Goal: Transaction & Acquisition: Obtain resource

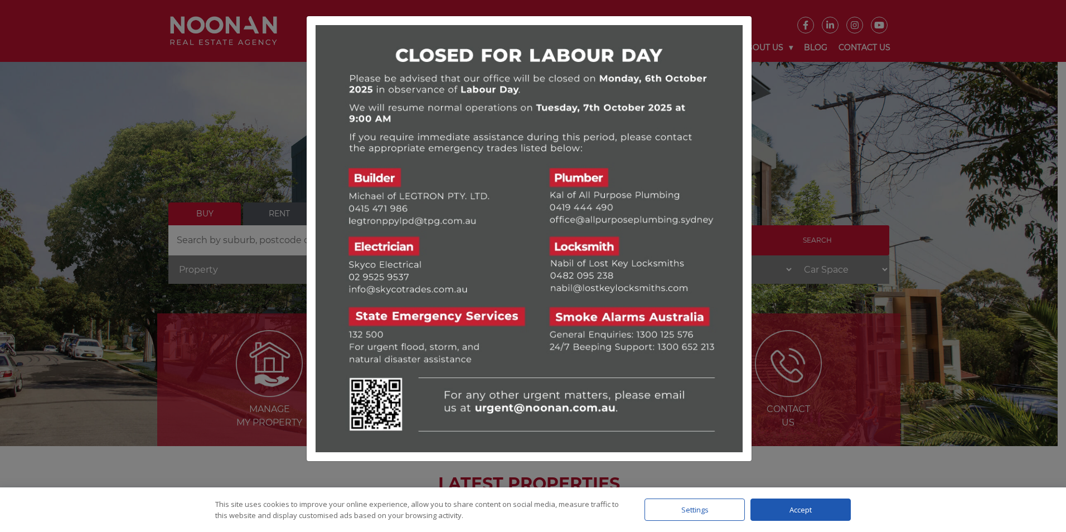
click at [280, 210] on div at bounding box center [533, 266] width 1066 height 532
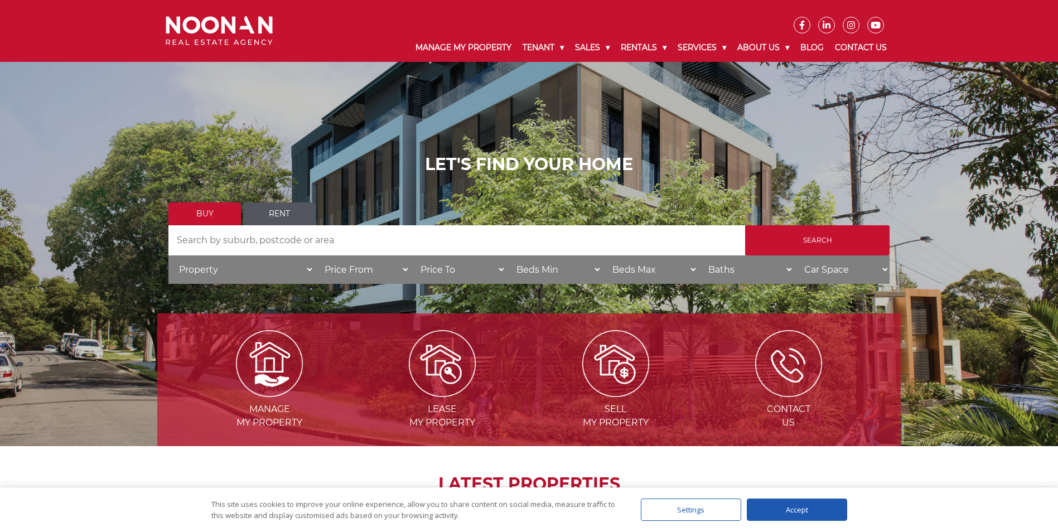
click at [280, 210] on link "Rent" at bounding box center [279, 213] width 72 height 23
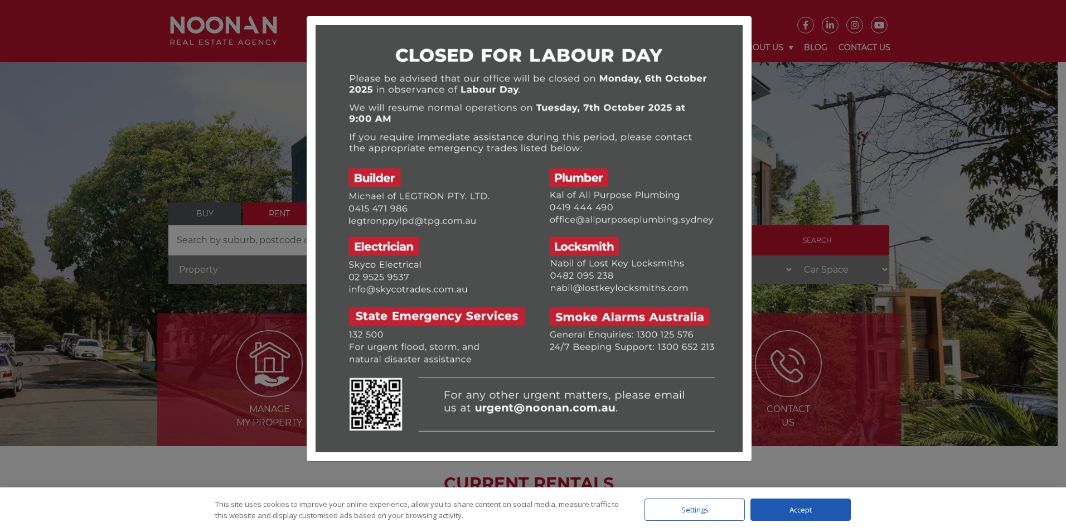
drag, startPoint x: 0, startPoint y: 0, endPoint x: 280, endPoint y: 210, distance: 350.2
click at [280, 210] on div at bounding box center [533, 266] width 1066 height 532
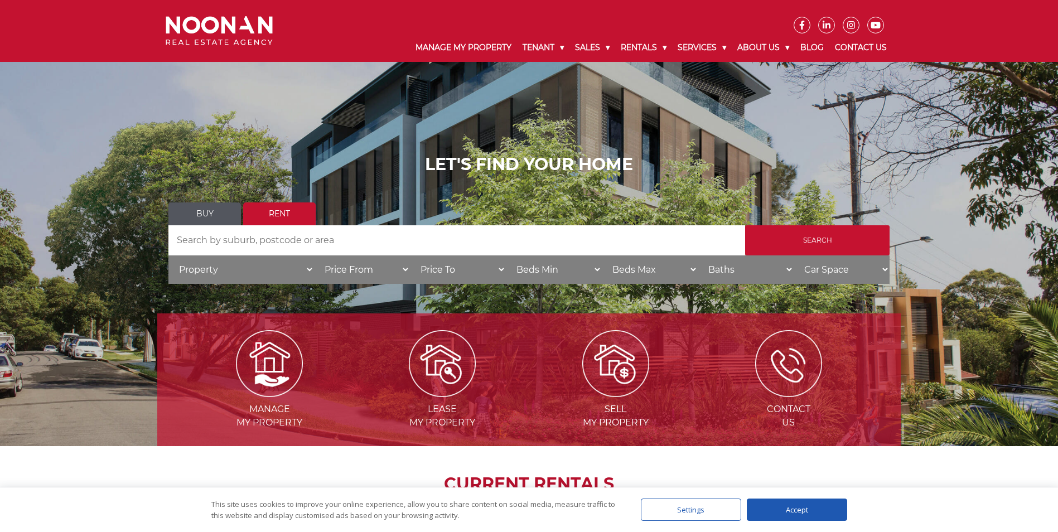
click at [291, 239] on input "Search by Address" at bounding box center [456, 240] width 577 height 30
click at [500, 269] on select "Price To $50 $100 $150 $200 $250 $300 $350 $400 $450 $500 $550 $600 $650 $700 $…" at bounding box center [458, 269] width 96 height 28
select select "800"
click at [410, 255] on select "Price To $50 $100 $150 $200 $250 $300 $350 $400 $450 $500 $550 $600 $650 $700 $…" at bounding box center [458, 269] width 96 height 28
click at [596, 267] on select "Beds Min 1 + 2 + 3 + 4 + 5 + 6 + 7 + 8 + 9 + 10 +" at bounding box center [554, 269] width 96 height 28
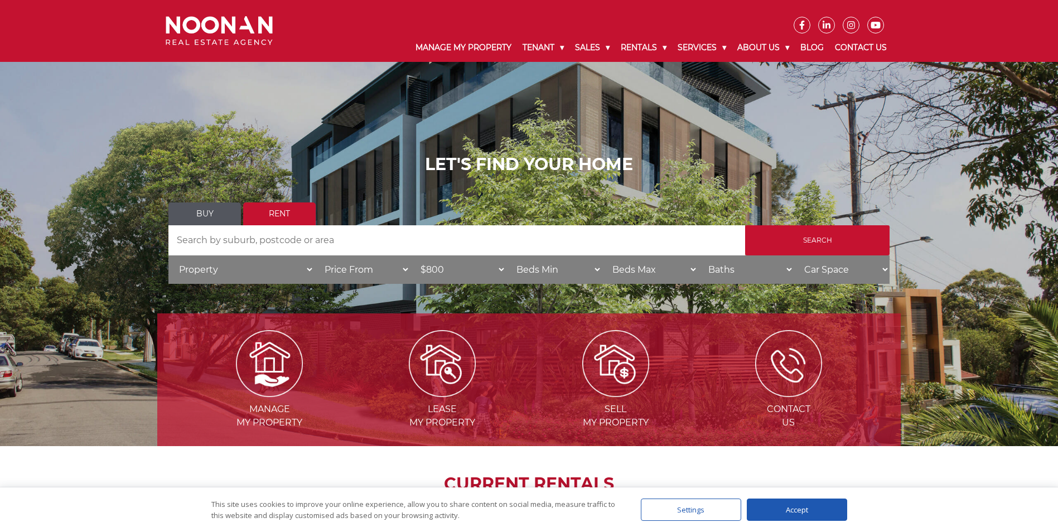
select select "2"
click at [506, 255] on select "Beds Min 1 + 2 + 3 + 4 + 5 + 6 + 7 + 8 + 9 + 10 +" at bounding box center [554, 269] width 96 height 28
click at [803, 241] on input "Search" at bounding box center [817, 240] width 144 height 30
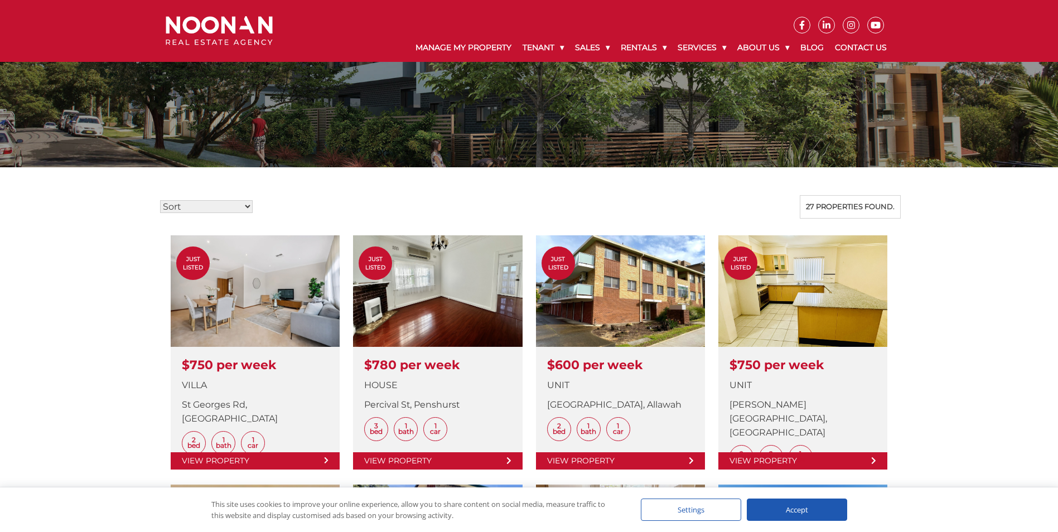
scroll to position [223, 0]
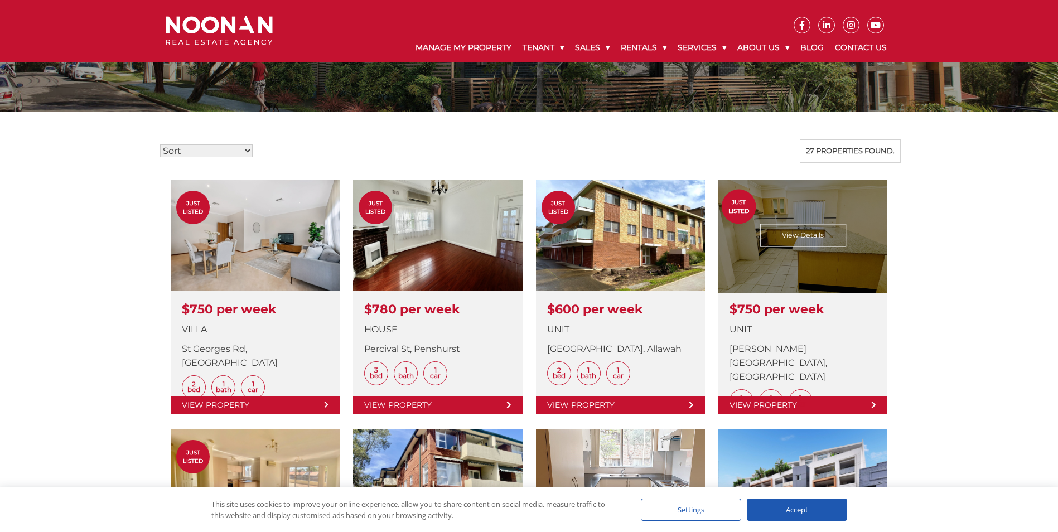
click at [791, 235] on link at bounding box center [802, 297] width 169 height 234
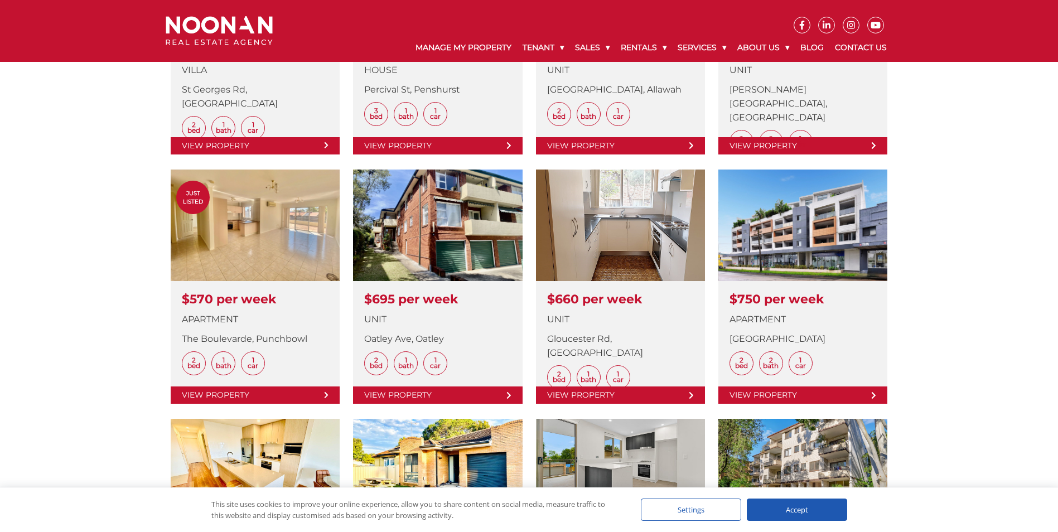
scroll to position [502, 0]
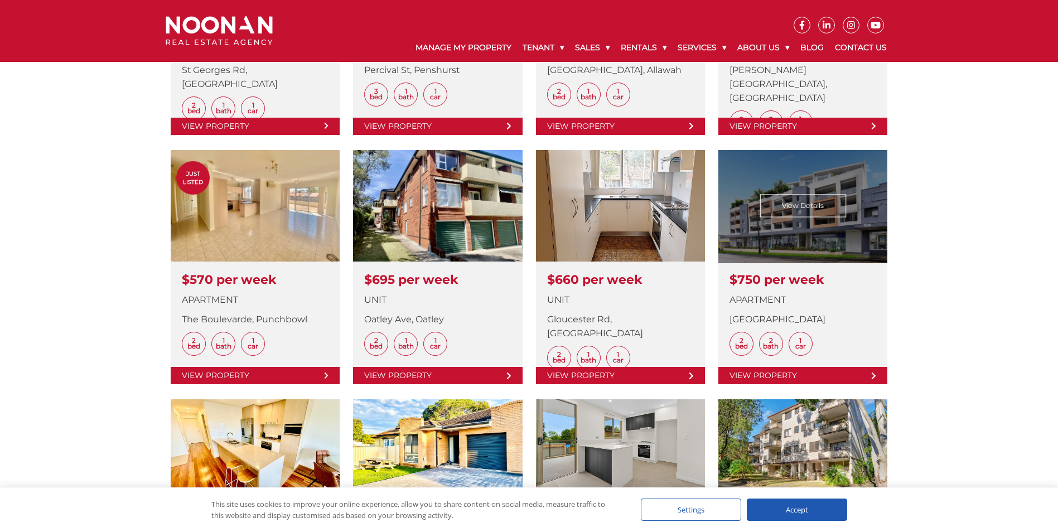
click at [816, 173] on link at bounding box center [802, 267] width 169 height 234
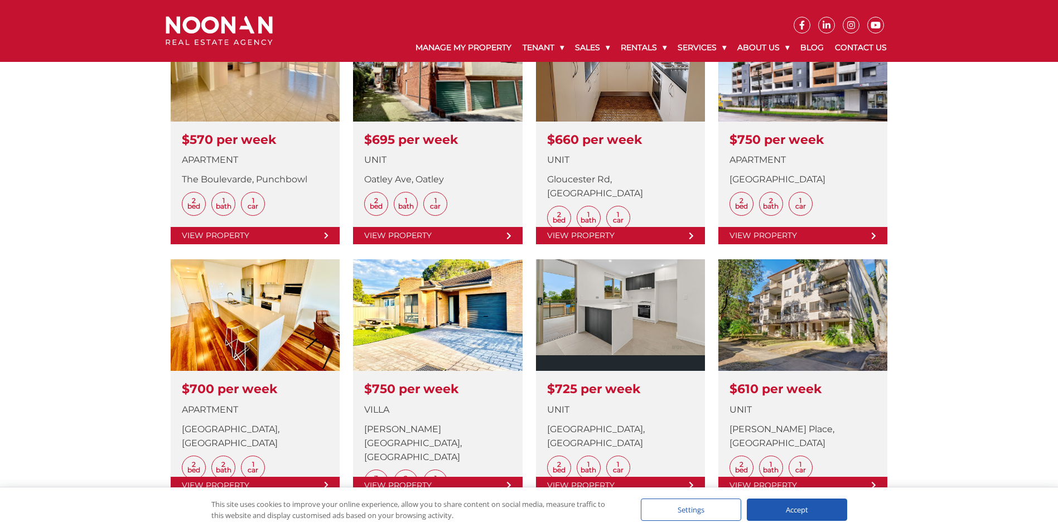
scroll to position [669, 0]
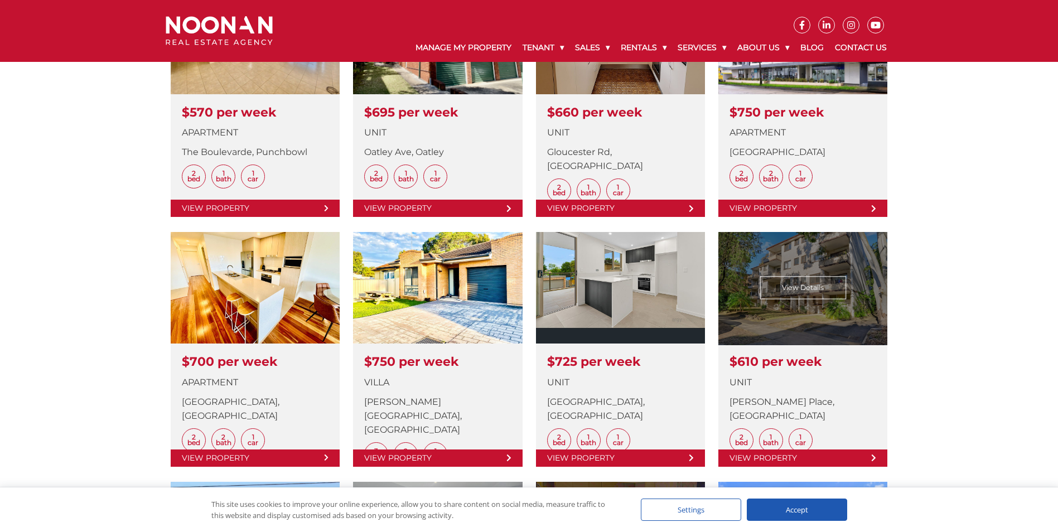
click at [792, 289] on link at bounding box center [802, 349] width 169 height 234
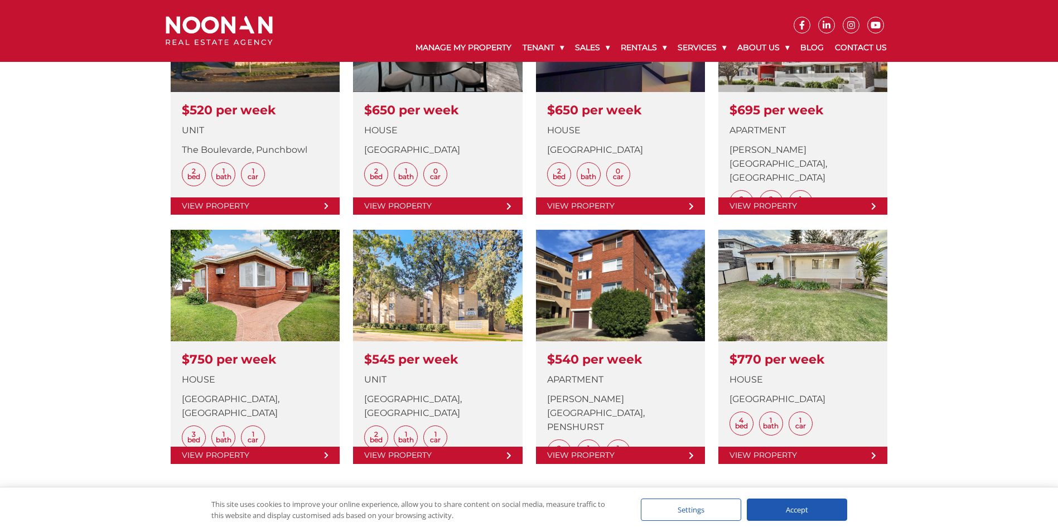
scroll to position [1171, 0]
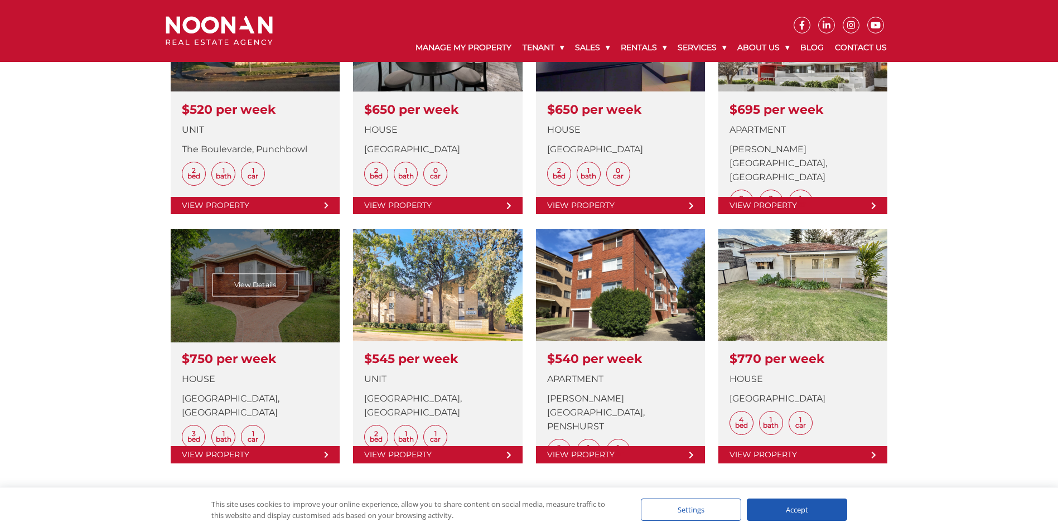
click at [288, 285] on link at bounding box center [255, 346] width 169 height 234
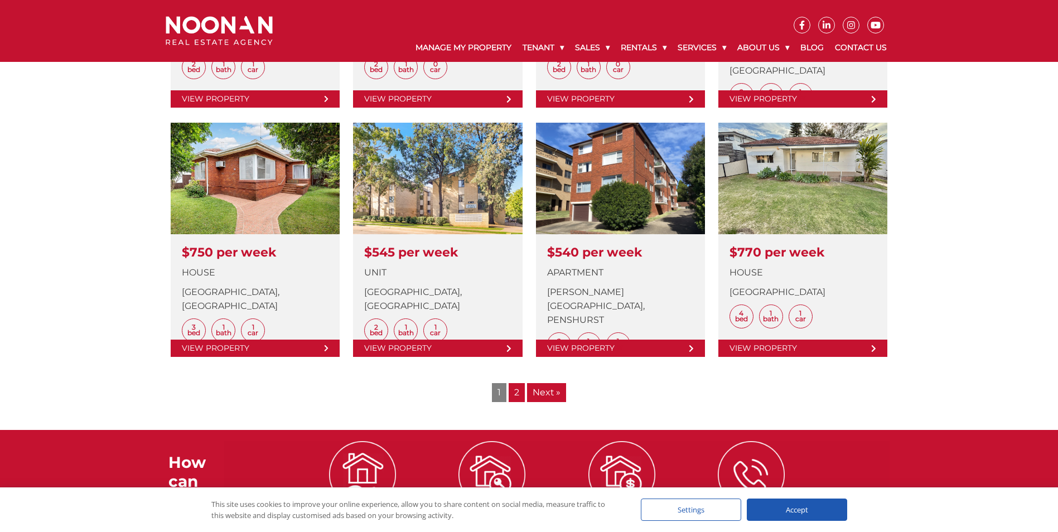
scroll to position [1282, 0]
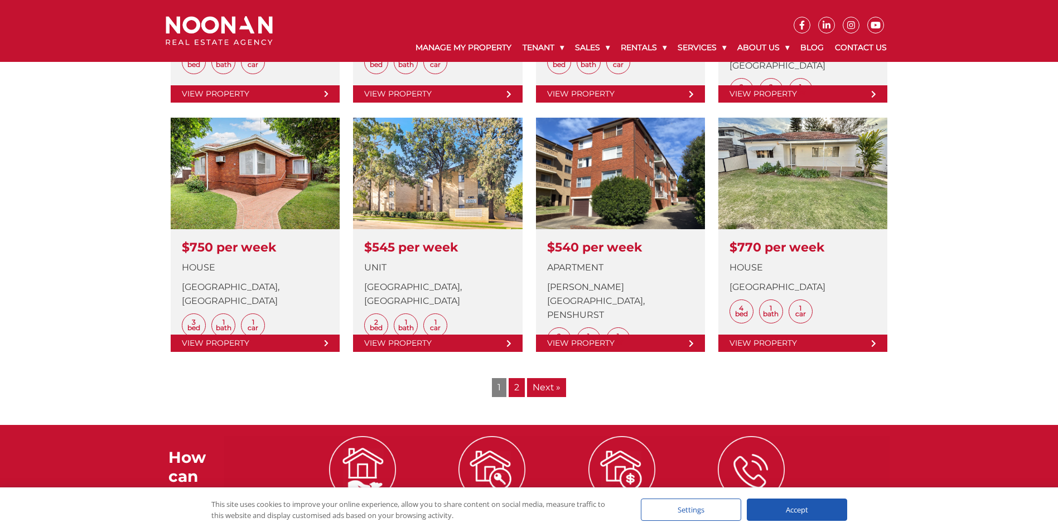
click at [516, 386] on link "2" at bounding box center [517, 387] width 16 height 19
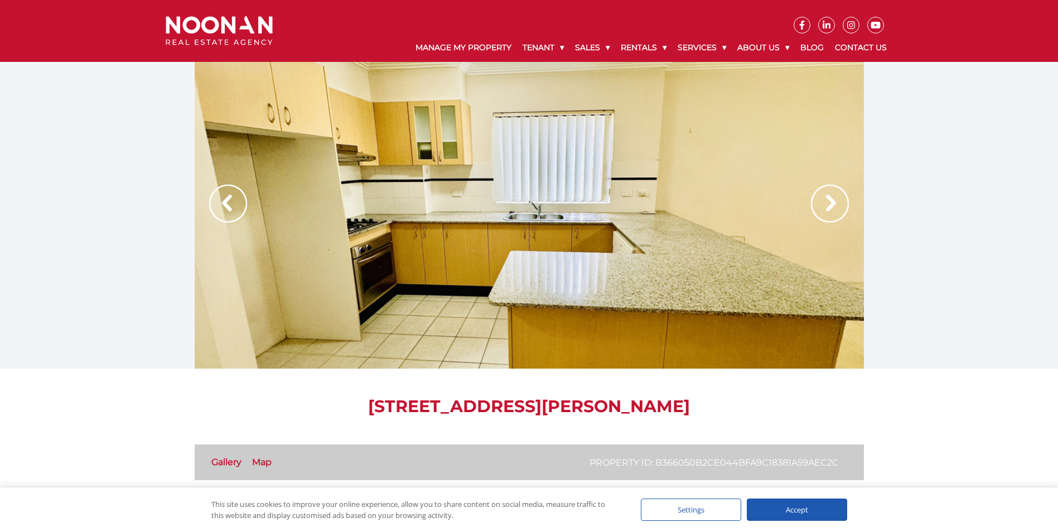
click at [827, 204] on img at bounding box center [830, 204] width 38 height 38
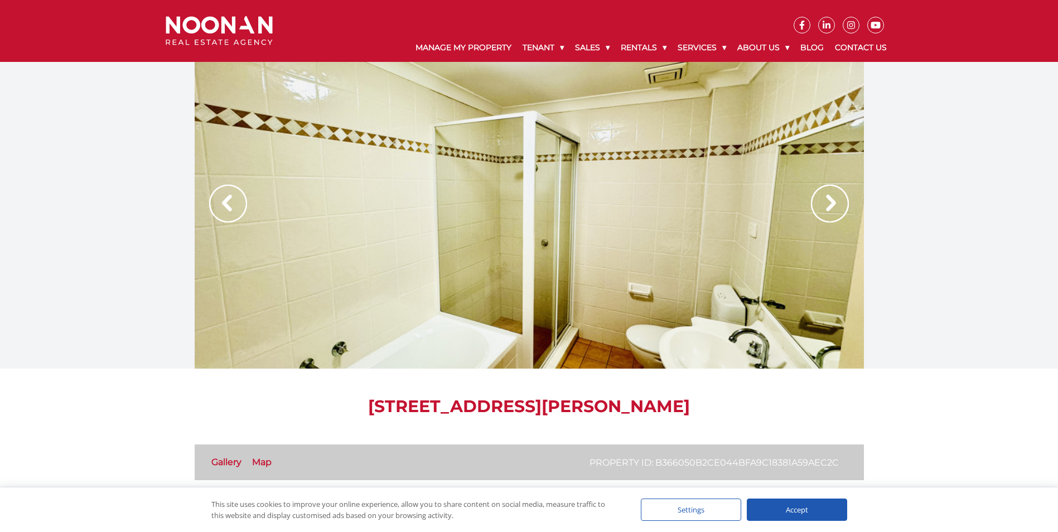
click at [827, 204] on img at bounding box center [830, 204] width 38 height 38
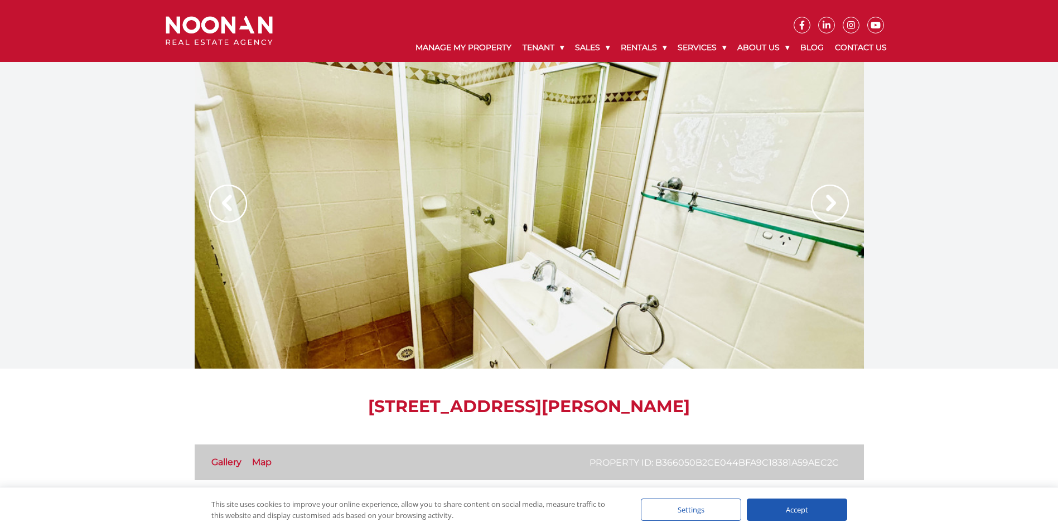
click at [240, 202] on img at bounding box center [228, 204] width 38 height 38
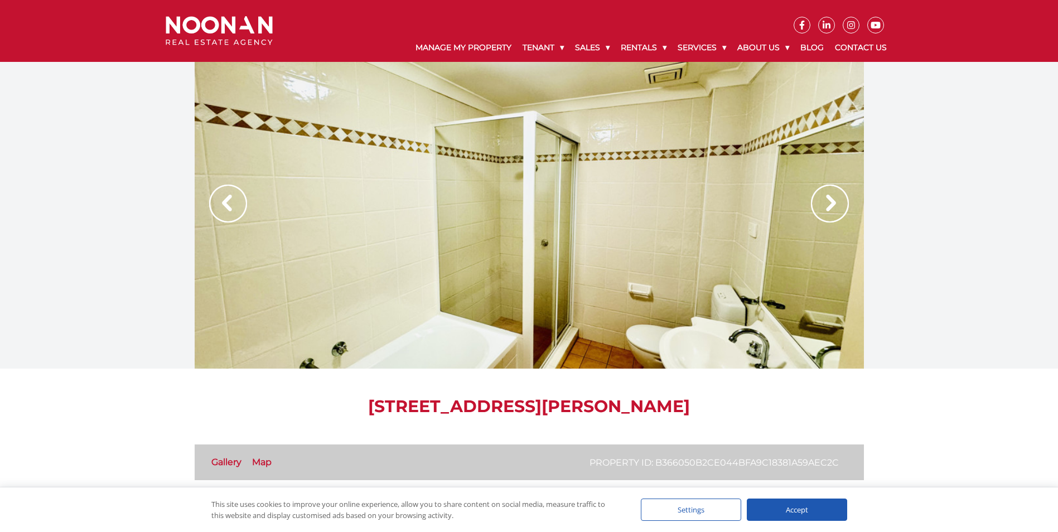
click at [826, 196] on img at bounding box center [830, 204] width 38 height 38
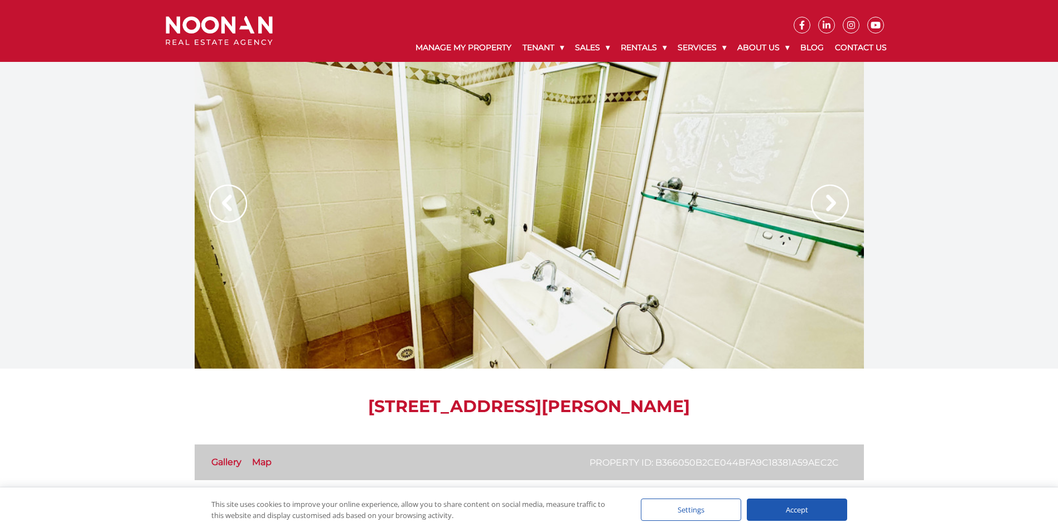
click at [236, 200] on img at bounding box center [228, 204] width 38 height 38
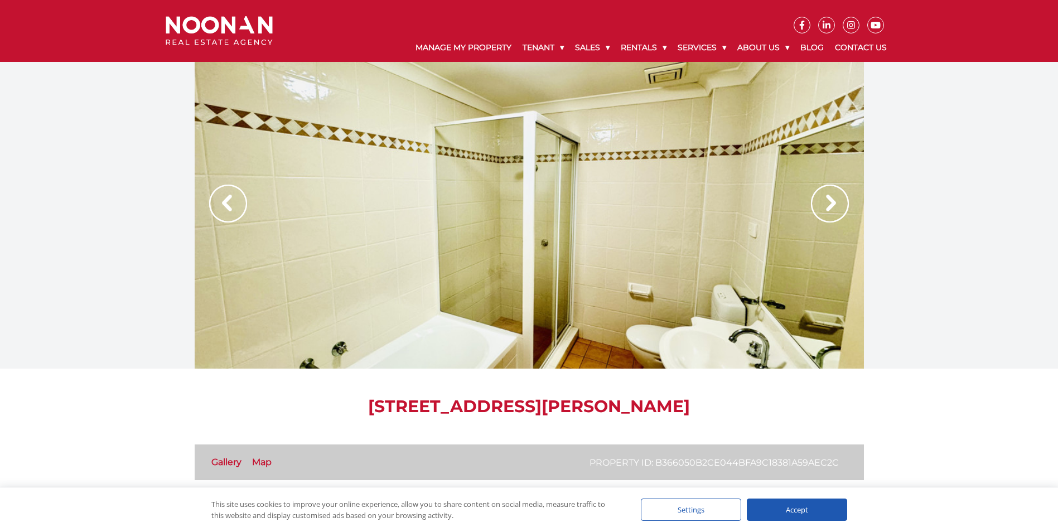
click at [834, 208] on img at bounding box center [830, 204] width 38 height 38
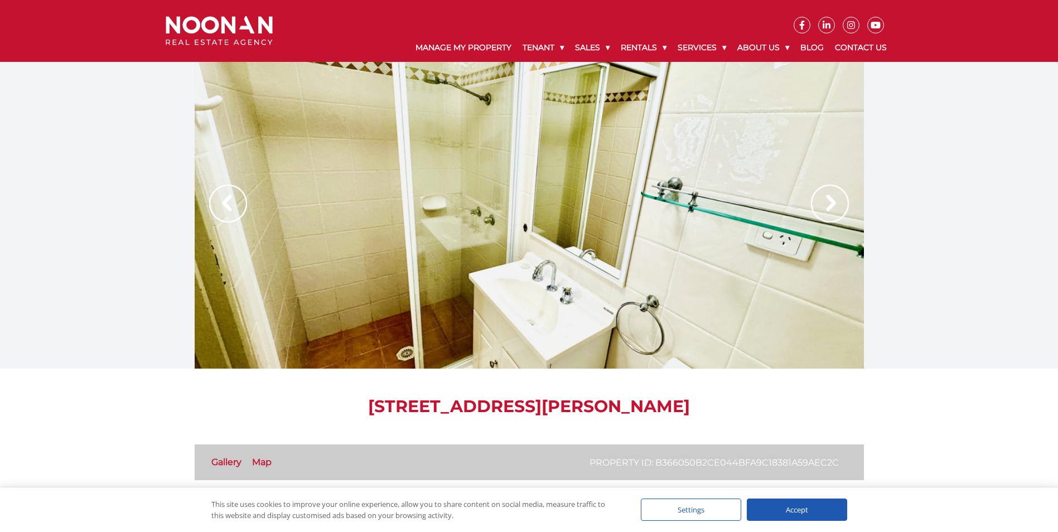
click at [834, 208] on img at bounding box center [830, 204] width 38 height 38
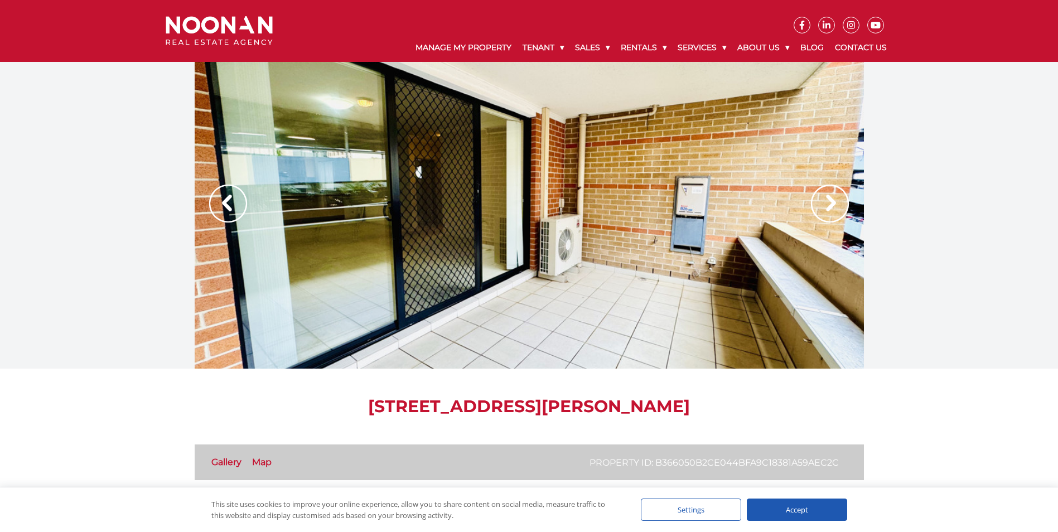
click at [834, 208] on img at bounding box center [830, 204] width 38 height 38
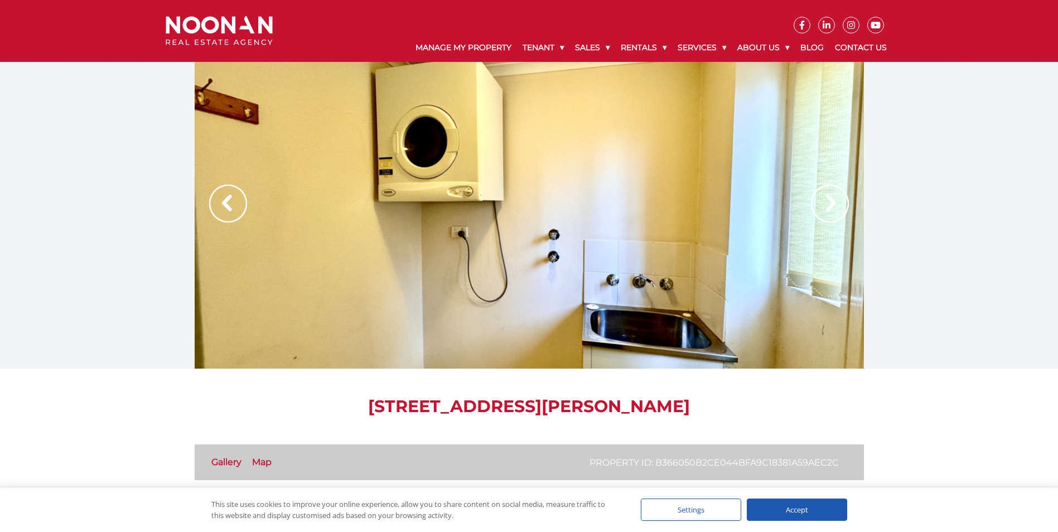
click at [834, 208] on img at bounding box center [830, 204] width 38 height 38
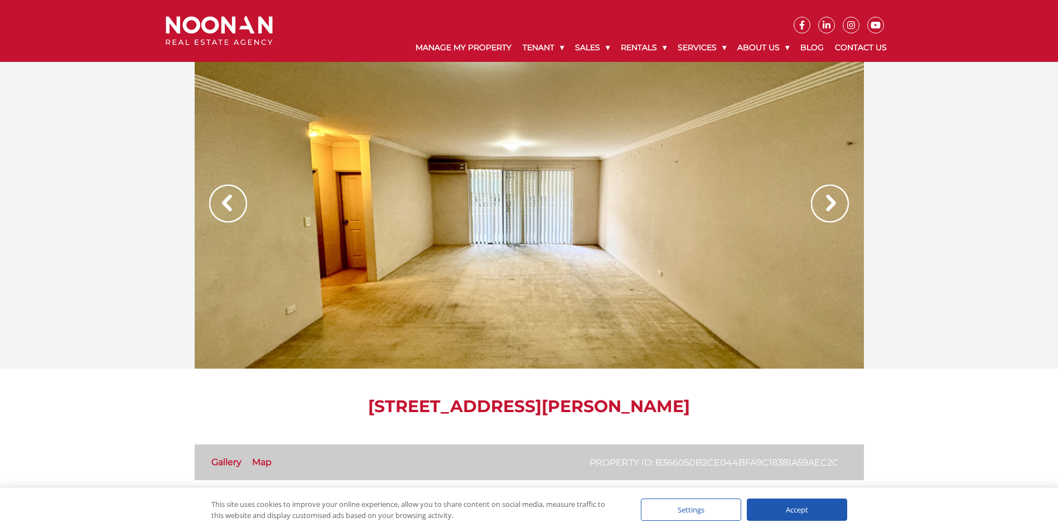
click at [834, 208] on img at bounding box center [830, 204] width 38 height 38
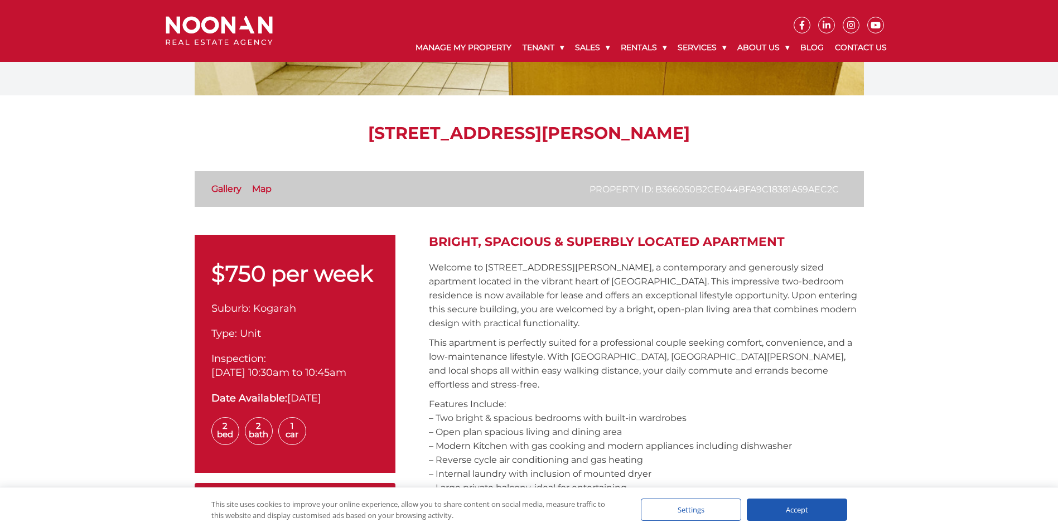
scroll to position [223, 0]
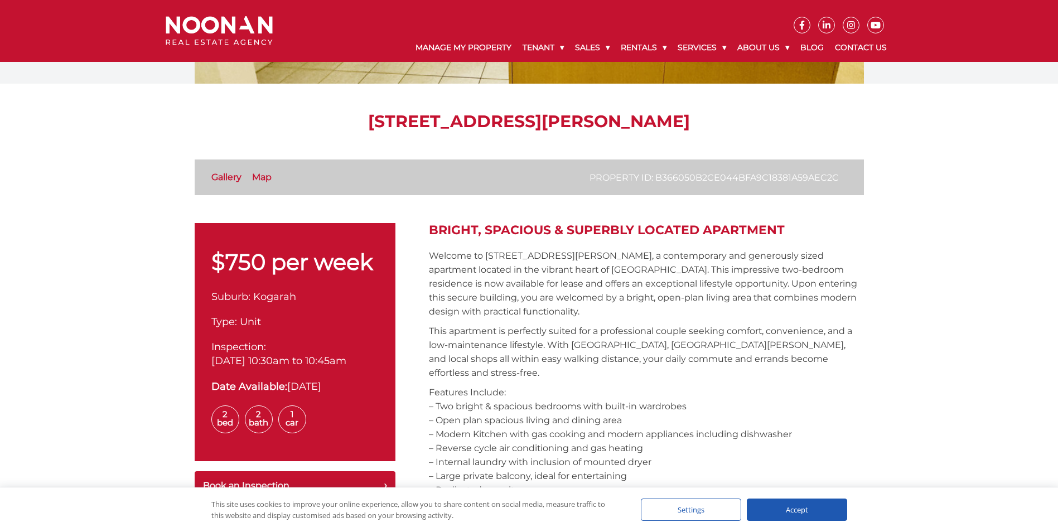
click at [262, 178] on link "Map" at bounding box center [262, 177] width 20 height 11
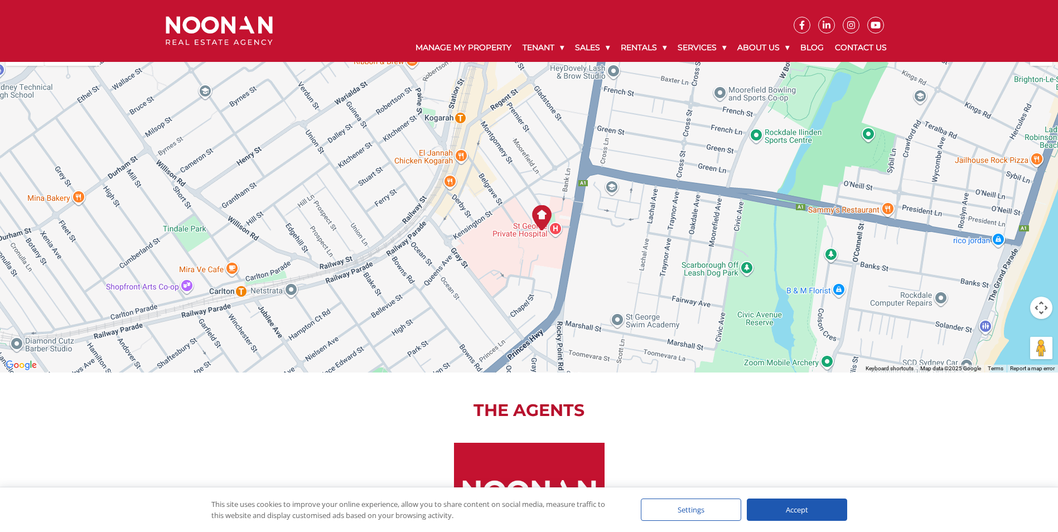
scroll to position [1487, 0]
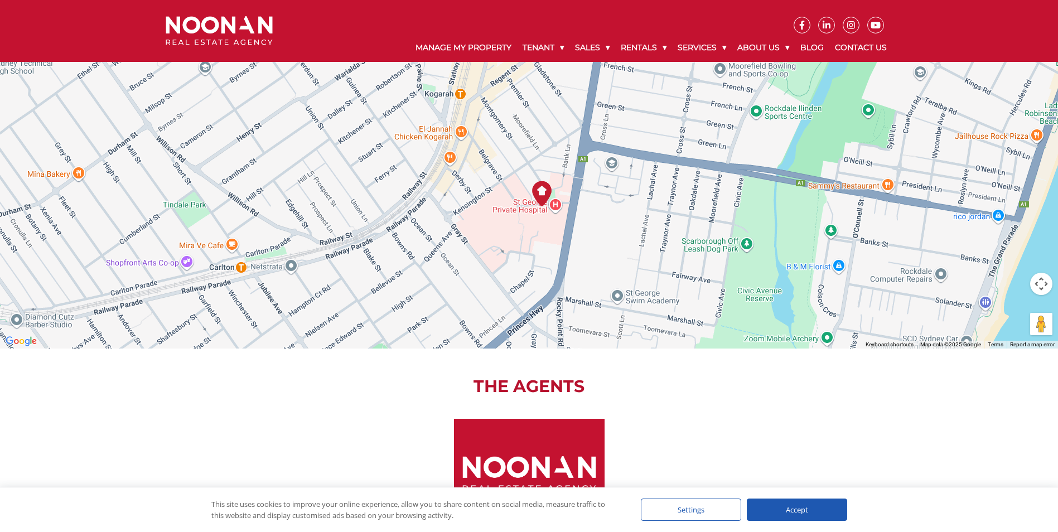
click at [539, 185] on img at bounding box center [541, 193] width 25 height 25
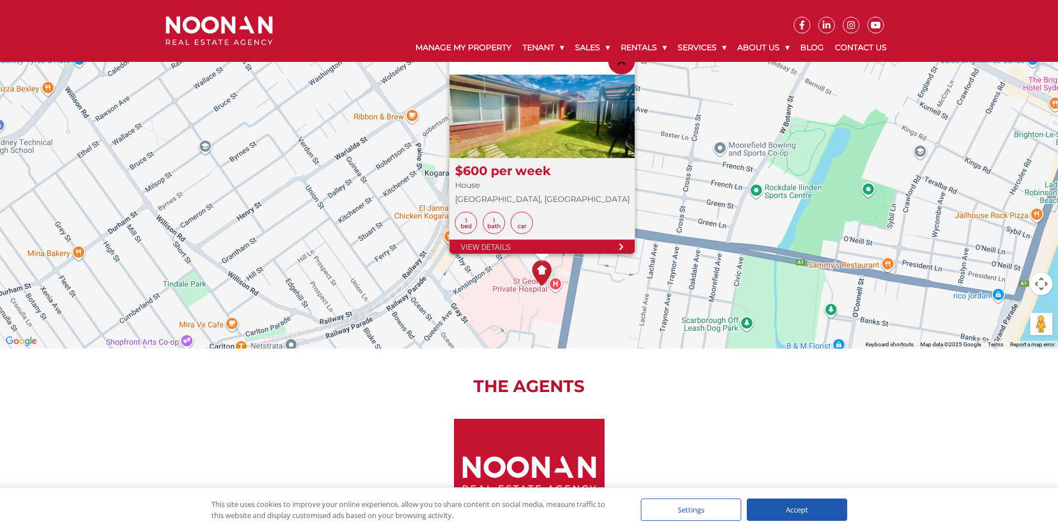
click at [681, 359] on div "The Agents Noonan Real Estate Agency (02) 9330 6868 (02) 9330.... Email Us" at bounding box center [529, 501] width 669 height 306
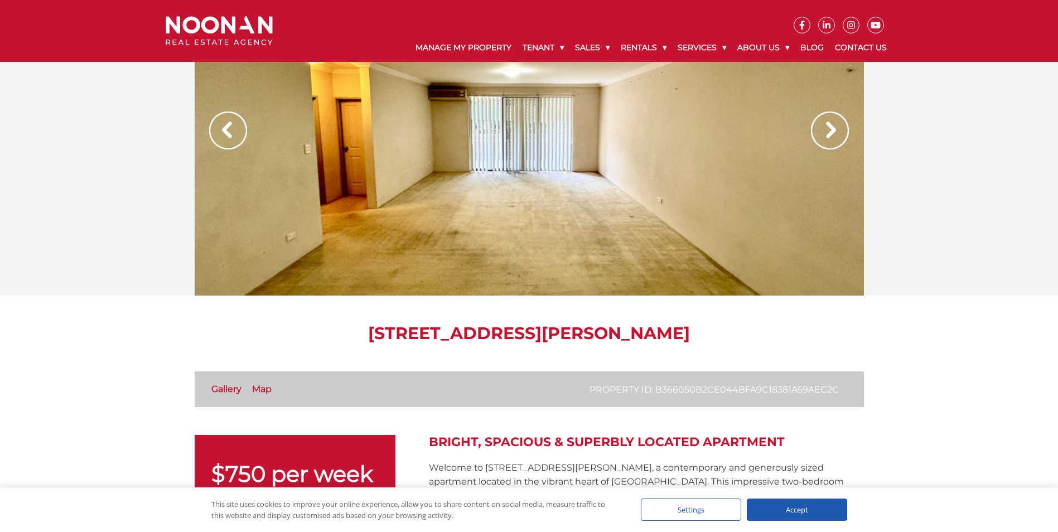
scroll to position [0, 0]
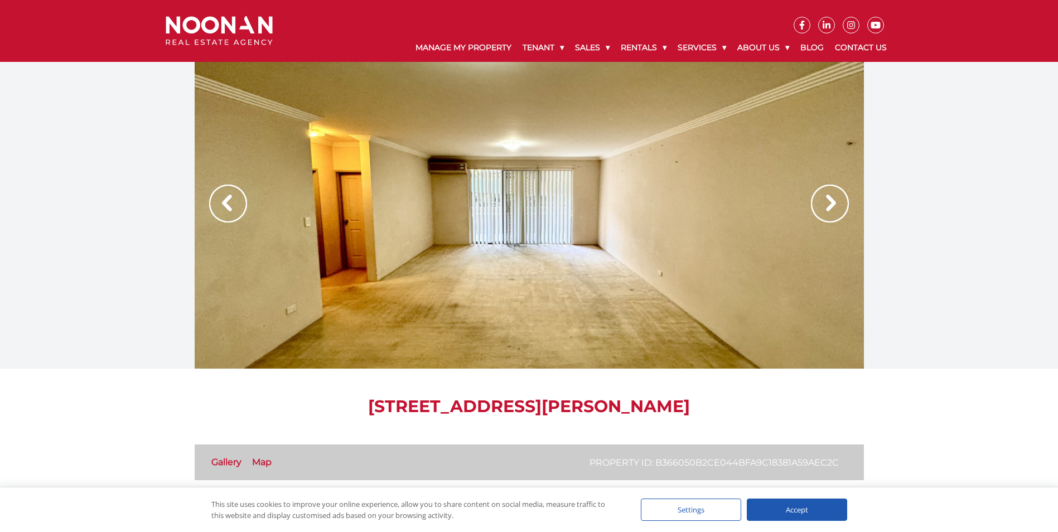
click at [826, 201] on img at bounding box center [830, 204] width 38 height 38
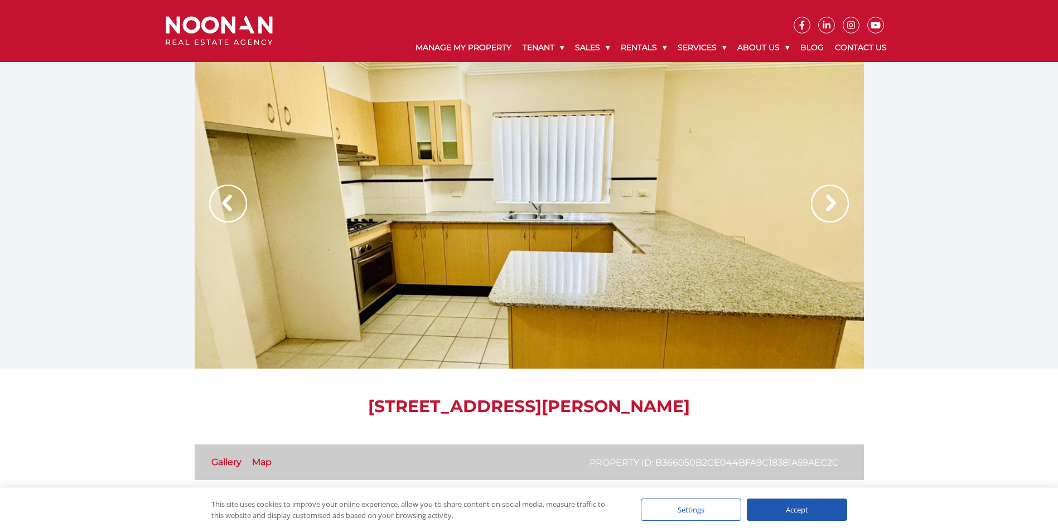
click at [826, 201] on img at bounding box center [830, 204] width 38 height 38
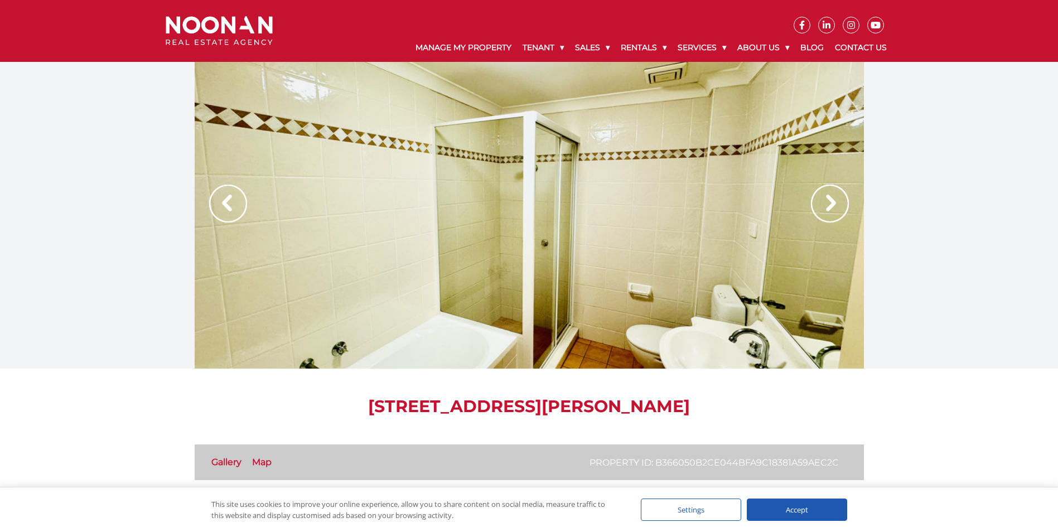
click at [826, 201] on img at bounding box center [830, 204] width 38 height 38
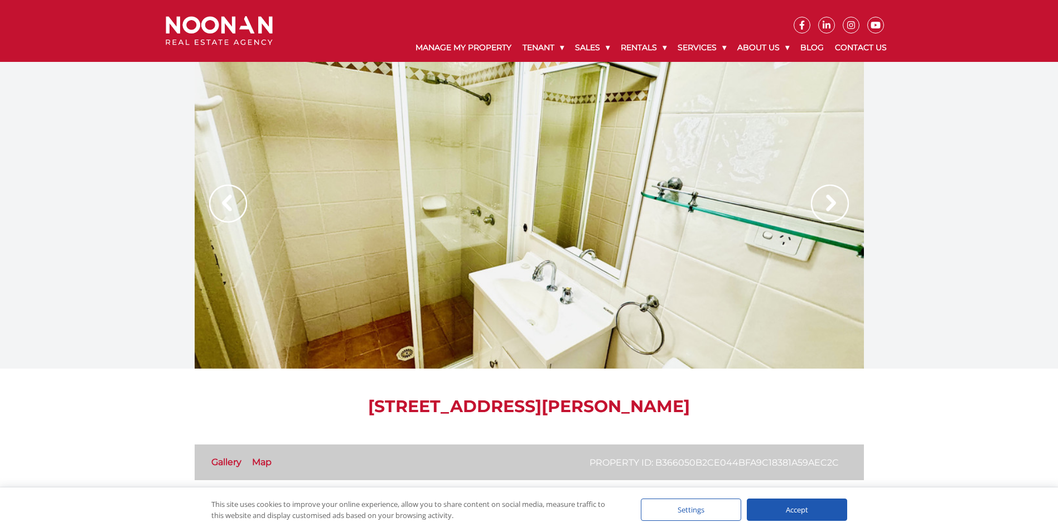
click at [826, 201] on img at bounding box center [830, 204] width 38 height 38
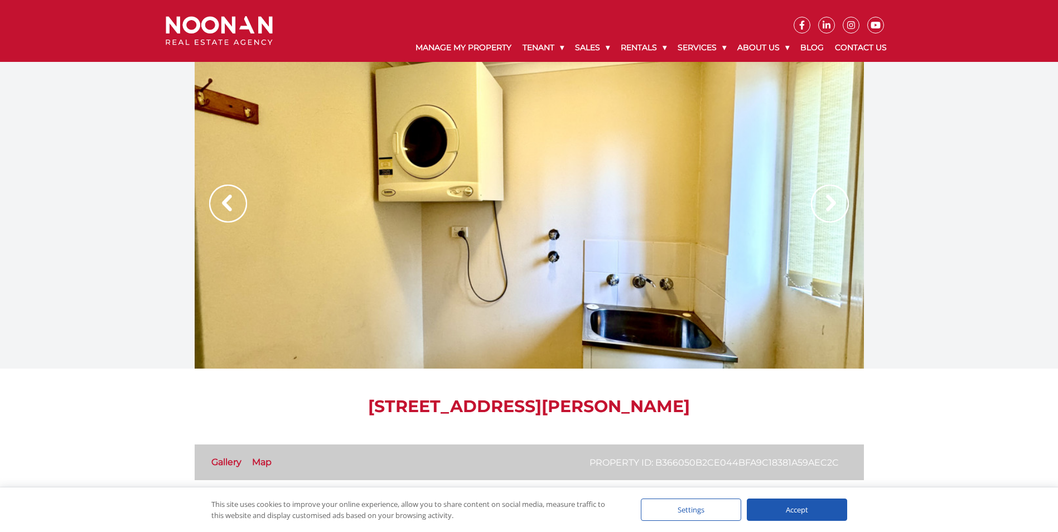
scroll to position [1487, 0]
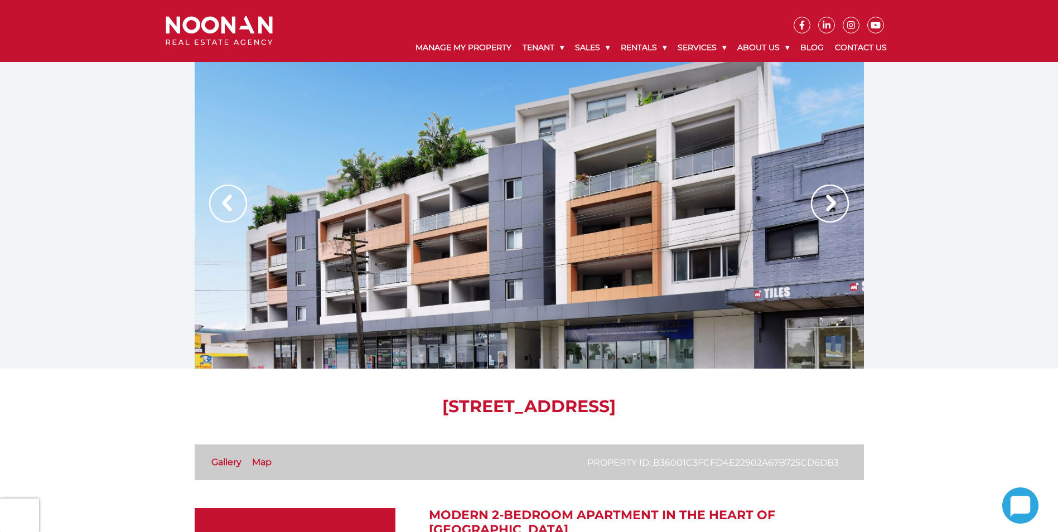
click at [830, 205] on img at bounding box center [830, 204] width 38 height 38
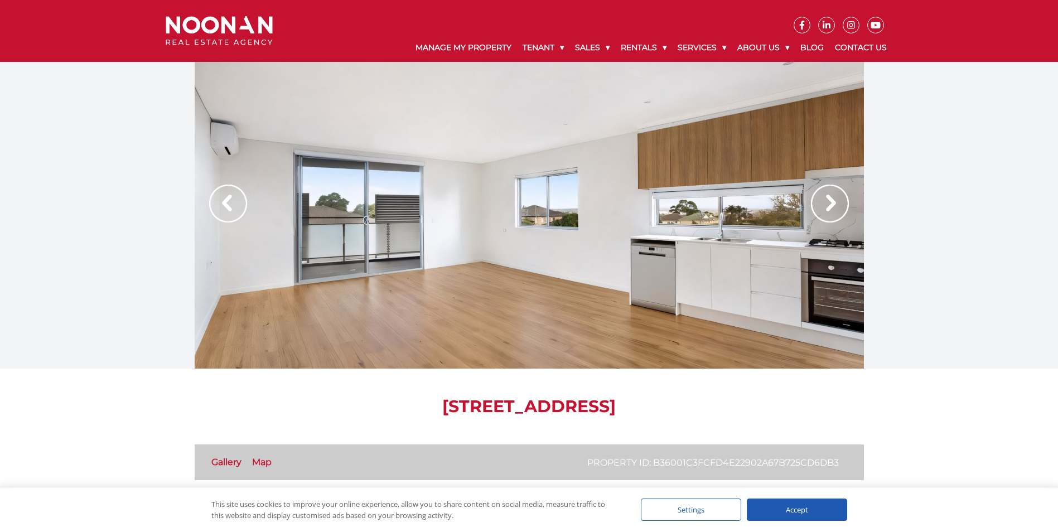
click at [830, 205] on img at bounding box center [830, 204] width 38 height 38
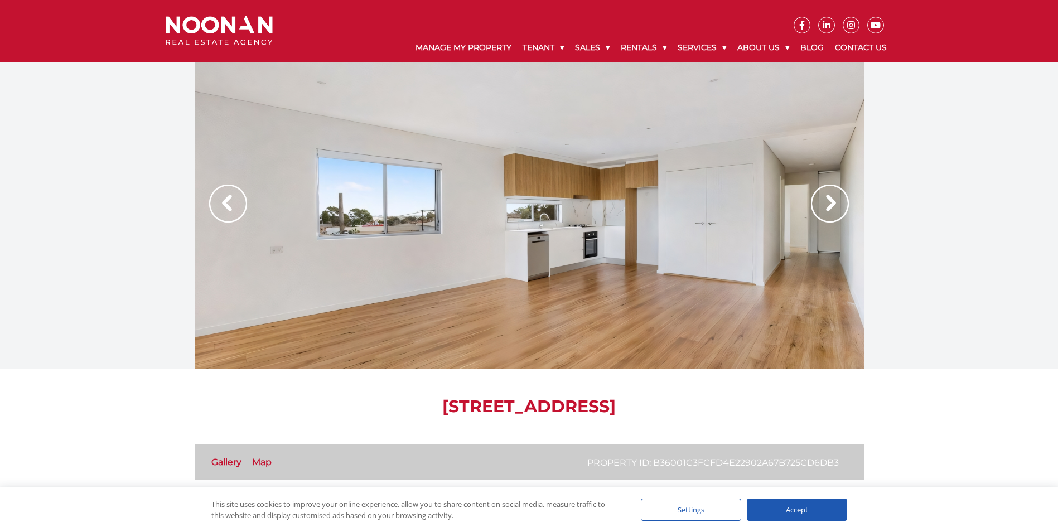
click at [830, 205] on img at bounding box center [830, 204] width 38 height 38
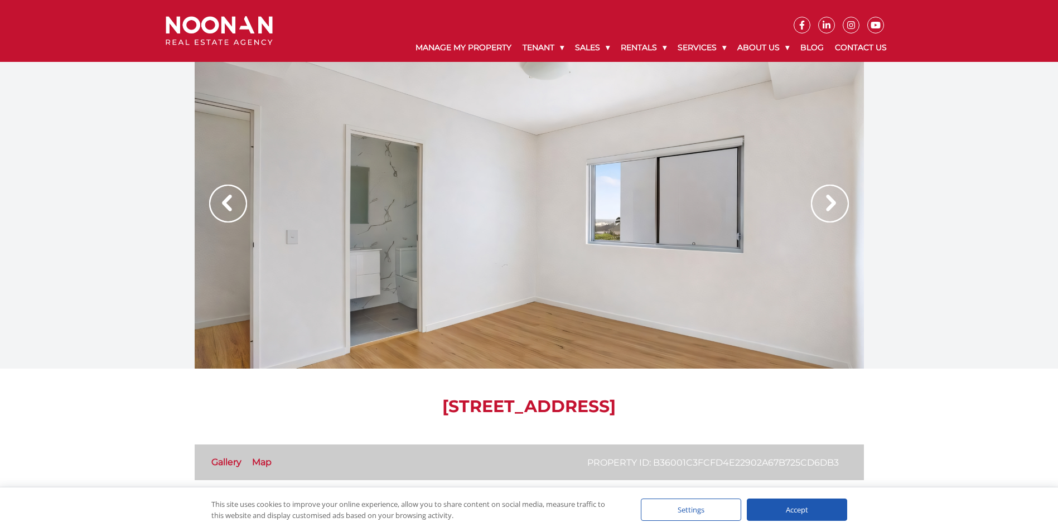
click at [830, 205] on img at bounding box center [830, 204] width 38 height 38
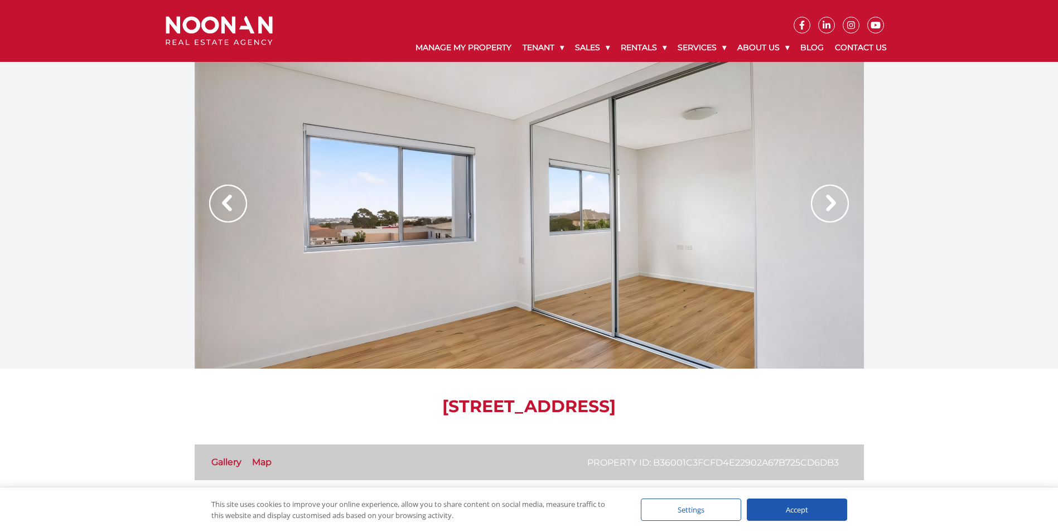
click at [830, 205] on img at bounding box center [830, 204] width 38 height 38
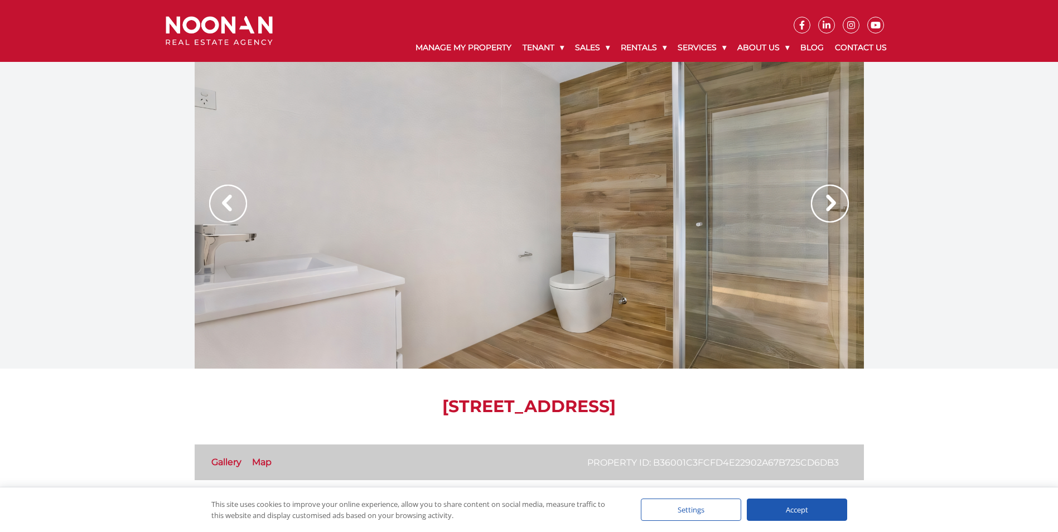
click at [830, 205] on img at bounding box center [830, 204] width 38 height 38
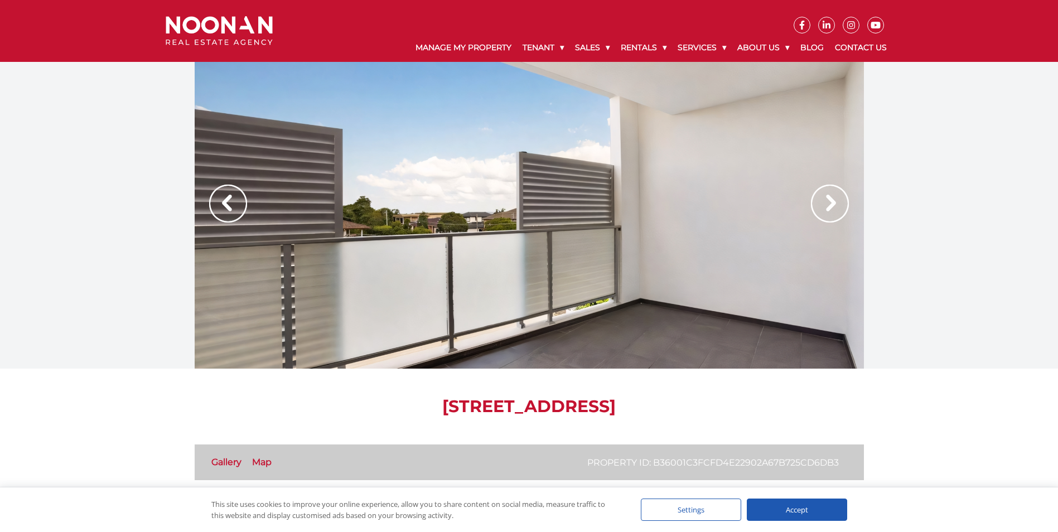
click at [830, 205] on img at bounding box center [830, 204] width 38 height 38
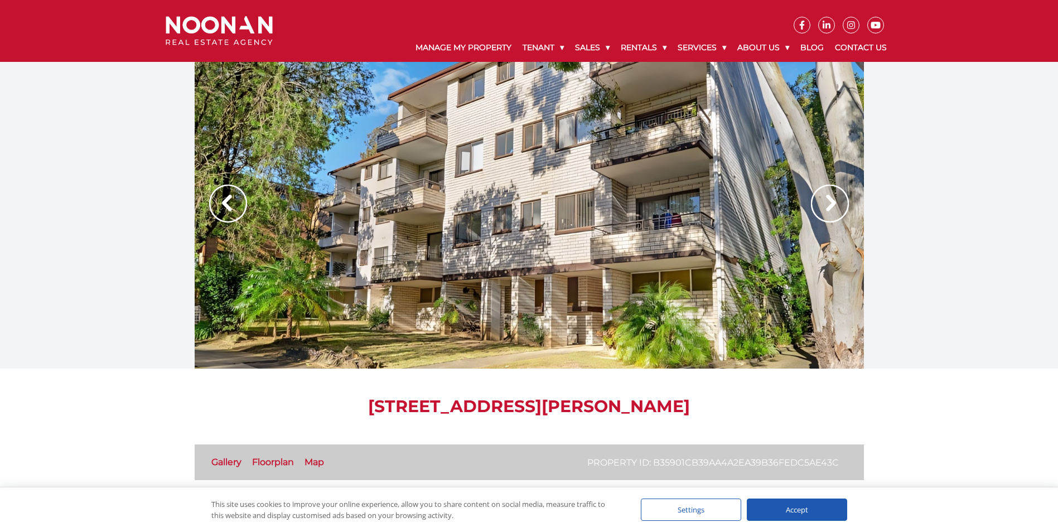
click at [833, 200] on img at bounding box center [830, 204] width 38 height 38
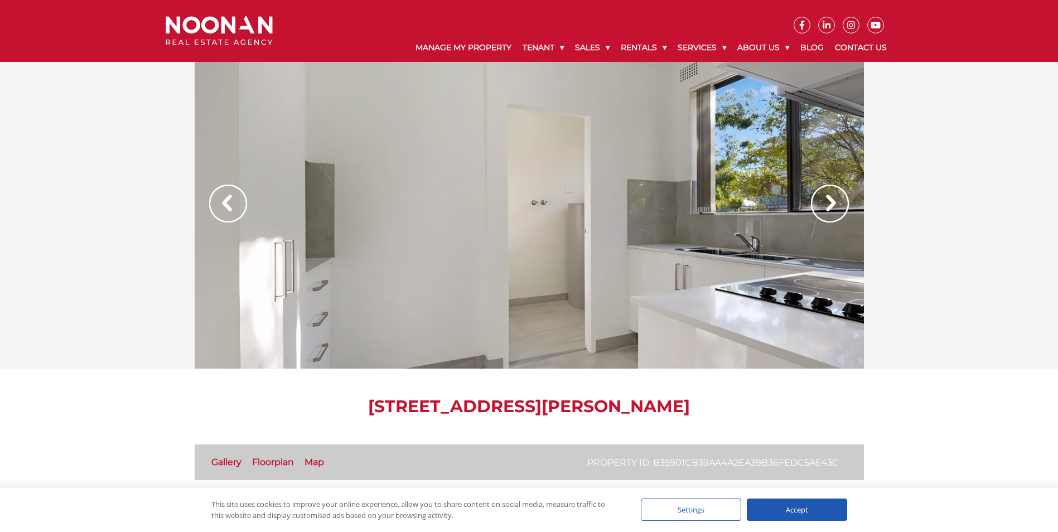
click at [833, 200] on img at bounding box center [830, 204] width 38 height 38
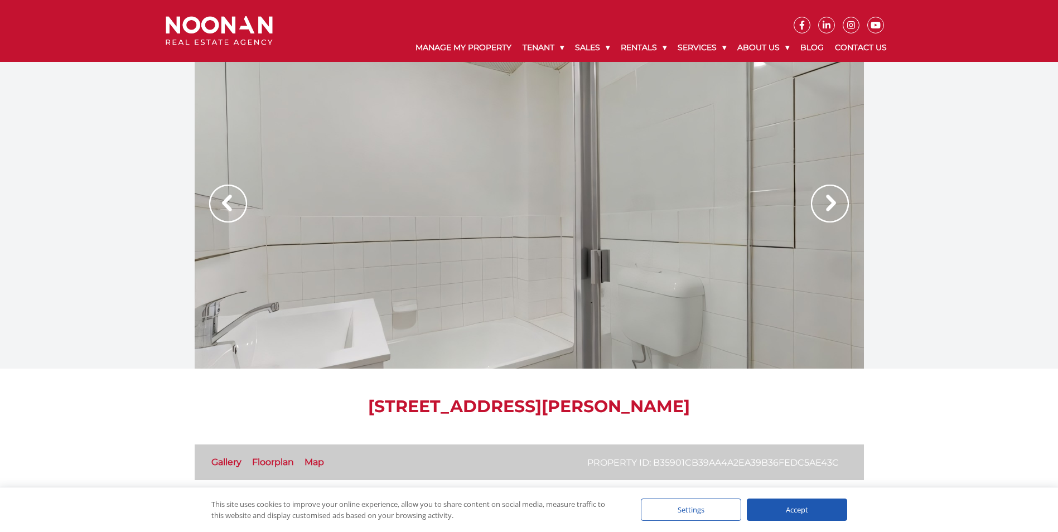
click at [833, 200] on img at bounding box center [830, 204] width 38 height 38
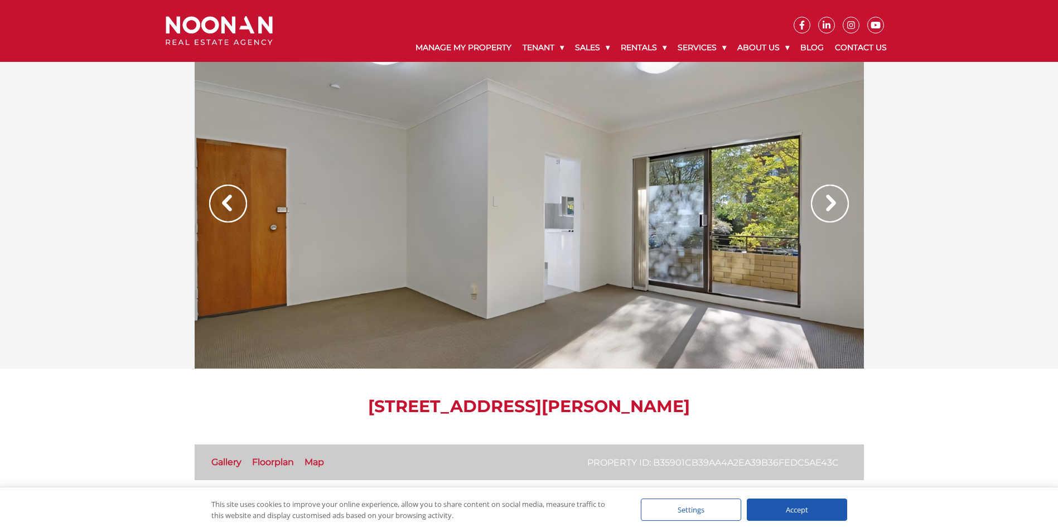
click at [282, 460] on link "Floorplan" at bounding box center [273, 462] width 42 height 11
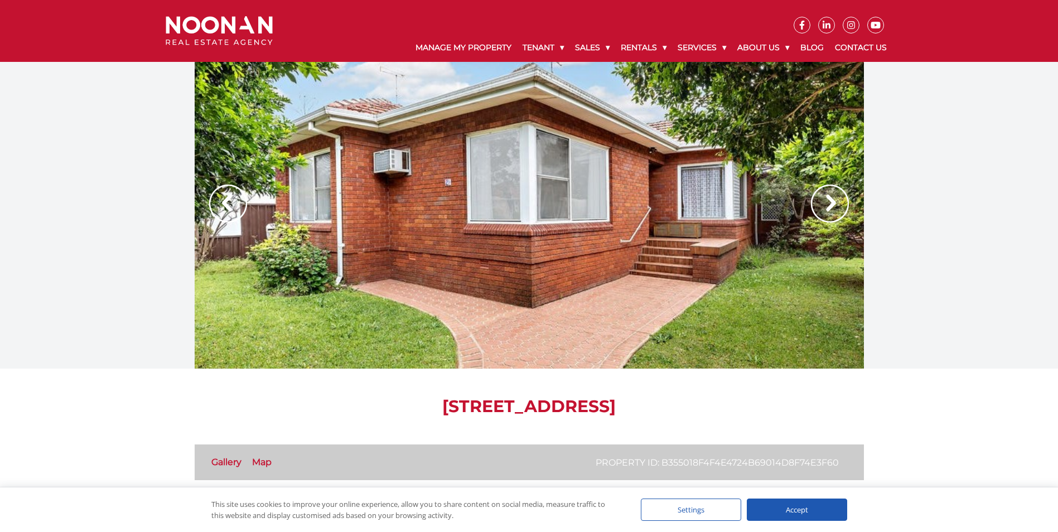
click at [834, 205] on img at bounding box center [830, 204] width 38 height 38
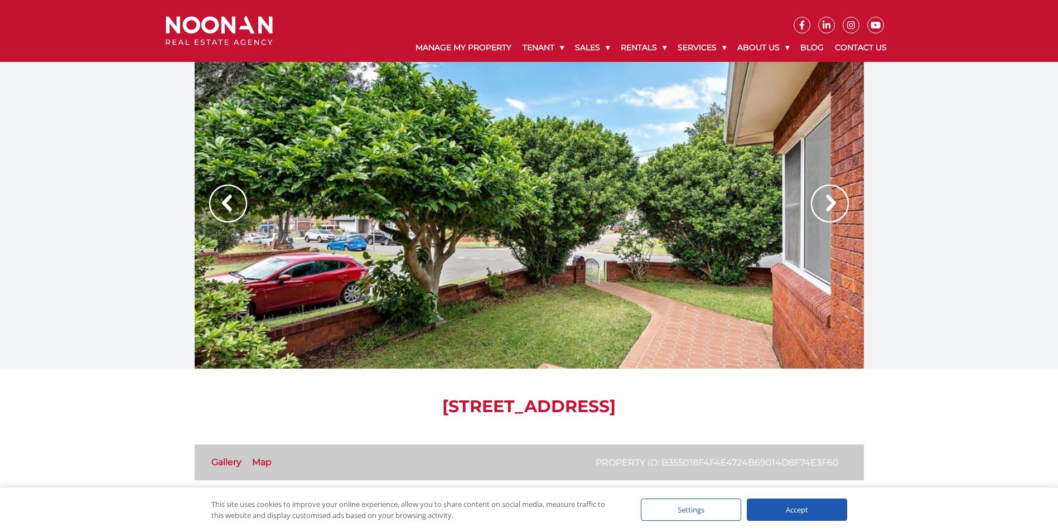
click at [834, 205] on img at bounding box center [830, 204] width 38 height 38
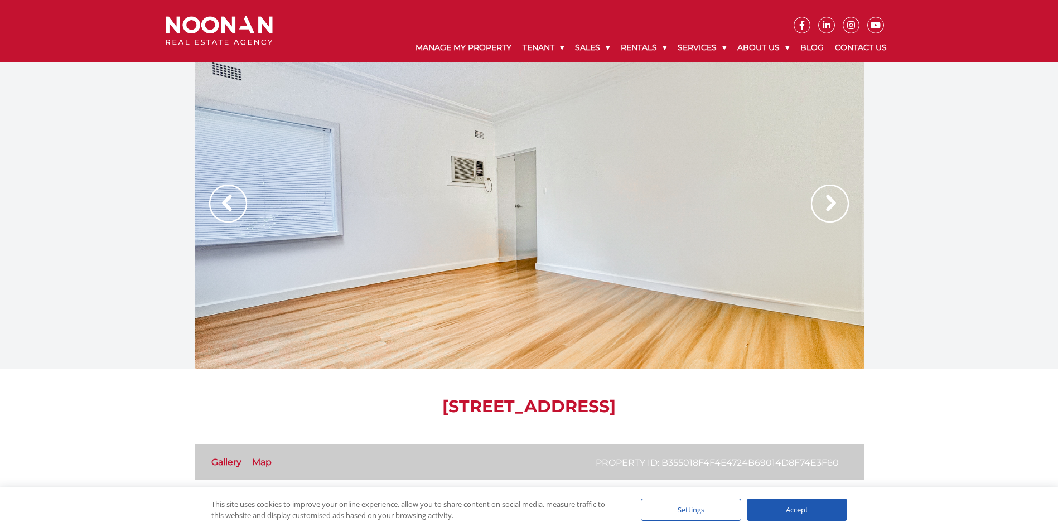
click at [834, 205] on img at bounding box center [830, 204] width 38 height 38
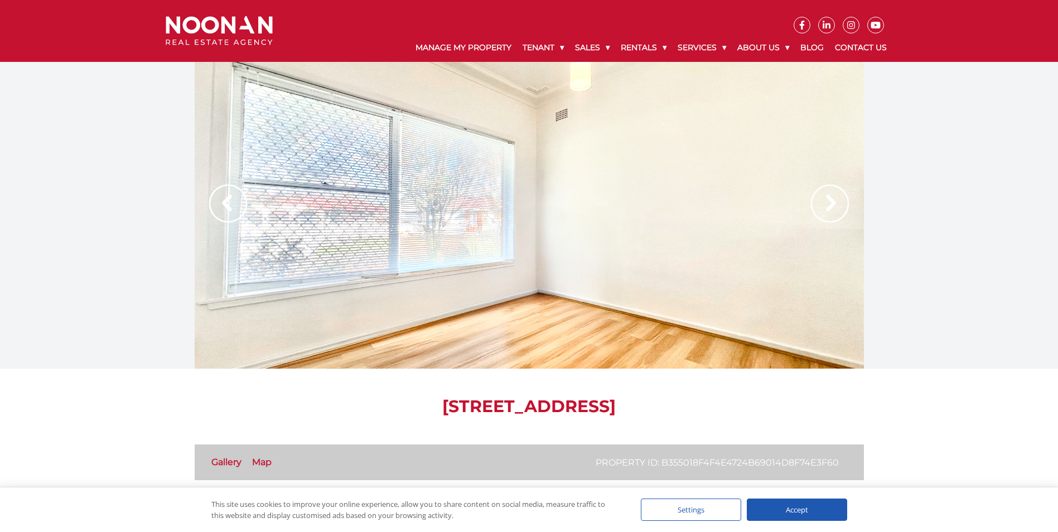
click at [834, 205] on img at bounding box center [830, 204] width 38 height 38
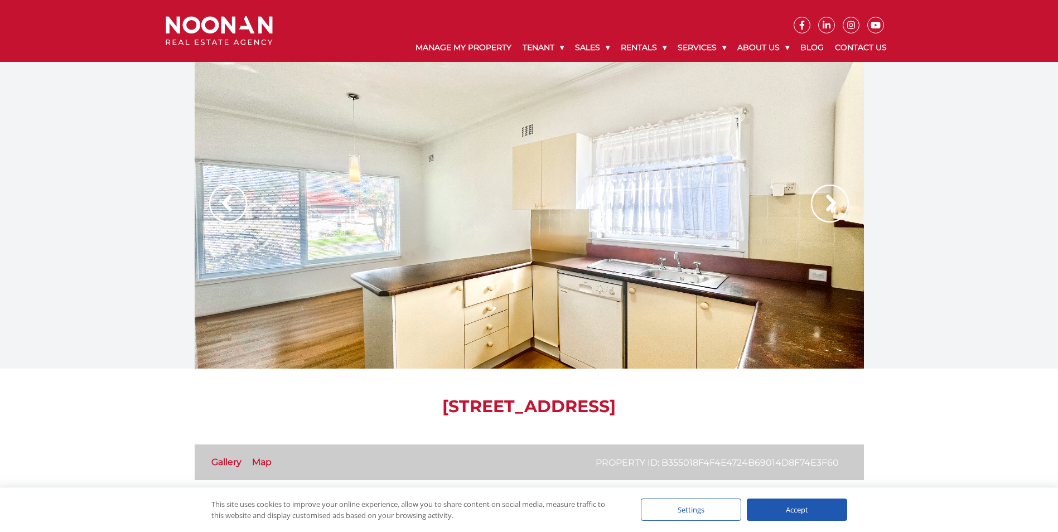
click at [834, 205] on img at bounding box center [830, 204] width 38 height 38
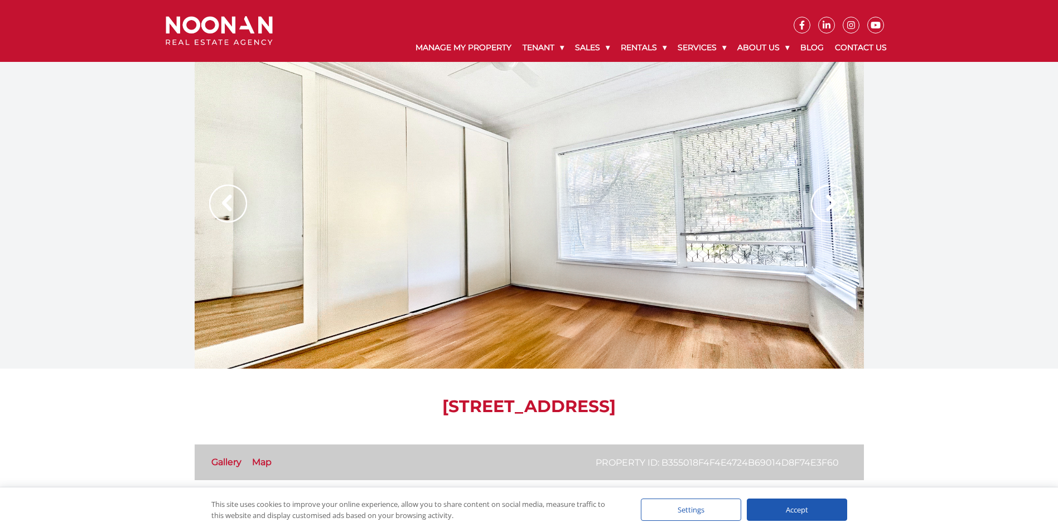
click at [834, 205] on img at bounding box center [830, 204] width 38 height 38
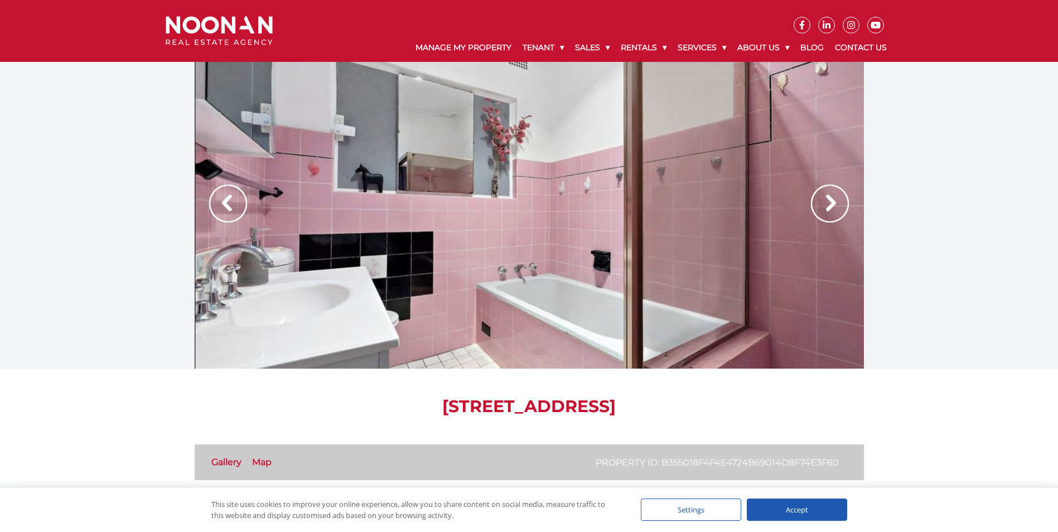
click at [834, 205] on img at bounding box center [830, 204] width 38 height 38
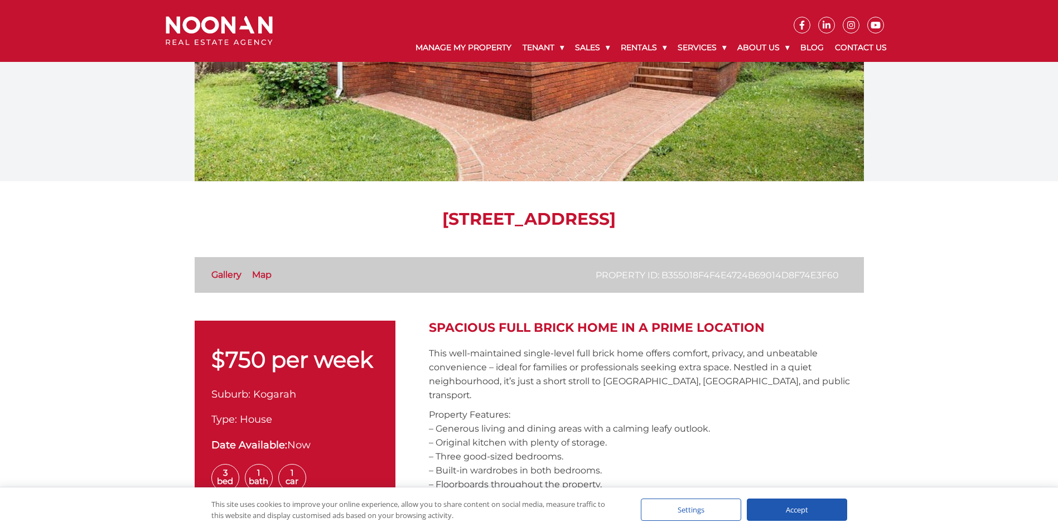
scroll to position [167, 0]
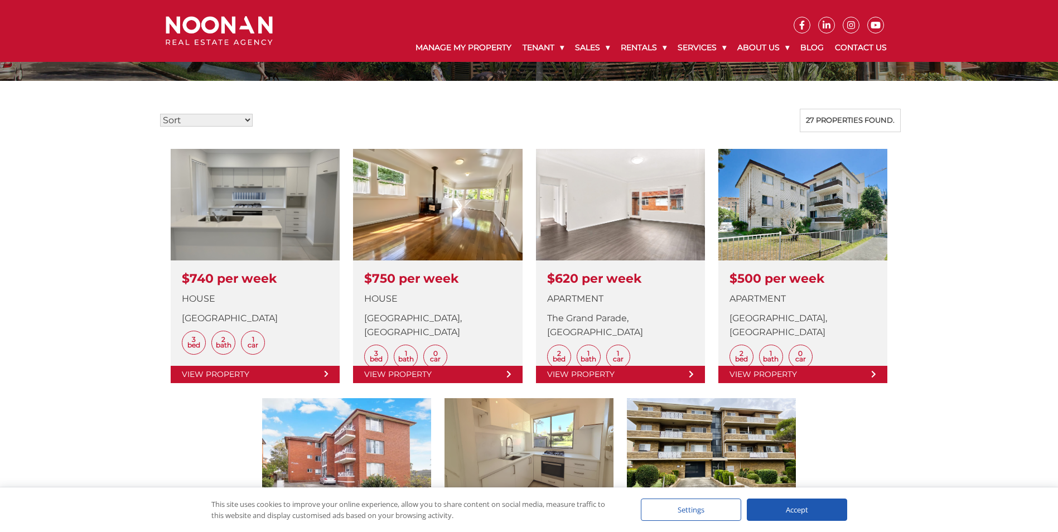
scroll to position [279, 0]
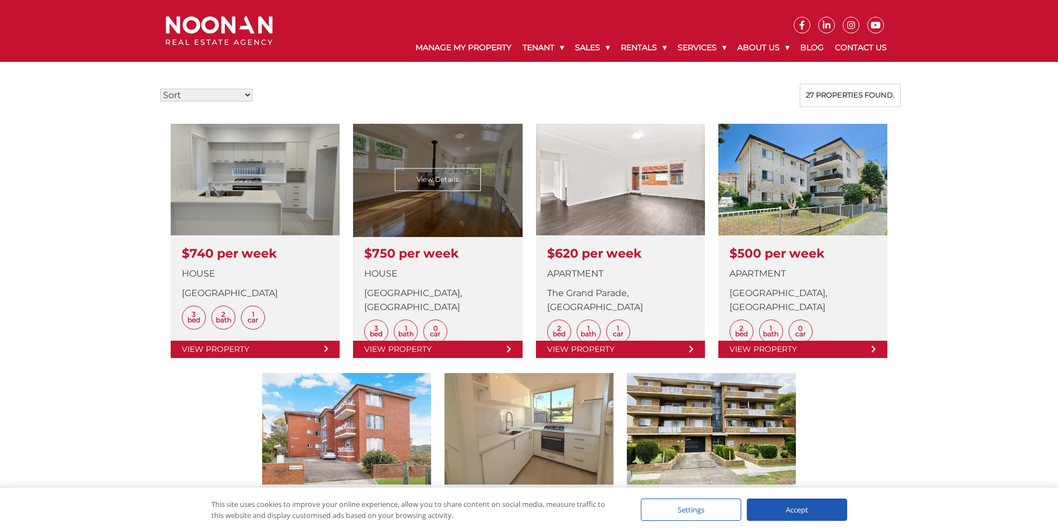
click at [492, 161] on link at bounding box center [437, 241] width 169 height 234
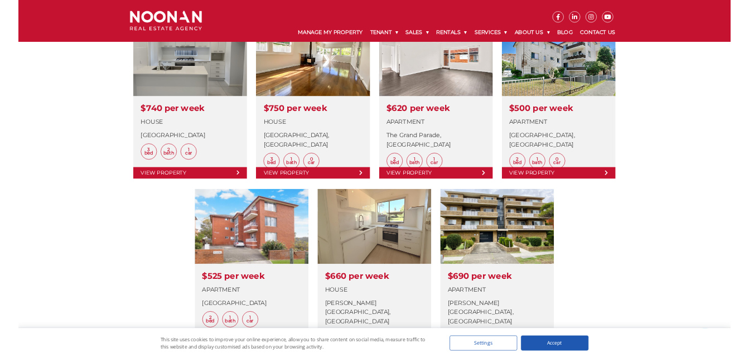
scroll to position [390, 0]
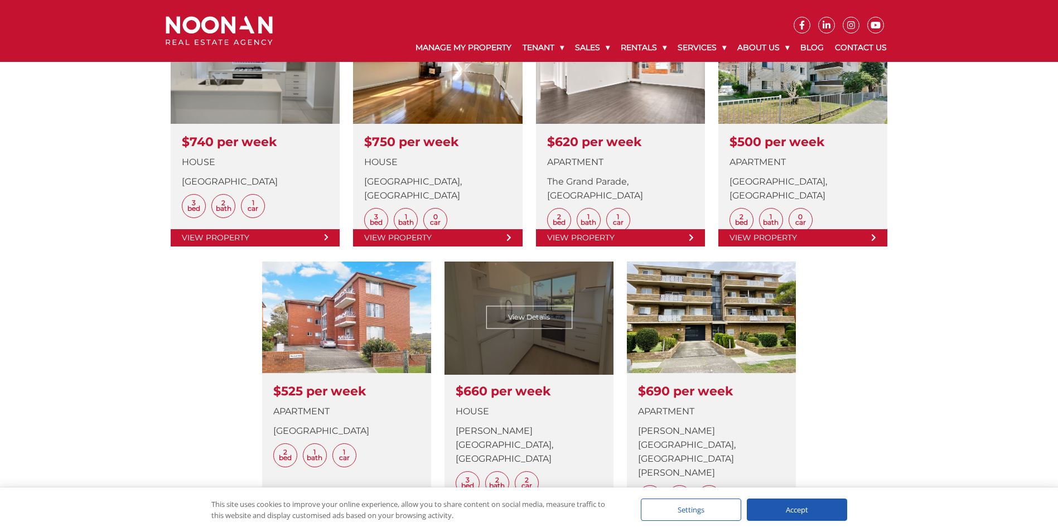
click at [527, 327] on link at bounding box center [528, 386] width 169 height 248
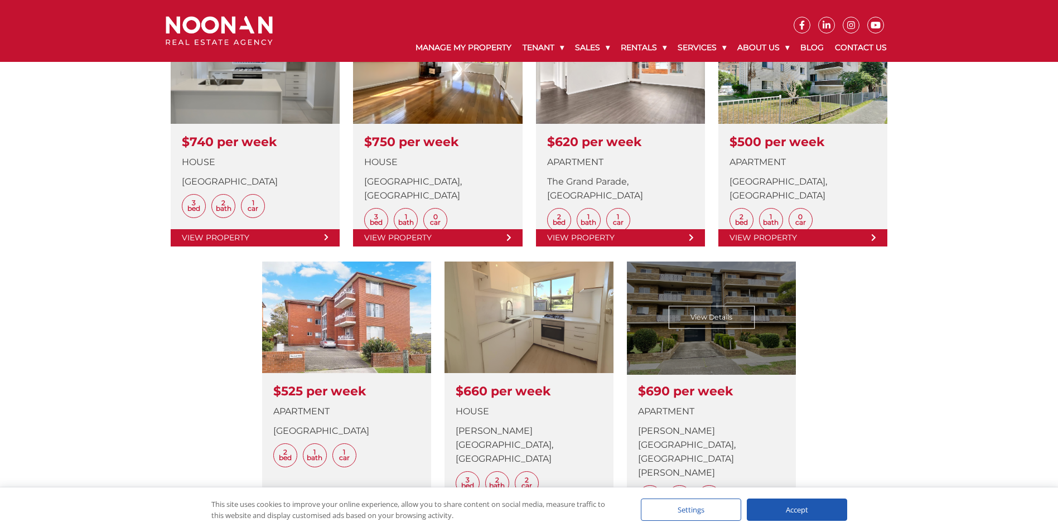
click at [689, 316] on link at bounding box center [711, 386] width 169 height 248
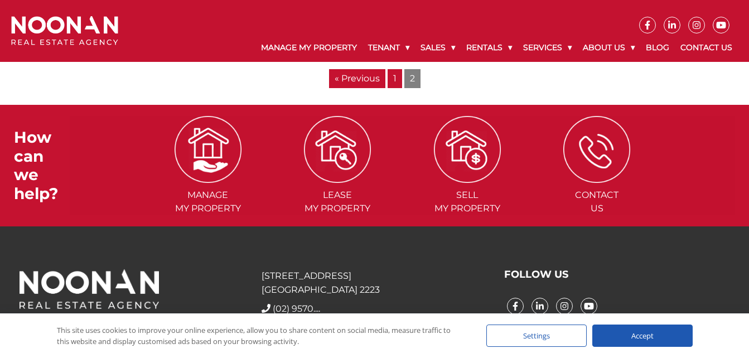
scroll to position [826, 0]
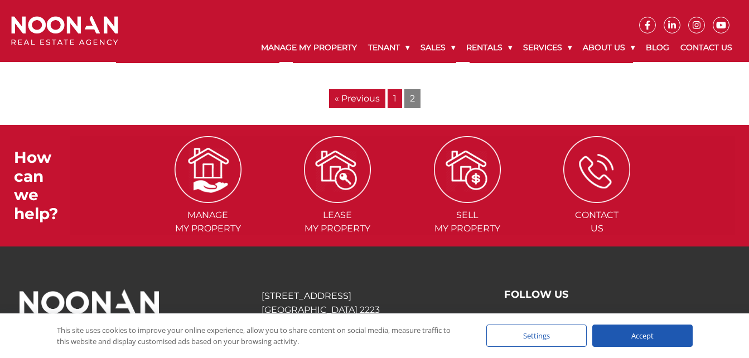
click at [359, 100] on link "« Previous" at bounding box center [357, 98] width 56 height 19
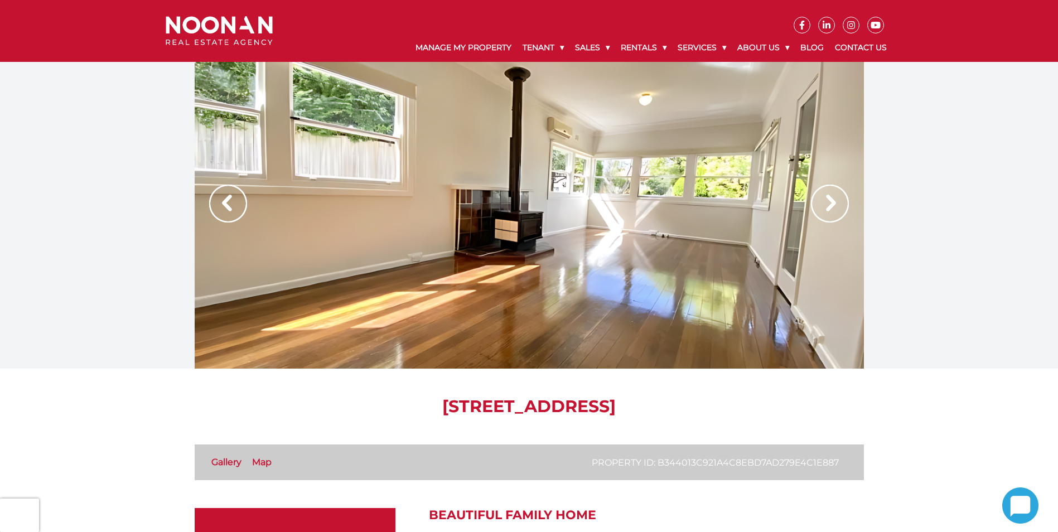
click at [825, 196] on img at bounding box center [830, 204] width 38 height 38
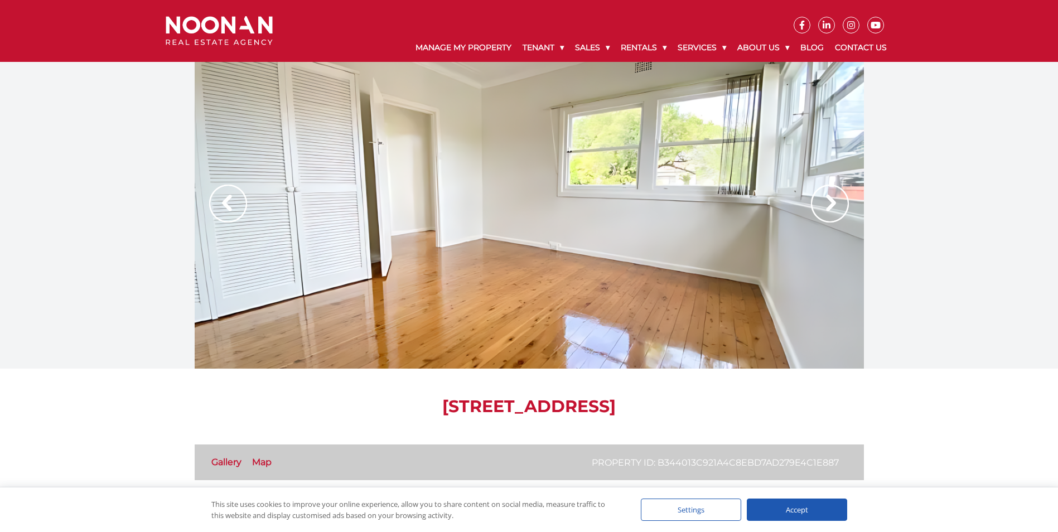
click at [825, 196] on img at bounding box center [830, 204] width 38 height 38
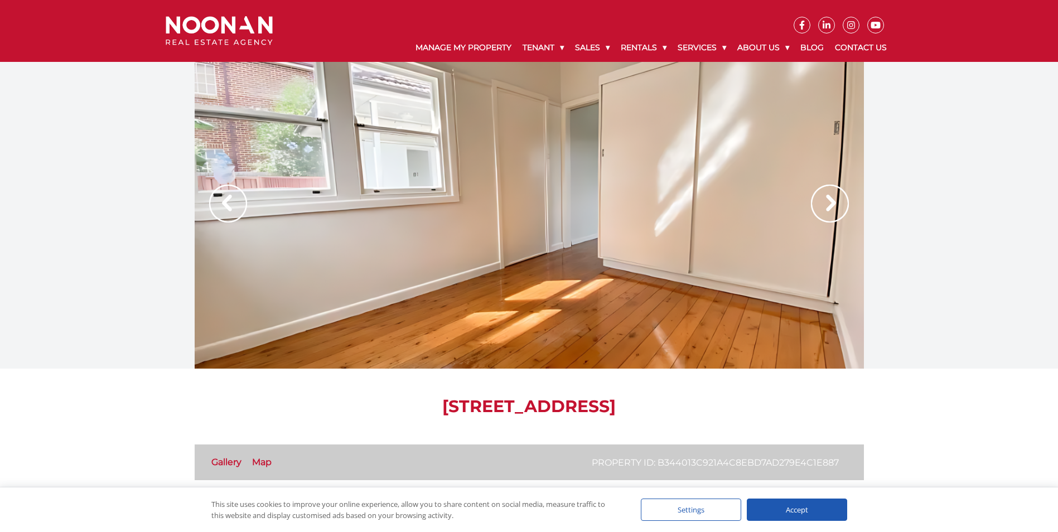
click at [825, 196] on img at bounding box center [830, 204] width 38 height 38
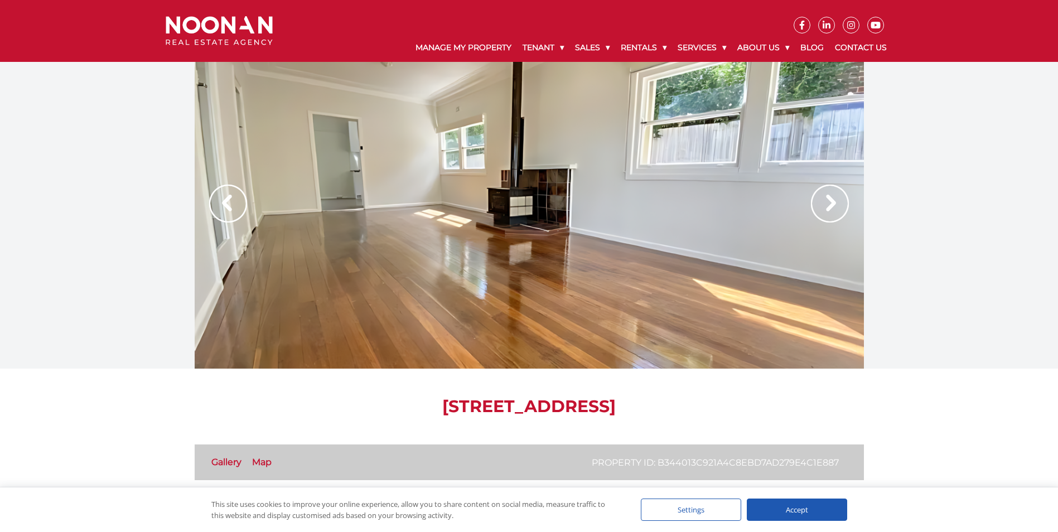
click at [825, 196] on img at bounding box center [830, 204] width 38 height 38
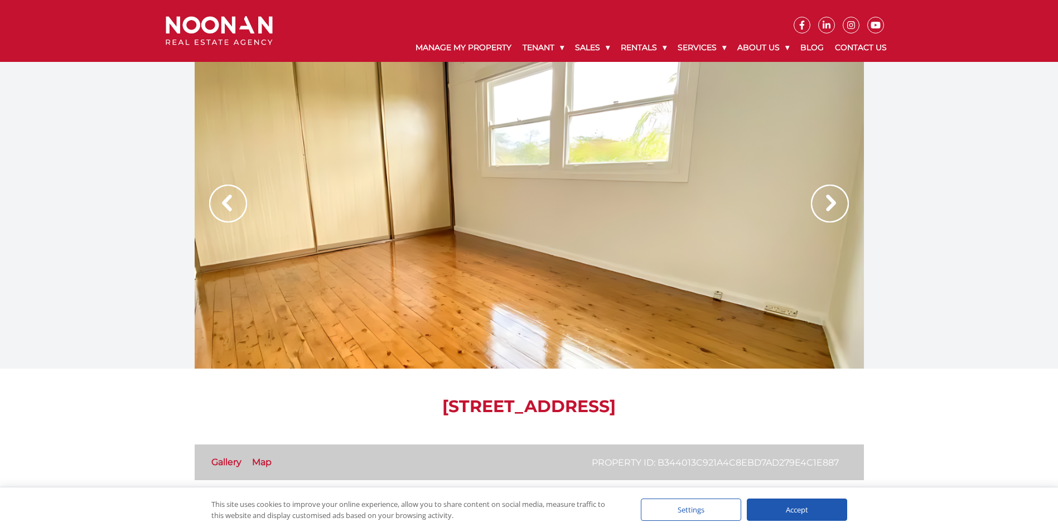
click at [825, 196] on img at bounding box center [830, 204] width 38 height 38
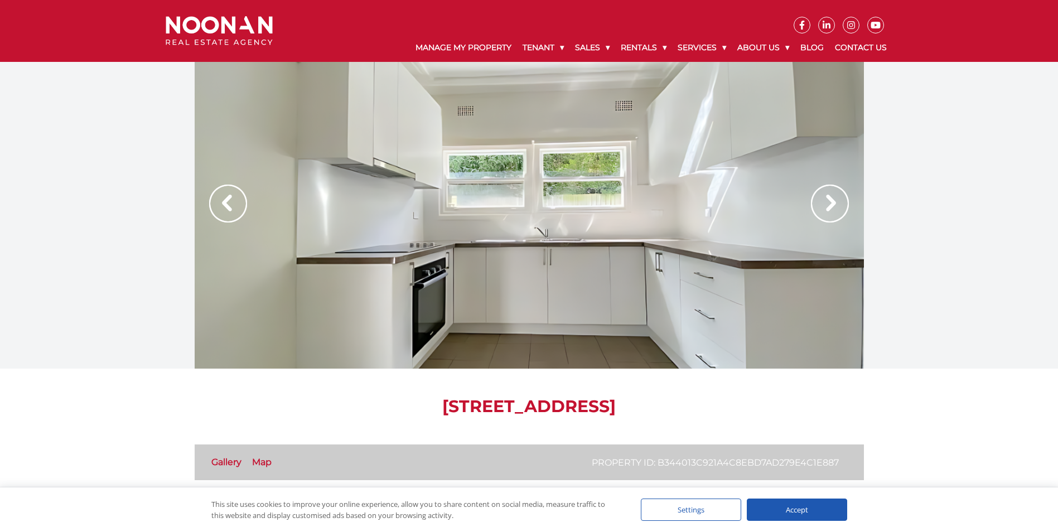
click at [825, 196] on img at bounding box center [830, 204] width 38 height 38
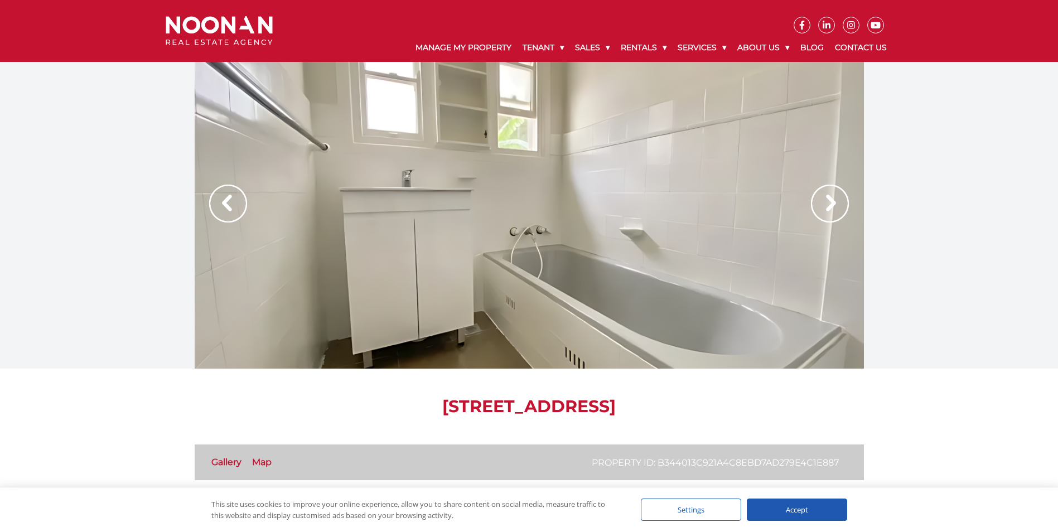
click at [825, 196] on img at bounding box center [830, 204] width 38 height 38
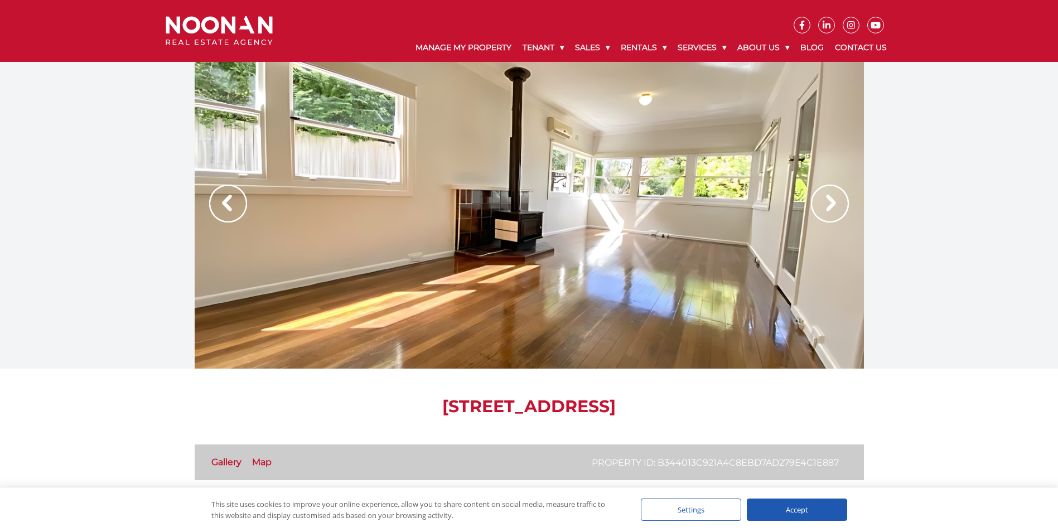
click at [830, 204] on img at bounding box center [830, 204] width 38 height 38
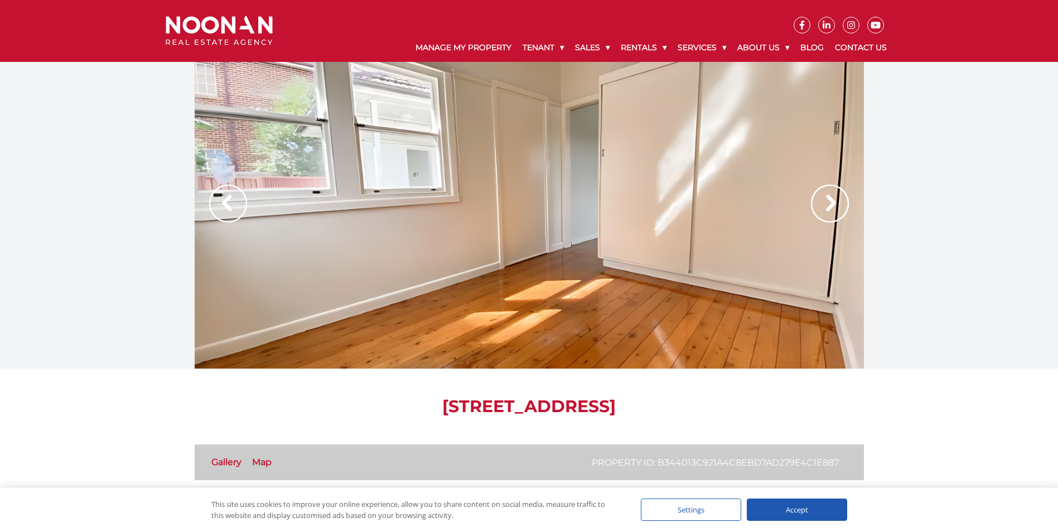
click at [830, 204] on img at bounding box center [830, 204] width 38 height 38
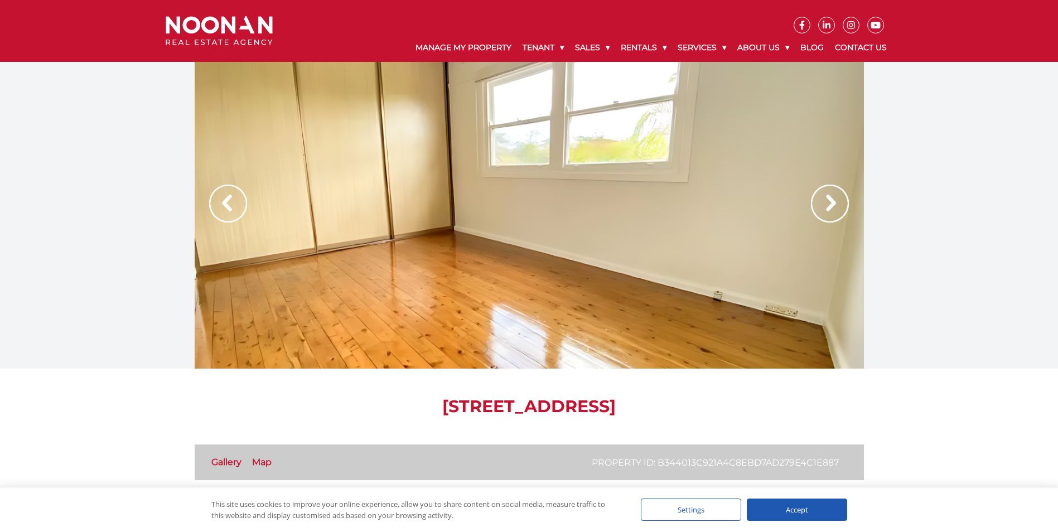
click at [830, 204] on img at bounding box center [830, 204] width 38 height 38
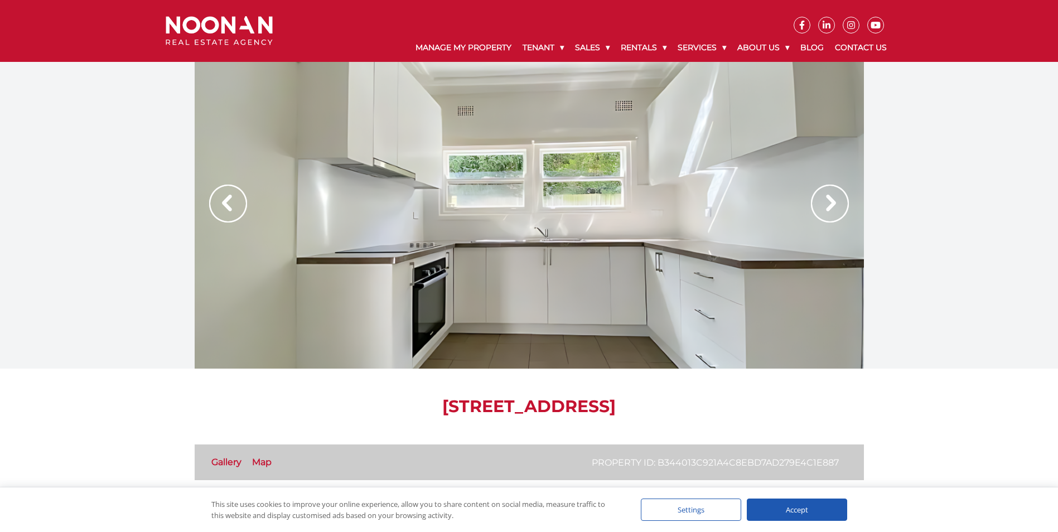
click at [830, 204] on img at bounding box center [830, 204] width 38 height 38
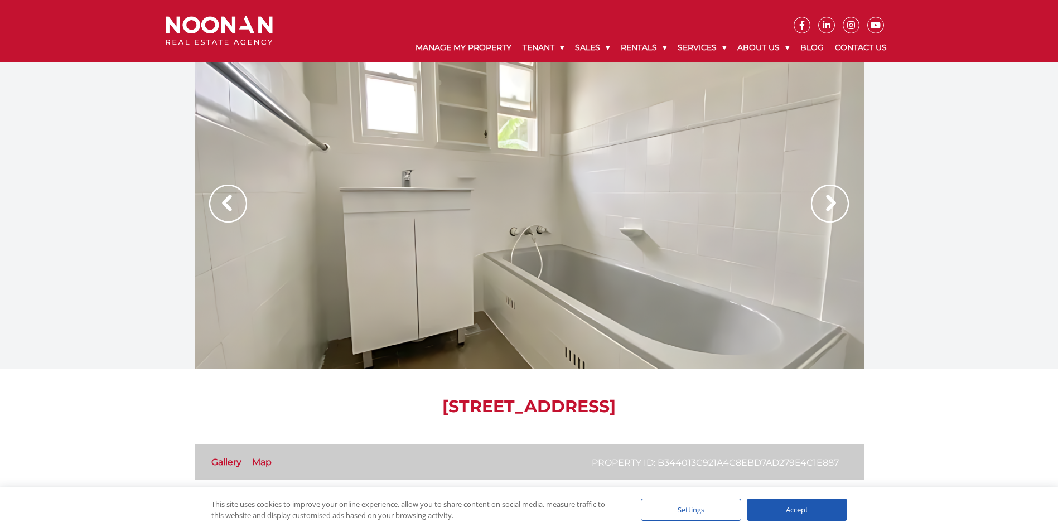
click at [830, 204] on img at bounding box center [830, 204] width 38 height 38
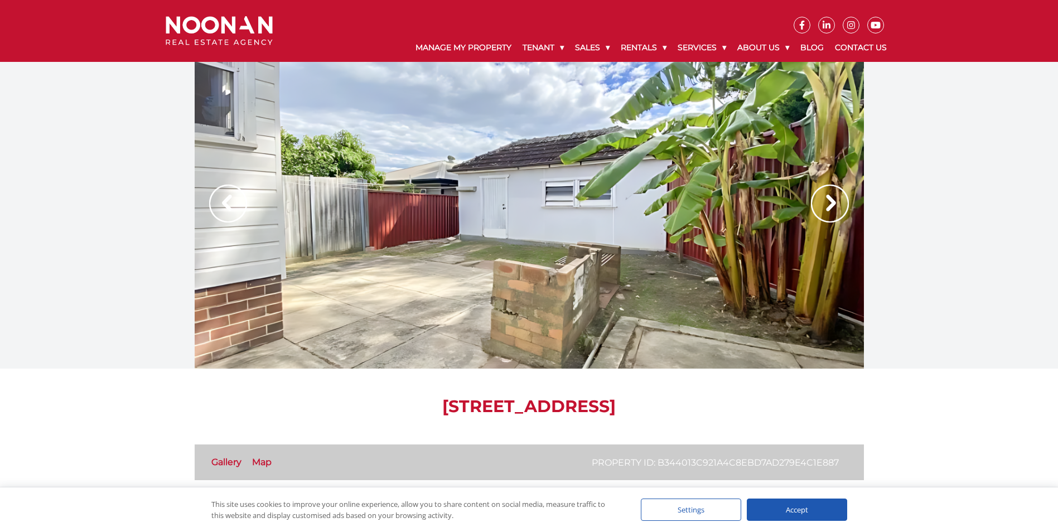
drag, startPoint x: 342, startPoint y: 405, endPoint x: 722, endPoint y: 409, distance: 379.7
click at [722, 409] on h1 "19 Dunlop Street, ROSELANDS NSW 2196" at bounding box center [529, 406] width 669 height 20
copy h1 "19 Dunlop Street, ROSELANDS NSW 2196"
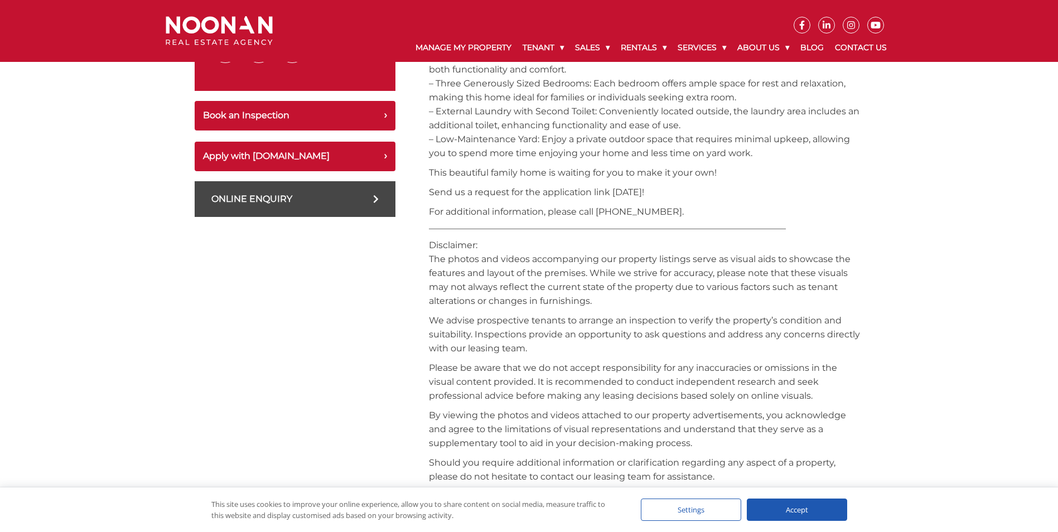
scroll to position [558, 0]
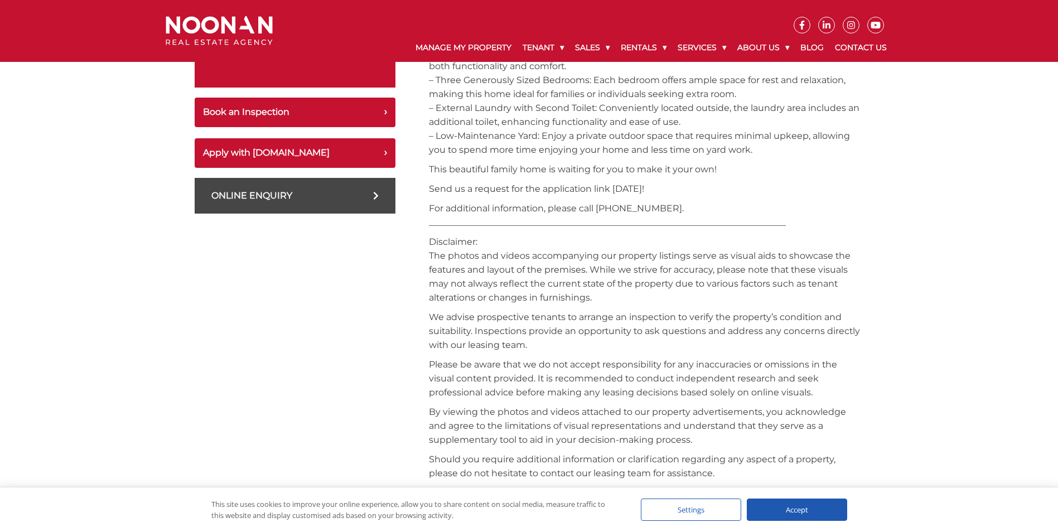
click at [801, 509] on div "Accept" at bounding box center [797, 509] width 100 height 22
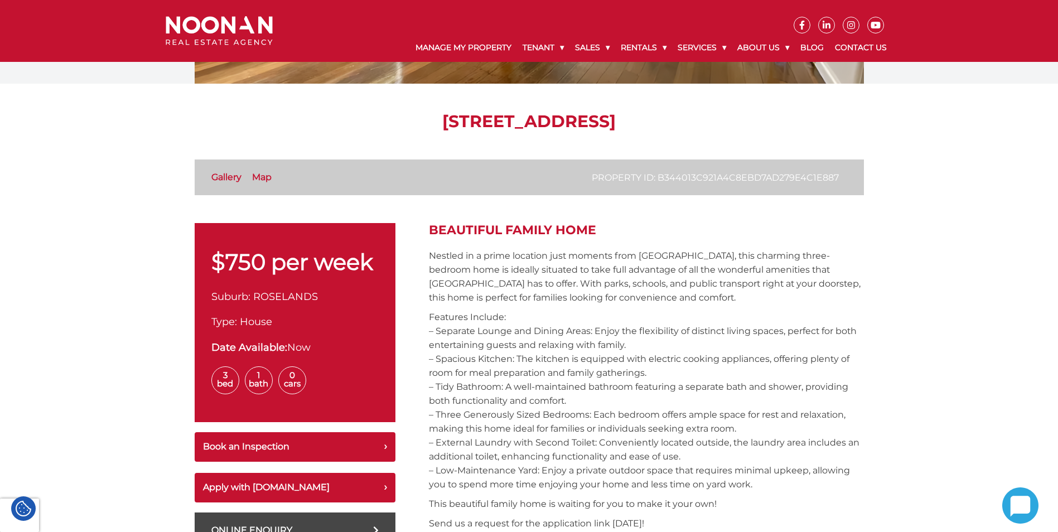
scroll to position [0, 0]
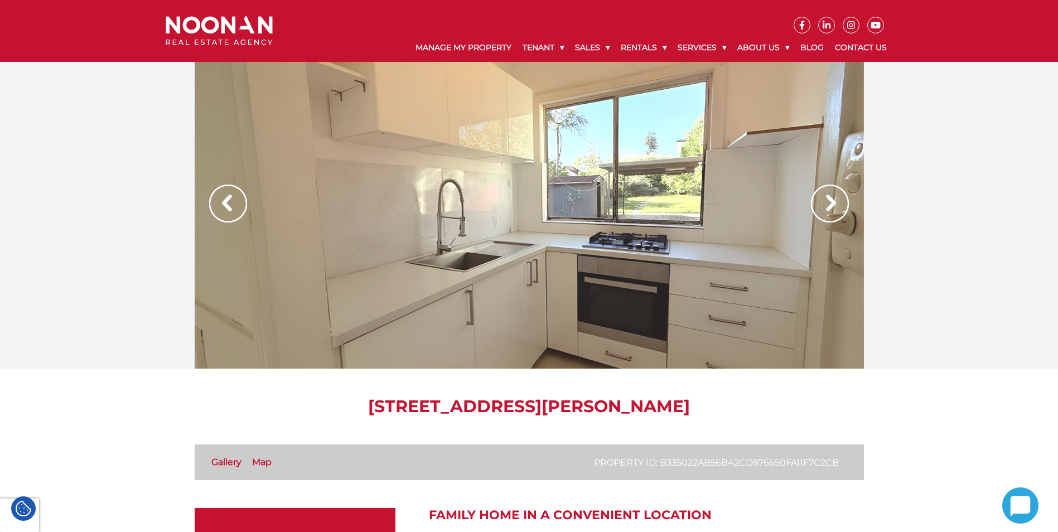
click at [831, 205] on img at bounding box center [830, 204] width 38 height 38
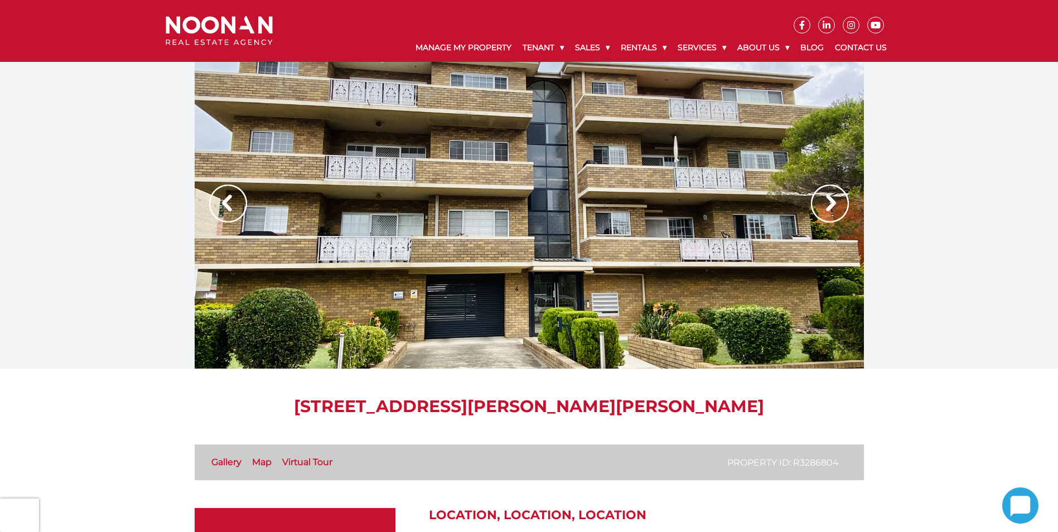
click at [831, 204] on img at bounding box center [830, 204] width 38 height 38
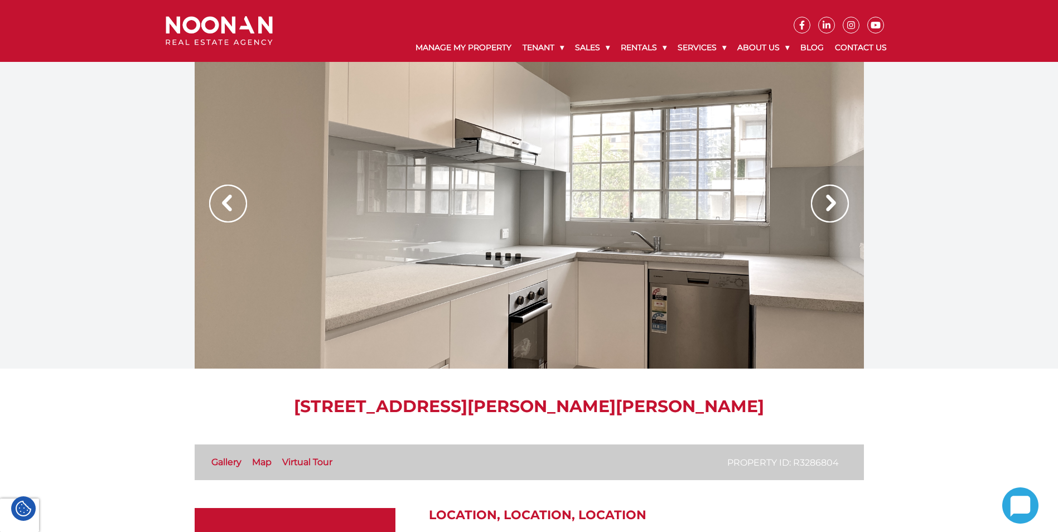
click at [831, 204] on img at bounding box center [830, 204] width 38 height 38
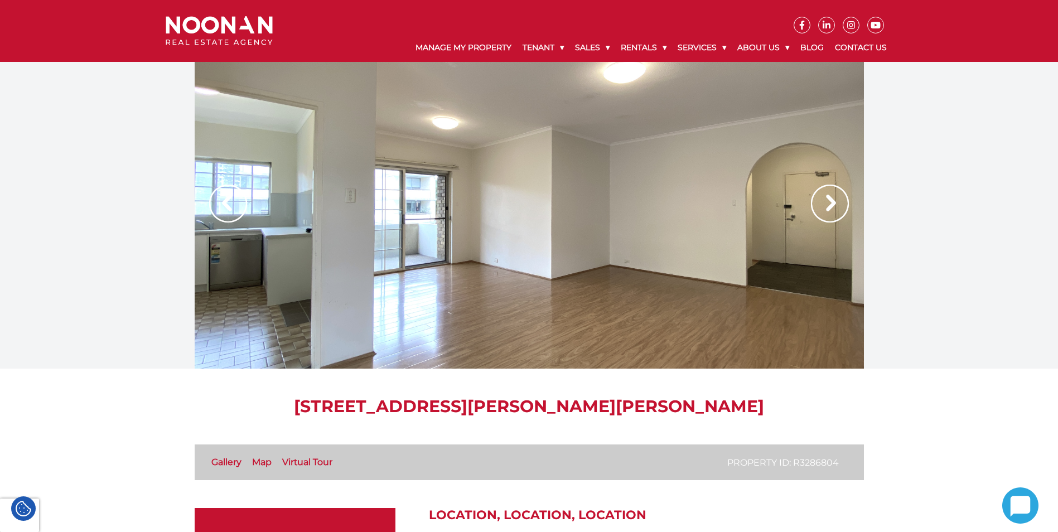
click at [831, 204] on img at bounding box center [830, 204] width 38 height 38
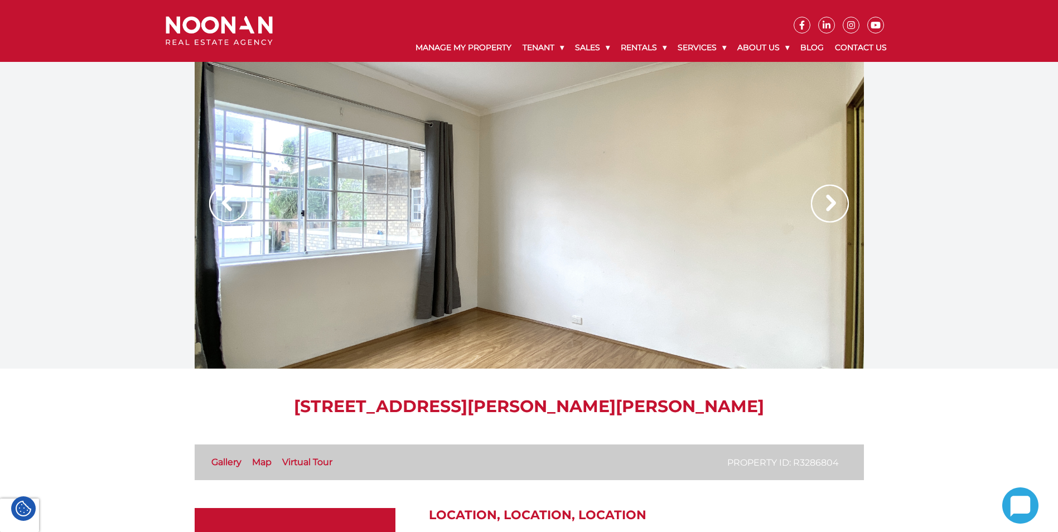
click at [831, 204] on img at bounding box center [830, 204] width 38 height 38
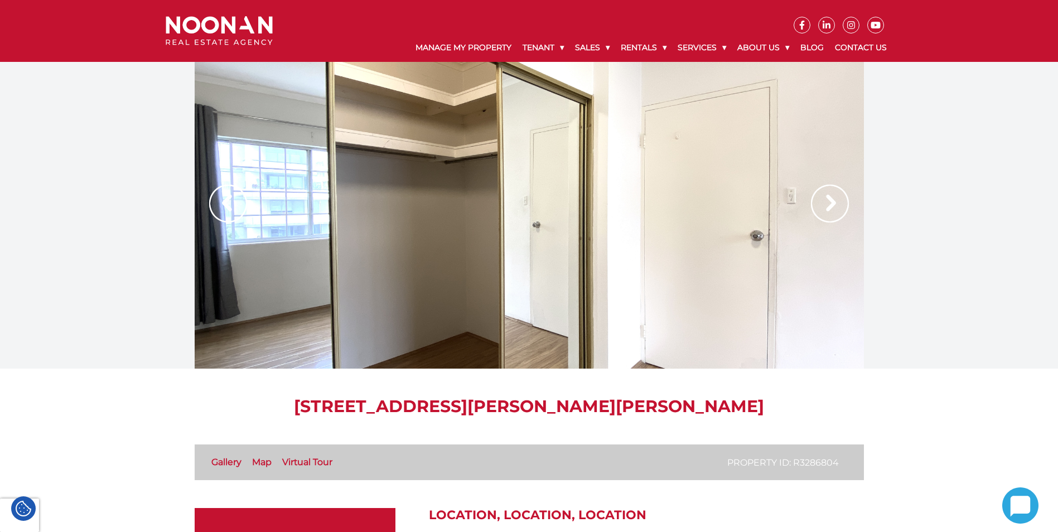
click at [831, 204] on img at bounding box center [830, 204] width 38 height 38
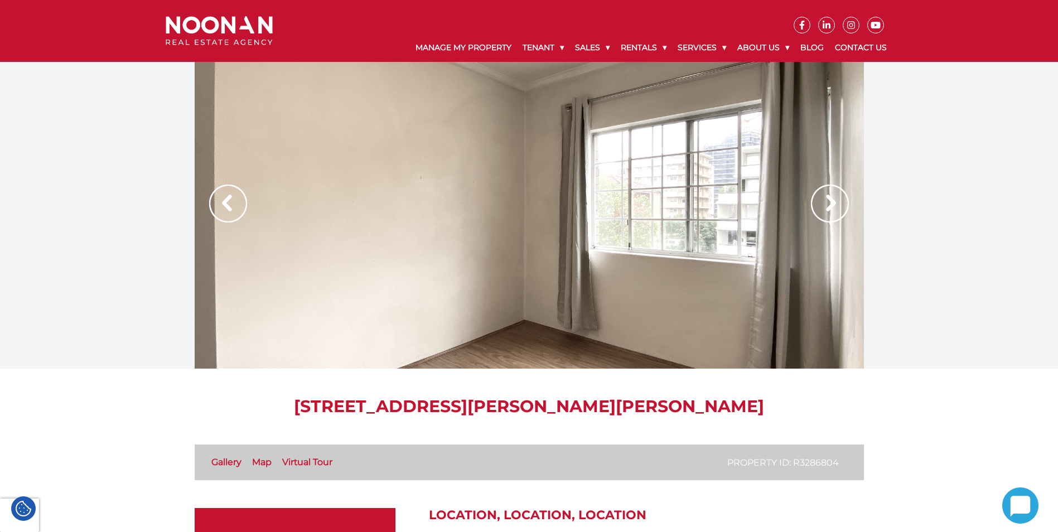
click at [831, 204] on img at bounding box center [830, 204] width 38 height 38
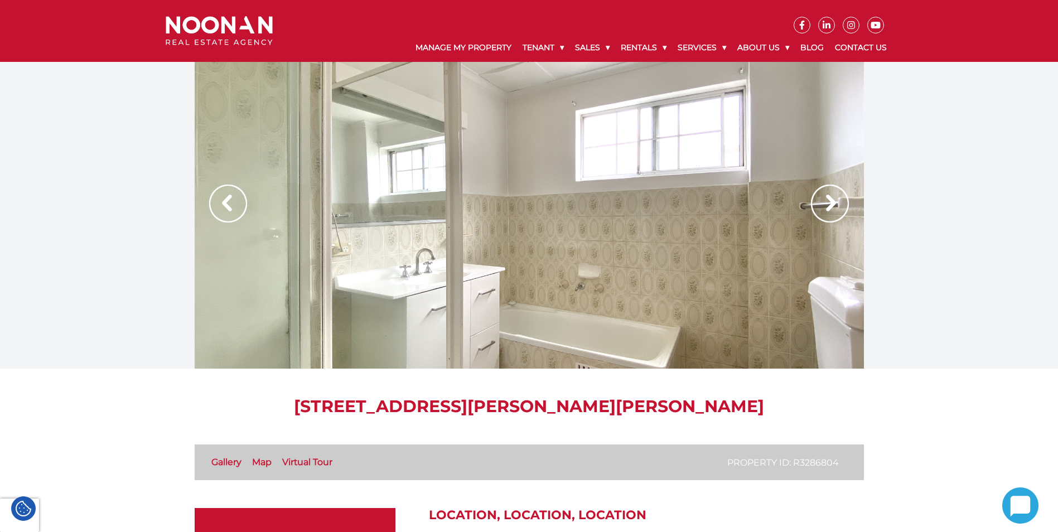
click at [825, 205] on img at bounding box center [830, 204] width 38 height 38
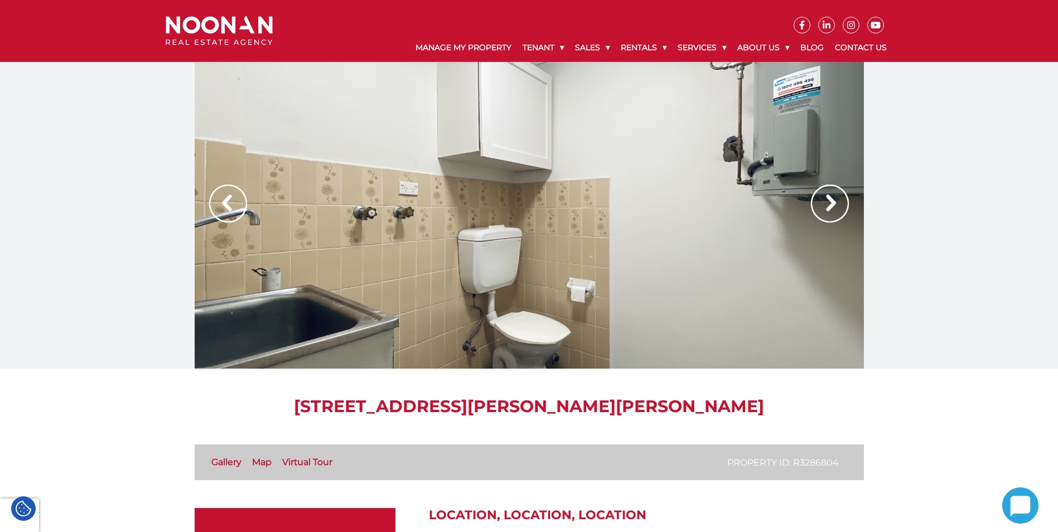
click at [825, 205] on img at bounding box center [830, 204] width 38 height 38
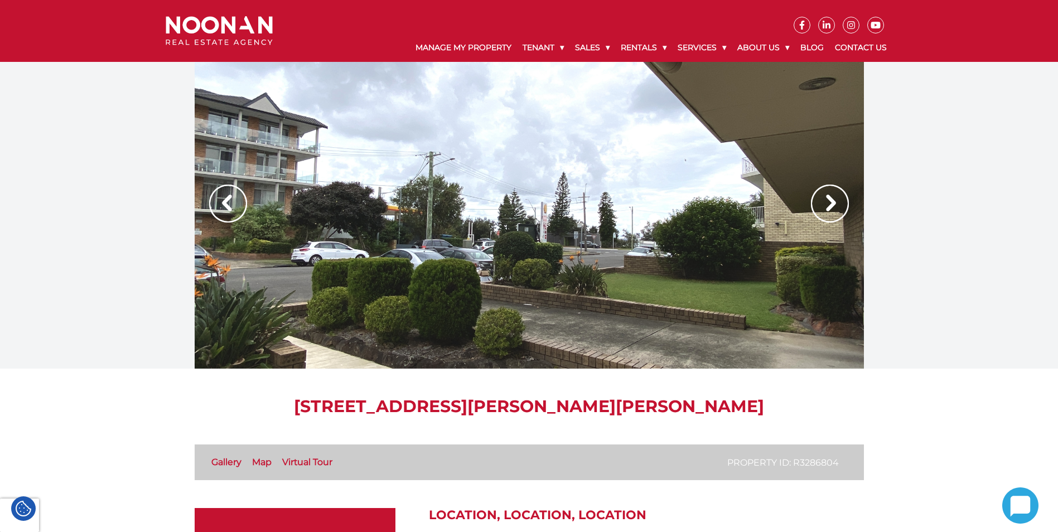
click at [825, 205] on img at bounding box center [830, 204] width 38 height 38
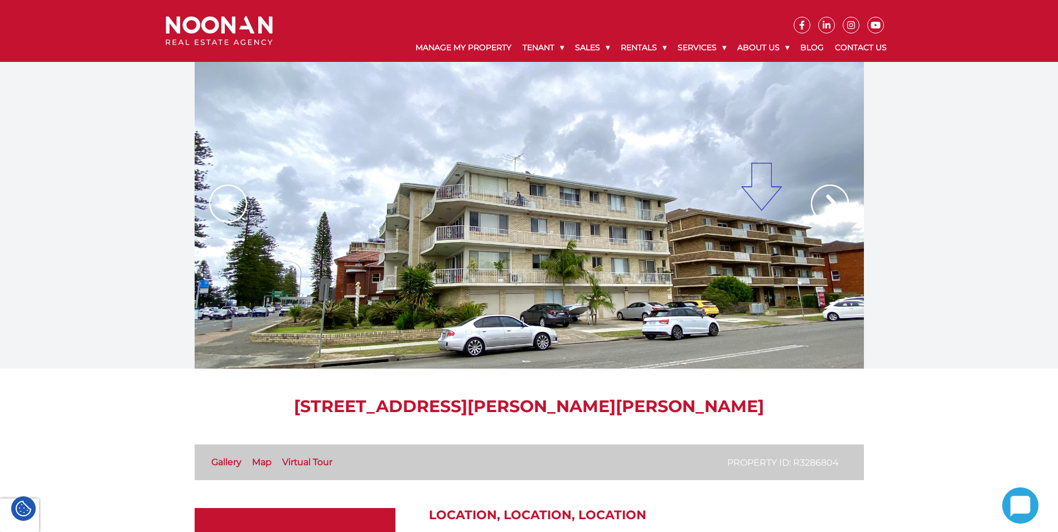
click at [825, 205] on img at bounding box center [830, 204] width 38 height 38
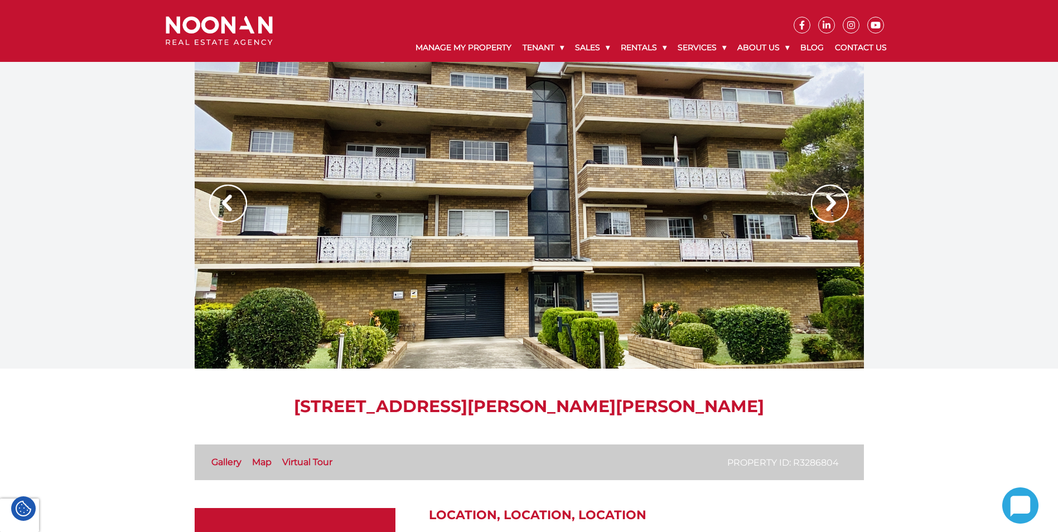
click at [263, 461] on link "Map" at bounding box center [262, 462] width 20 height 11
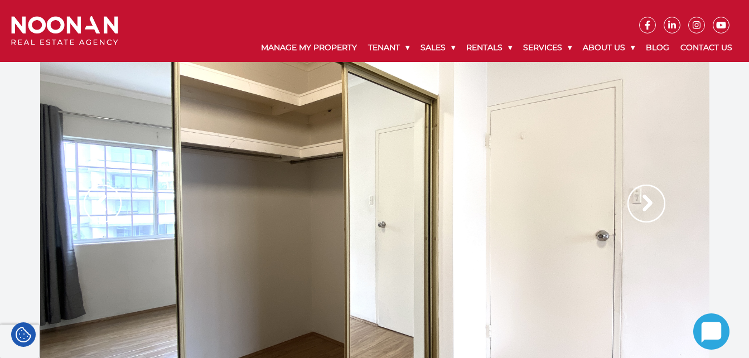
click at [646, 204] on img at bounding box center [646, 204] width 38 height 38
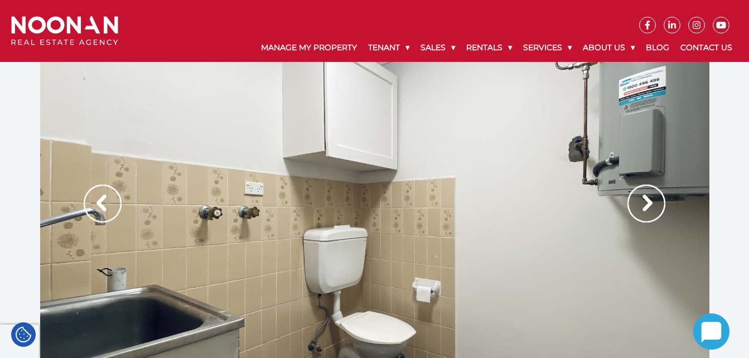
click at [647, 202] on img at bounding box center [646, 204] width 38 height 38
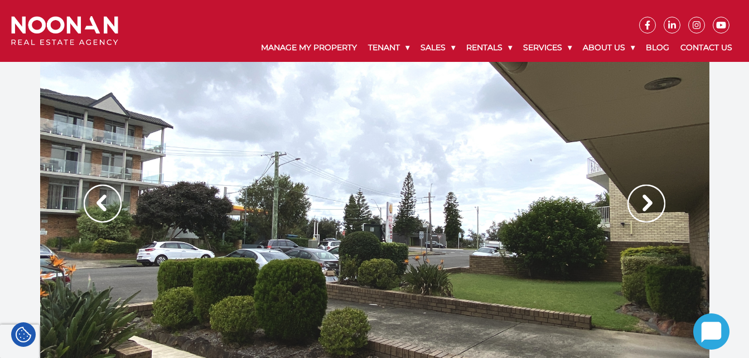
click at [644, 204] on img at bounding box center [646, 204] width 38 height 38
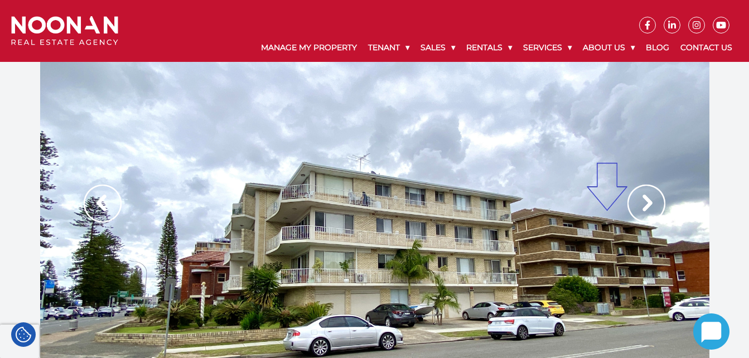
click at [644, 204] on img at bounding box center [646, 204] width 38 height 38
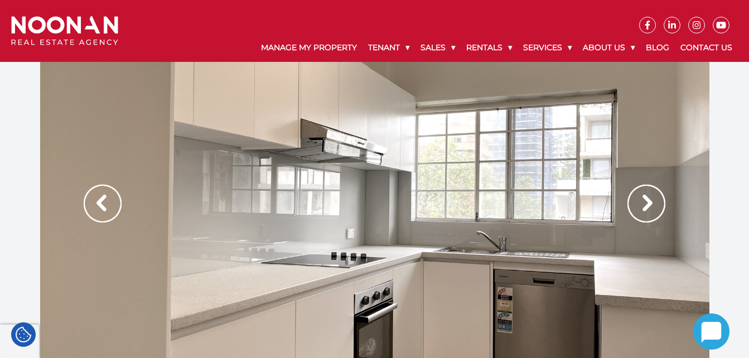
click at [644, 204] on img at bounding box center [646, 204] width 38 height 38
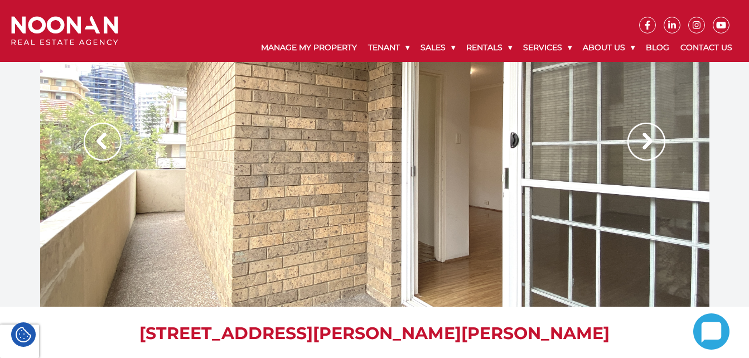
scroll to position [1478, 0]
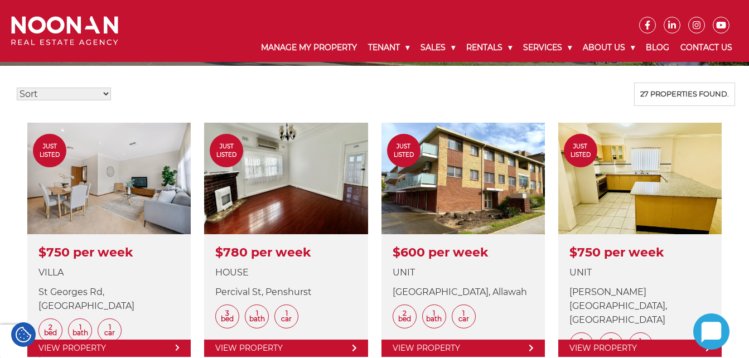
scroll to position [279, 0]
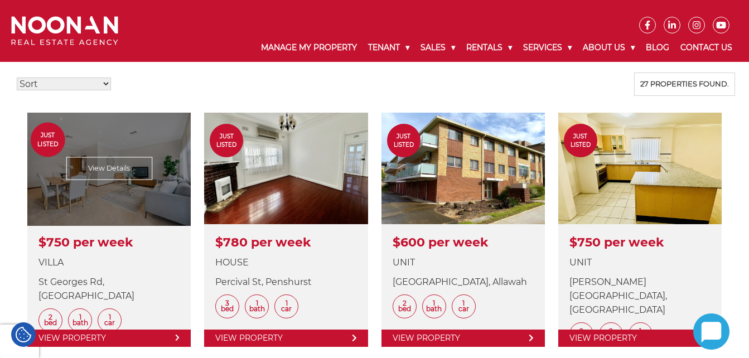
click at [133, 169] on link at bounding box center [108, 230] width 163 height 234
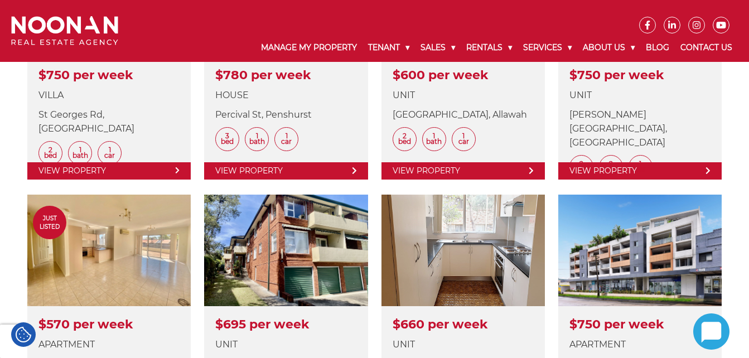
scroll to position [502, 0]
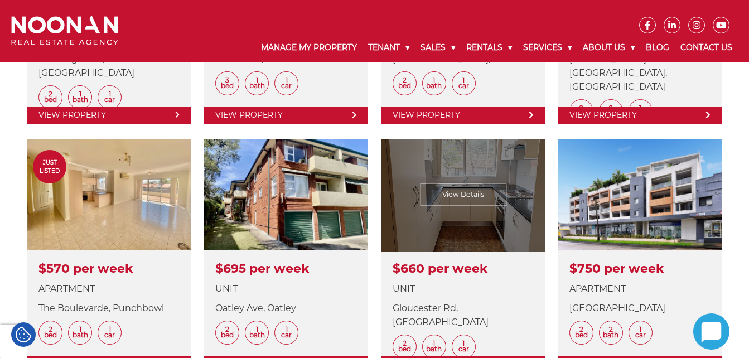
click at [451, 225] on link at bounding box center [462, 256] width 163 height 234
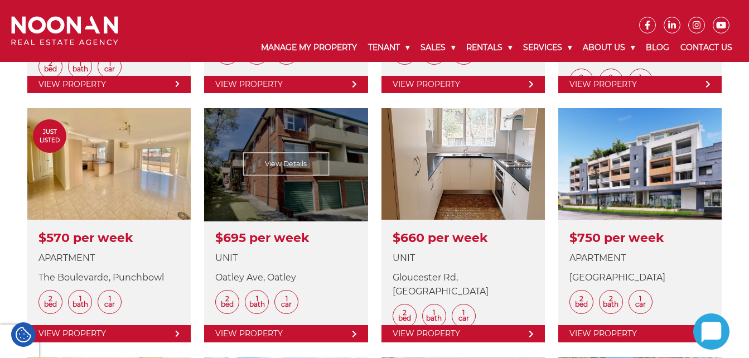
scroll to position [558, 0]
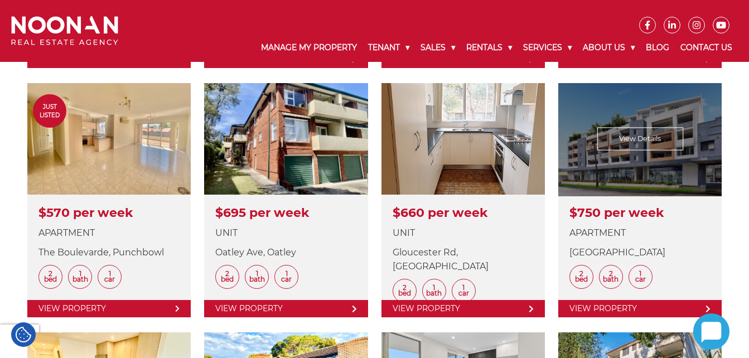
click at [629, 157] on link at bounding box center [639, 200] width 163 height 234
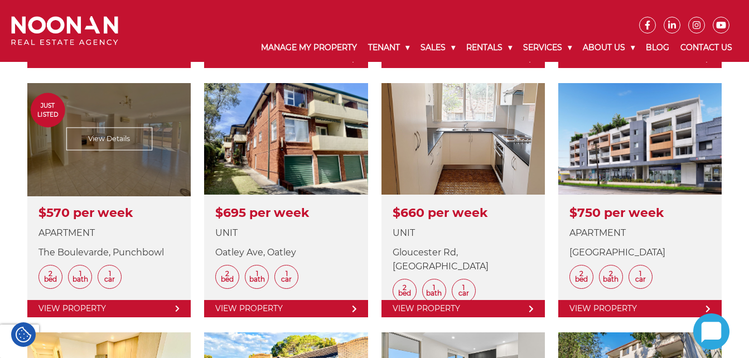
click at [138, 154] on link at bounding box center [108, 200] width 163 height 234
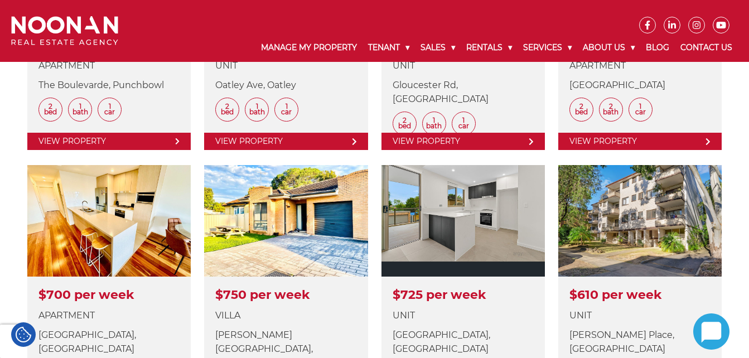
scroll to position [781, 0]
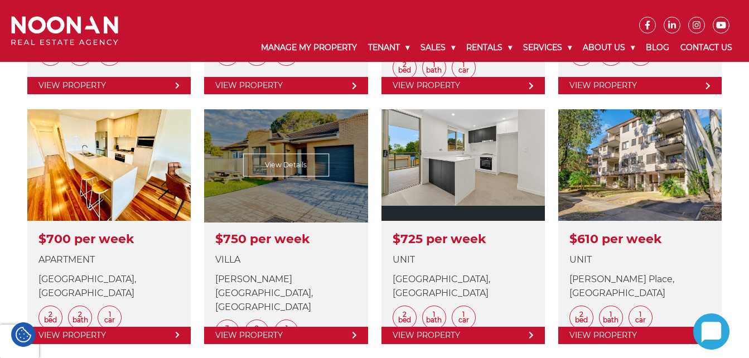
click at [313, 176] on link at bounding box center [285, 226] width 163 height 234
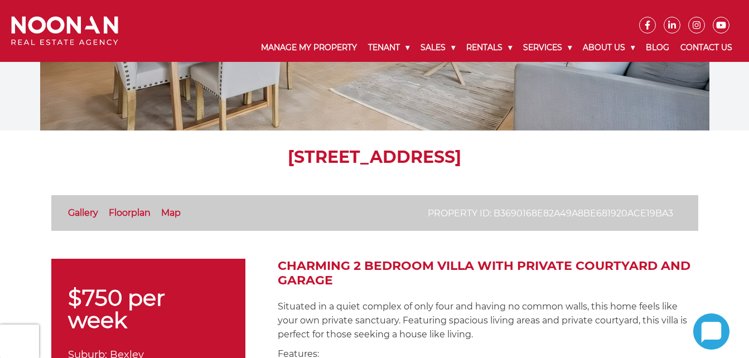
scroll to position [223, 0]
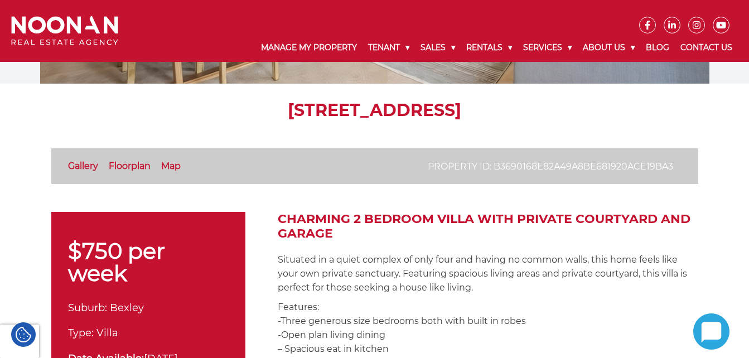
click at [175, 166] on link "Map" at bounding box center [171, 166] width 20 height 11
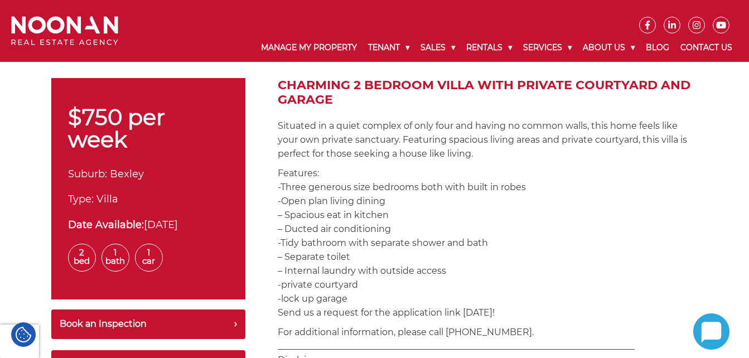
scroll to position [320, 0]
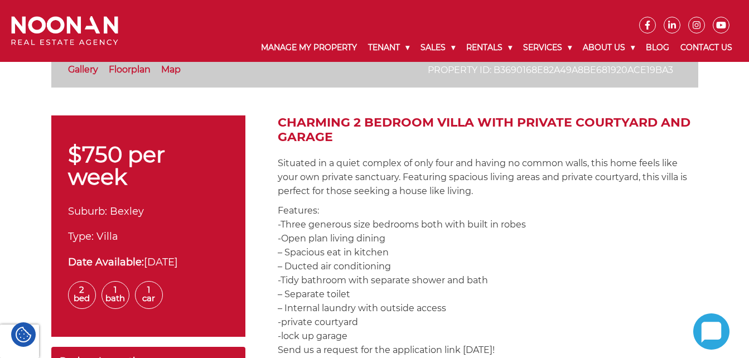
scroll to position [1379, 0]
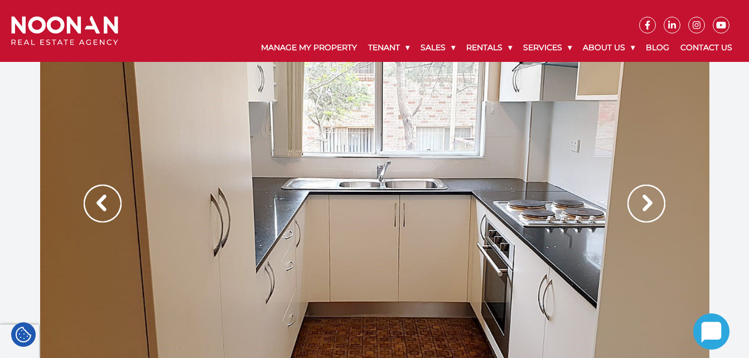
click at [651, 204] on img at bounding box center [646, 204] width 38 height 38
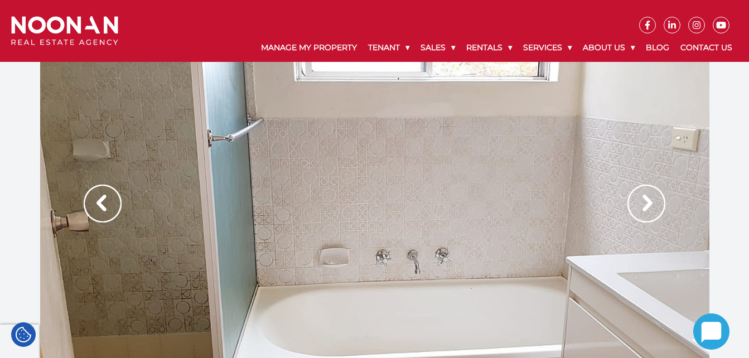
click at [651, 204] on img at bounding box center [646, 204] width 38 height 38
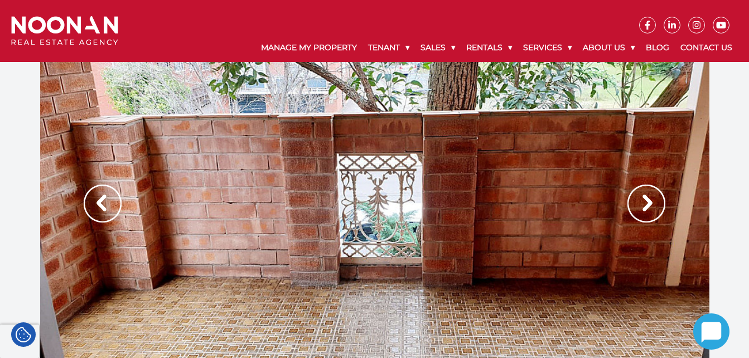
click at [651, 204] on img at bounding box center [646, 204] width 38 height 38
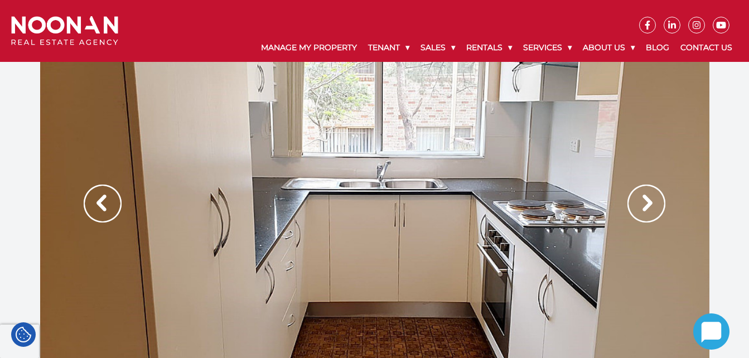
click at [651, 204] on img at bounding box center [646, 204] width 38 height 38
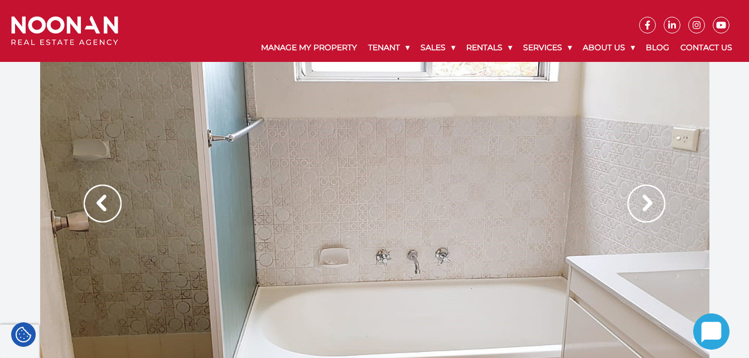
click at [646, 202] on img at bounding box center [646, 204] width 38 height 38
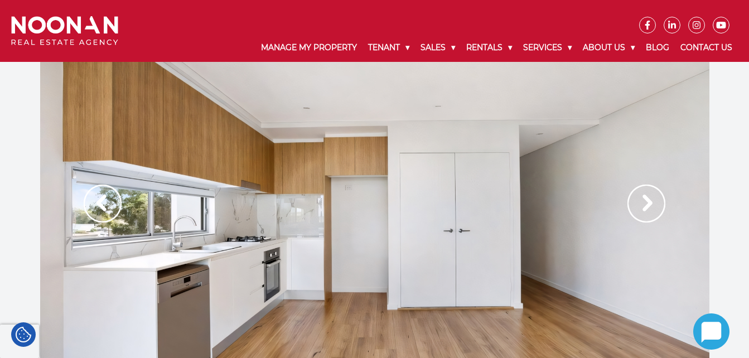
click at [645, 205] on img at bounding box center [646, 204] width 38 height 38
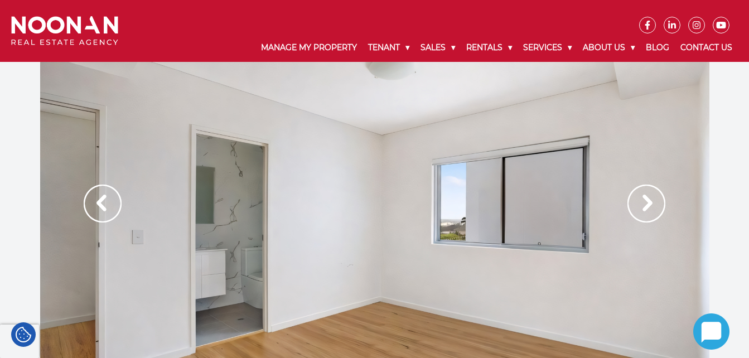
click at [645, 205] on img at bounding box center [646, 204] width 38 height 38
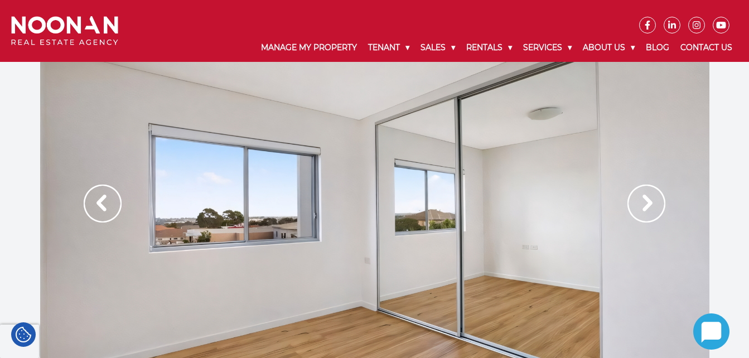
click at [645, 205] on img at bounding box center [646, 204] width 38 height 38
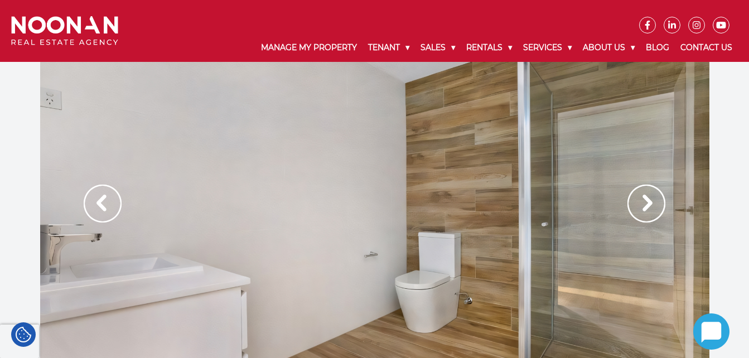
click at [645, 205] on img at bounding box center [646, 204] width 38 height 38
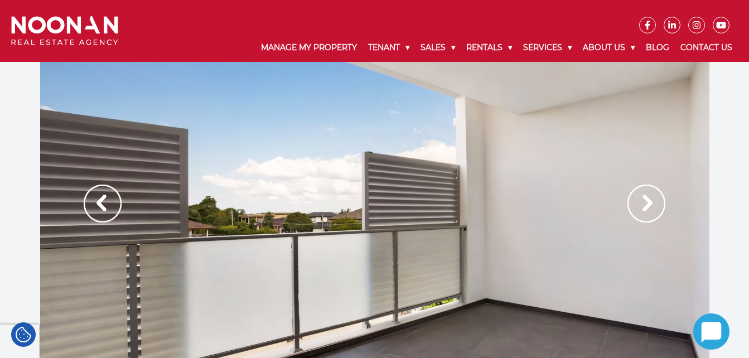
click at [645, 205] on img at bounding box center [646, 204] width 38 height 38
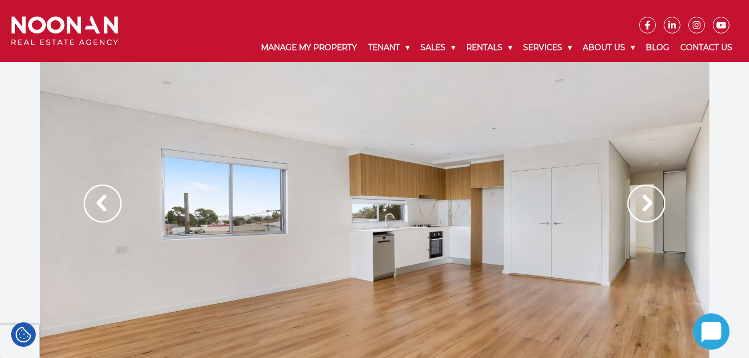
click at [645, 205] on img at bounding box center [646, 204] width 38 height 38
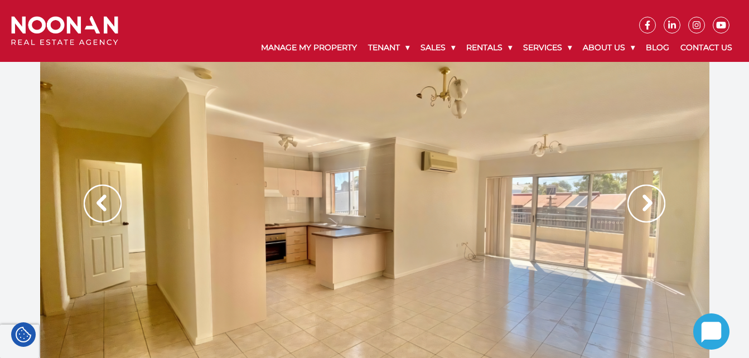
click at [648, 205] on img at bounding box center [646, 204] width 38 height 38
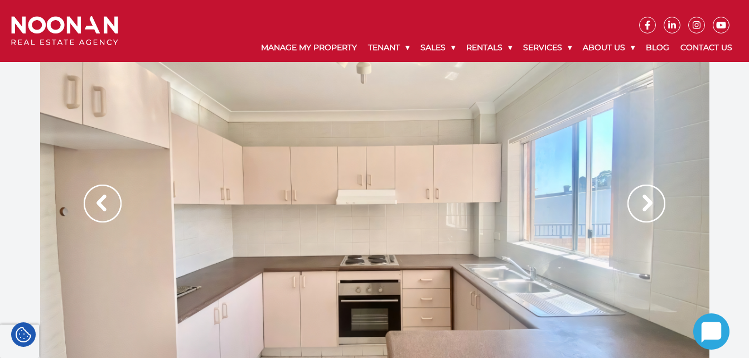
click at [648, 205] on img at bounding box center [646, 204] width 38 height 38
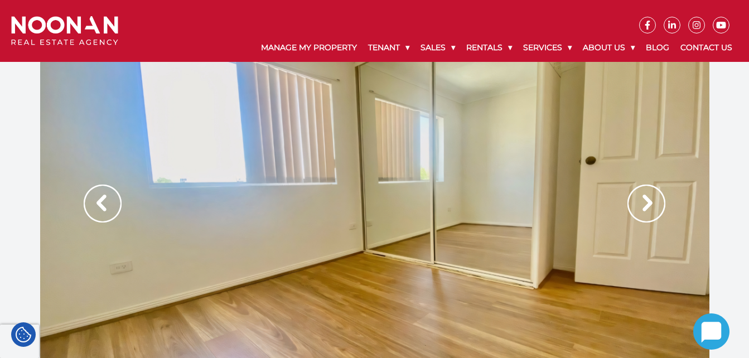
click at [648, 205] on img at bounding box center [646, 204] width 38 height 38
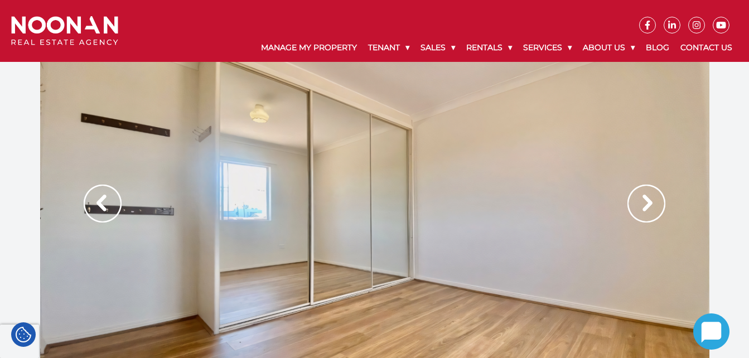
click at [648, 205] on img at bounding box center [646, 204] width 38 height 38
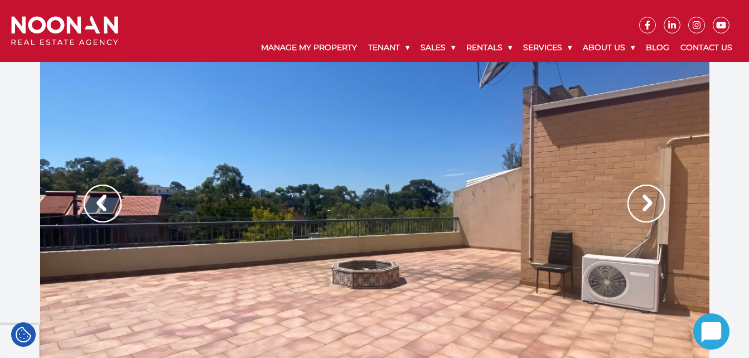
click at [648, 205] on img at bounding box center [646, 204] width 38 height 38
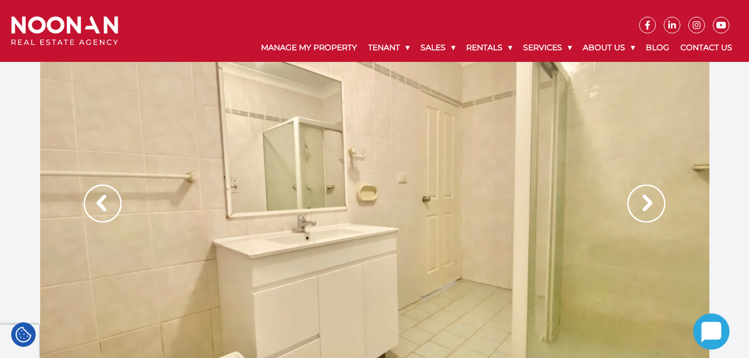
click at [648, 205] on img at bounding box center [646, 204] width 38 height 38
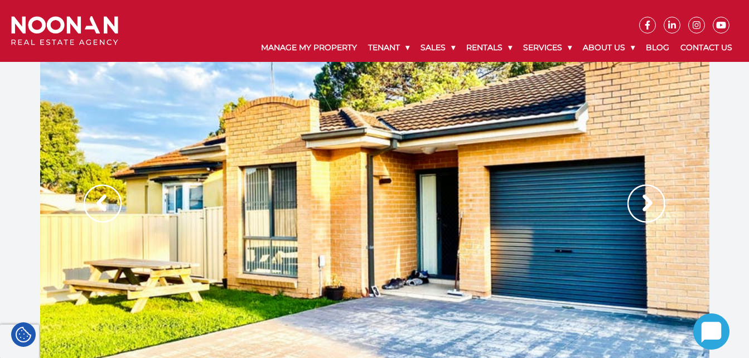
click at [643, 201] on img at bounding box center [646, 204] width 38 height 38
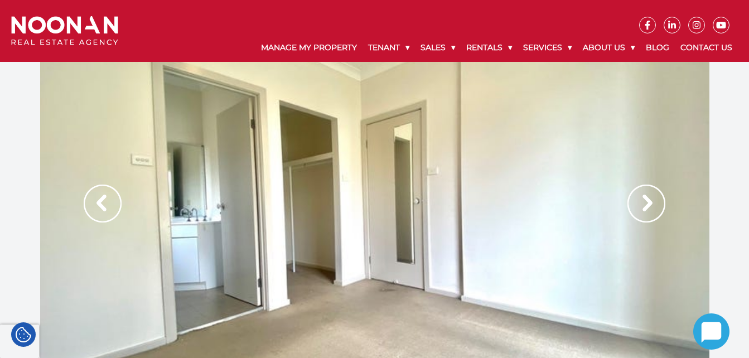
click at [643, 201] on img at bounding box center [646, 204] width 38 height 38
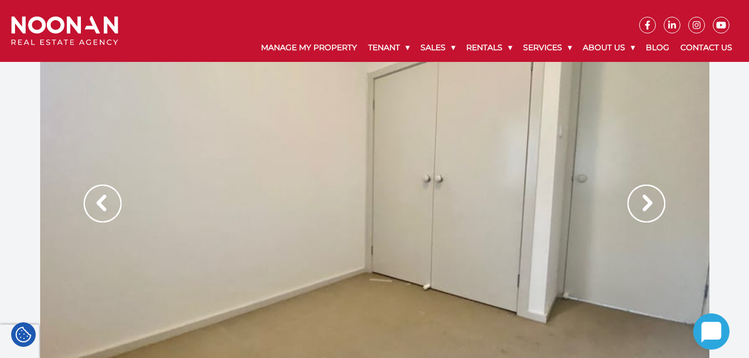
click at [643, 201] on img at bounding box center [646, 204] width 38 height 38
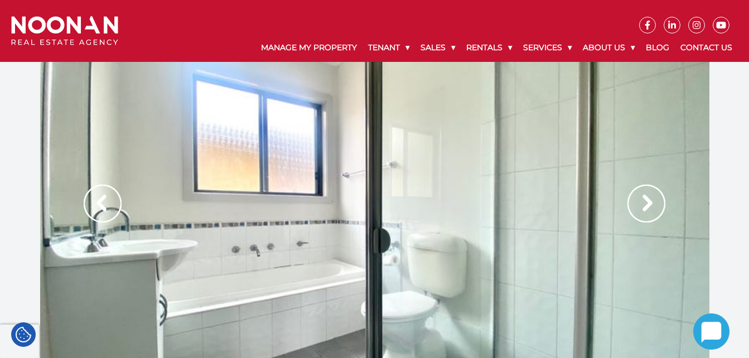
click at [643, 201] on img at bounding box center [646, 204] width 38 height 38
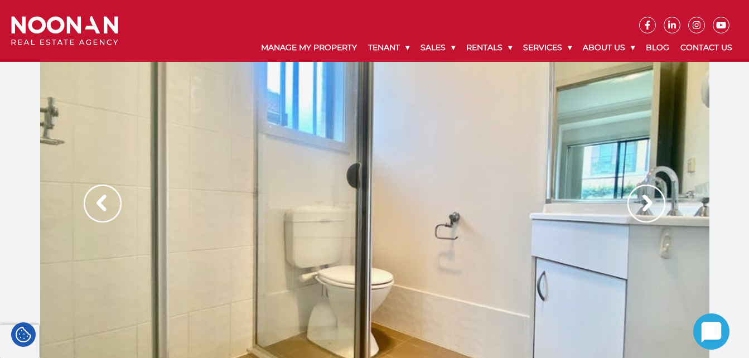
click at [643, 201] on img at bounding box center [646, 204] width 38 height 38
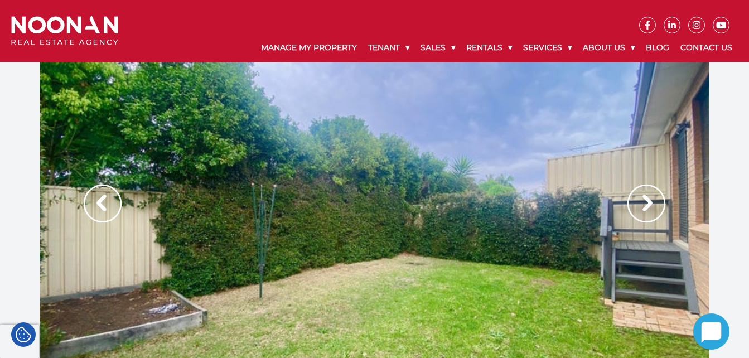
click at [643, 201] on img at bounding box center [646, 204] width 38 height 38
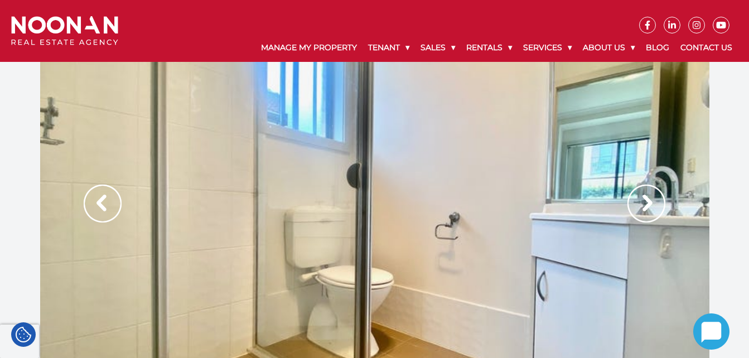
click at [647, 197] on img at bounding box center [646, 204] width 38 height 38
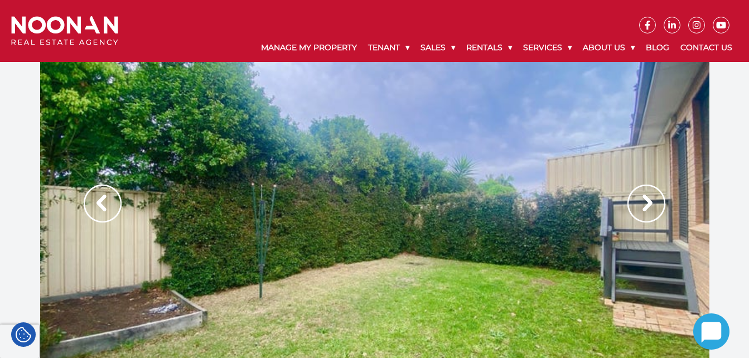
click at [647, 197] on img at bounding box center [646, 204] width 38 height 38
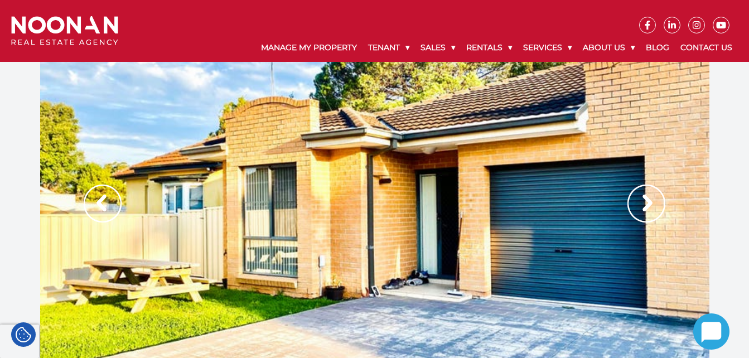
click at [642, 203] on img at bounding box center [646, 204] width 38 height 38
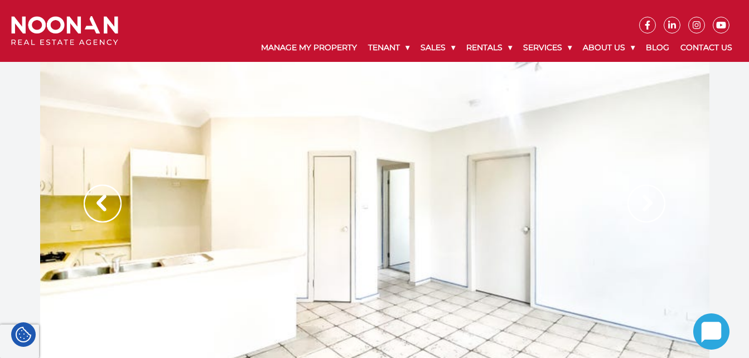
click at [642, 203] on img at bounding box center [646, 204] width 38 height 38
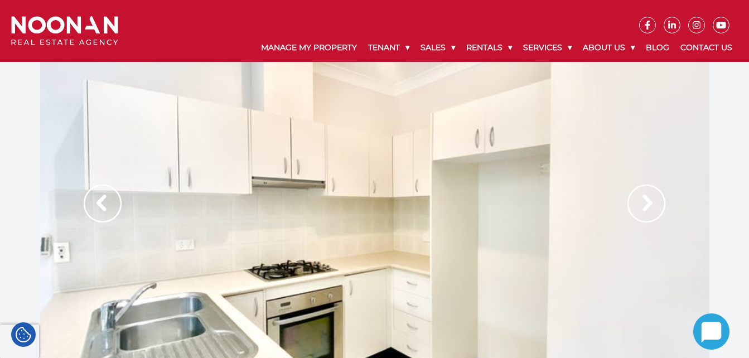
click at [642, 203] on img at bounding box center [646, 204] width 38 height 38
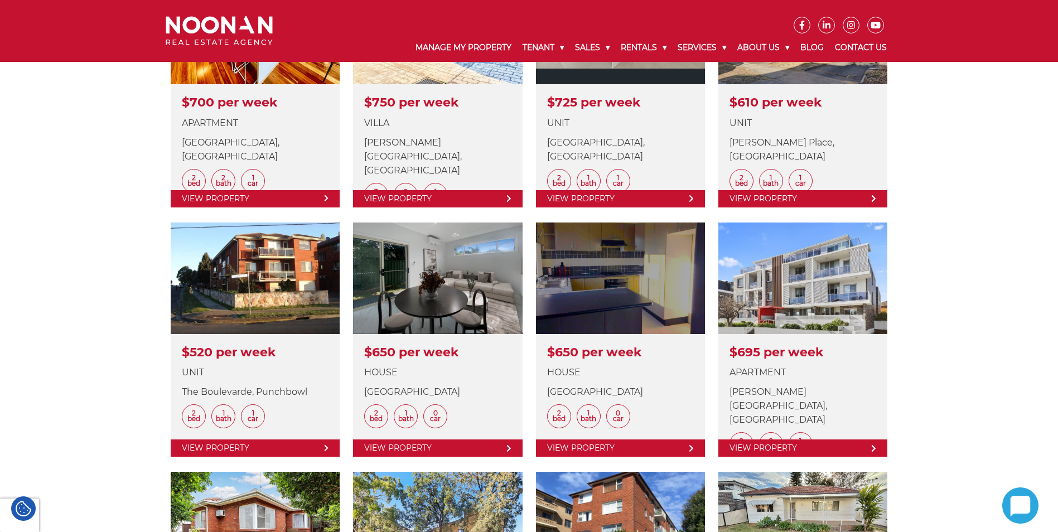
scroll to position [948, 0]
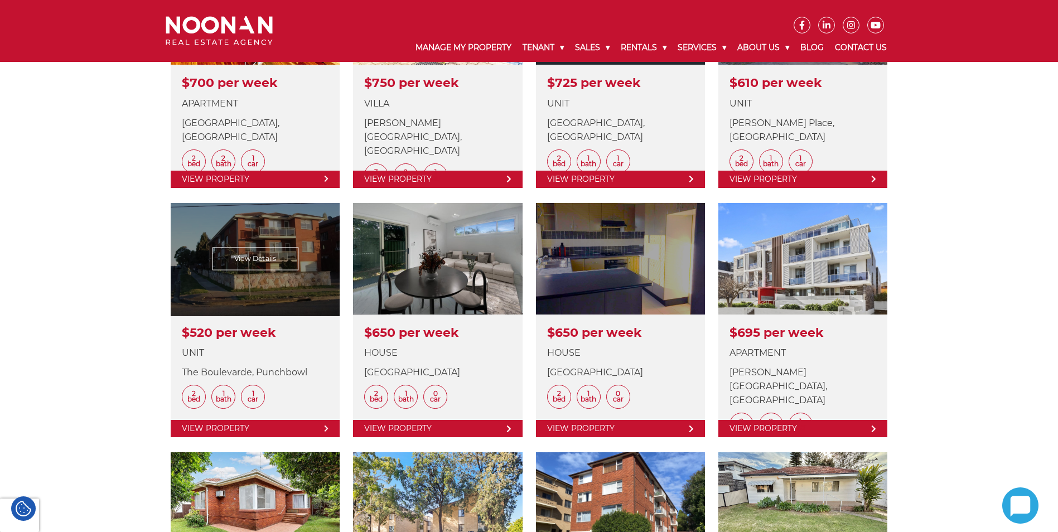
click at [274, 258] on link at bounding box center [255, 320] width 169 height 234
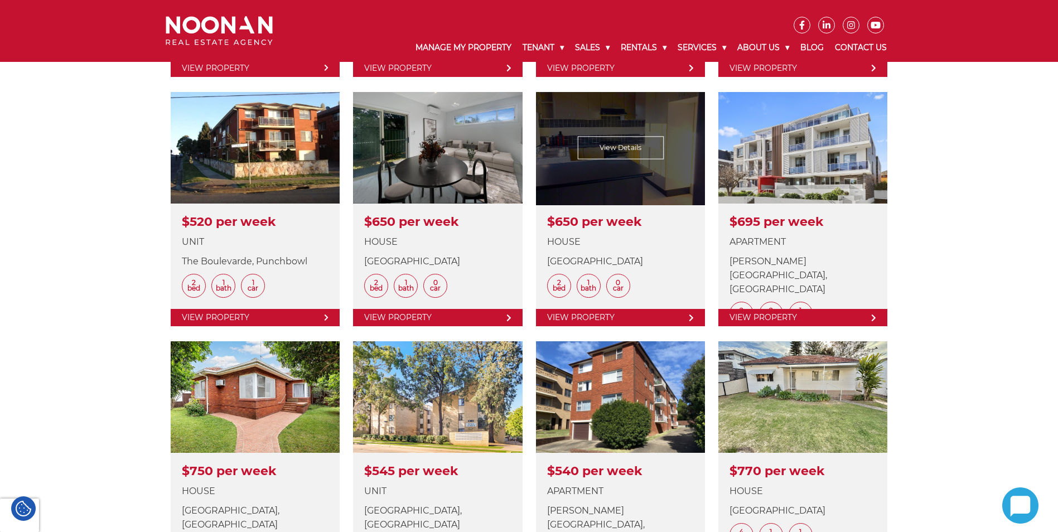
scroll to position [1059, 0]
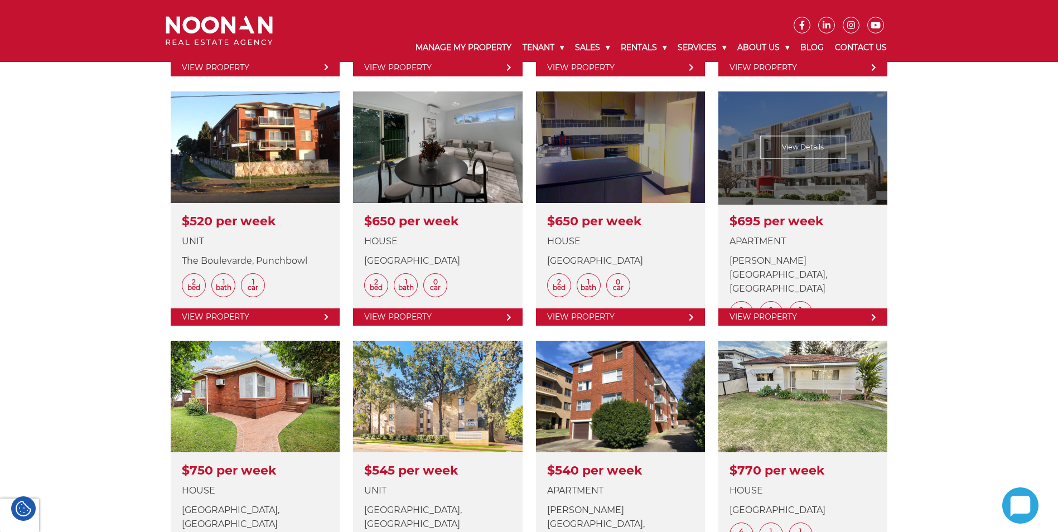
click at [794, 172] on link at bounding box center [802, 208] width 169 height 234
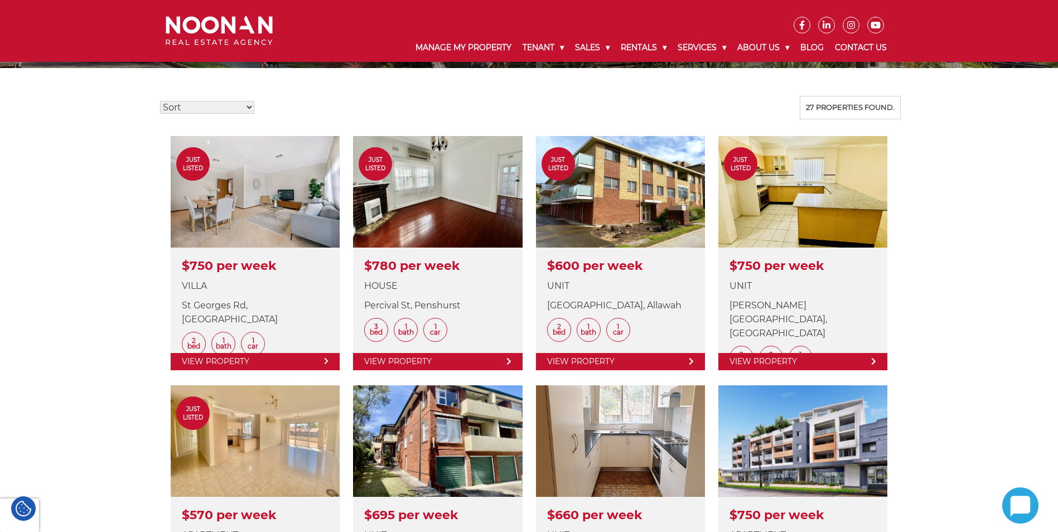
scroll to position [223, 0]
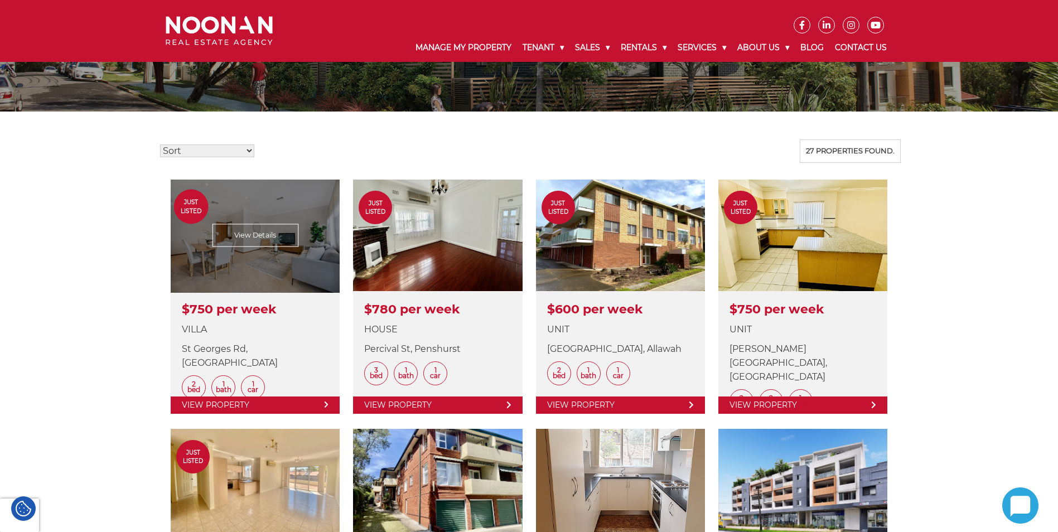
click at [249, 245] on link at bounding box center [255, 297] width 169 height 234
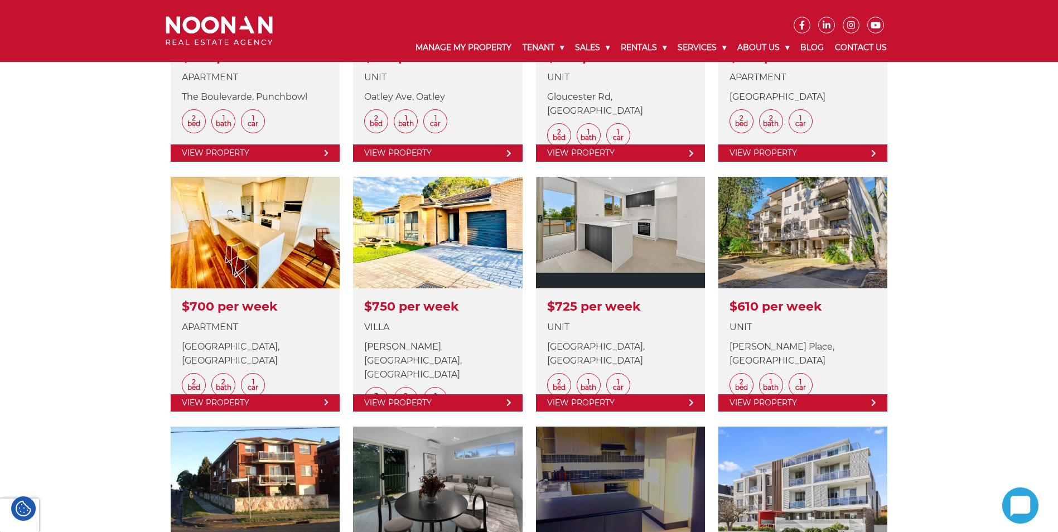
scroll to position [725, 0]
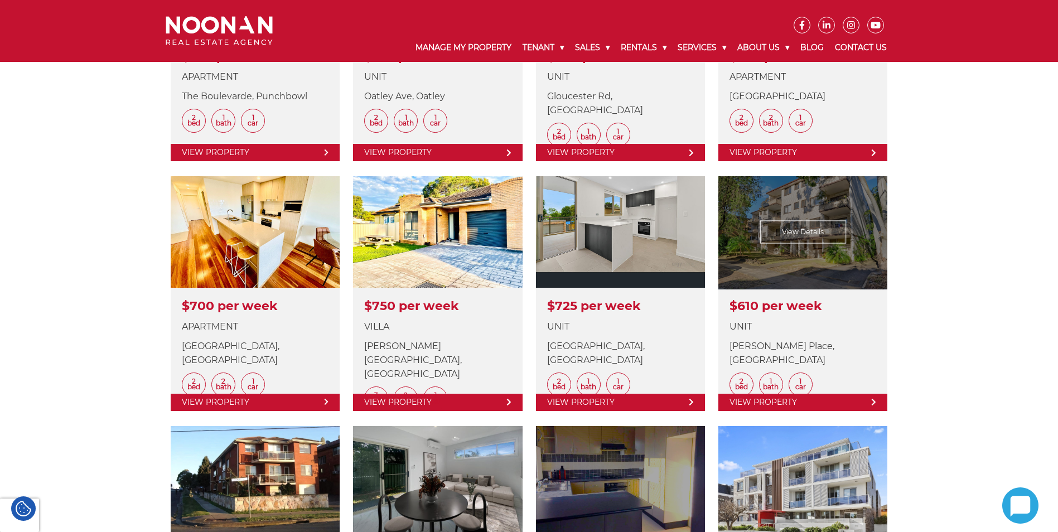
click at [793, 256] on link at bounding box center [802, 293] width 169 height 234
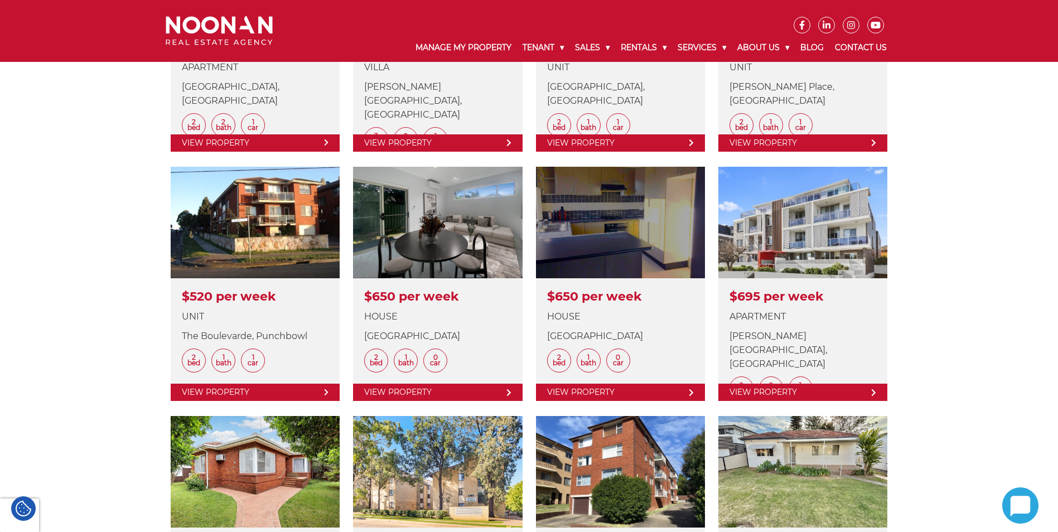
scroll to position [1004, 0]
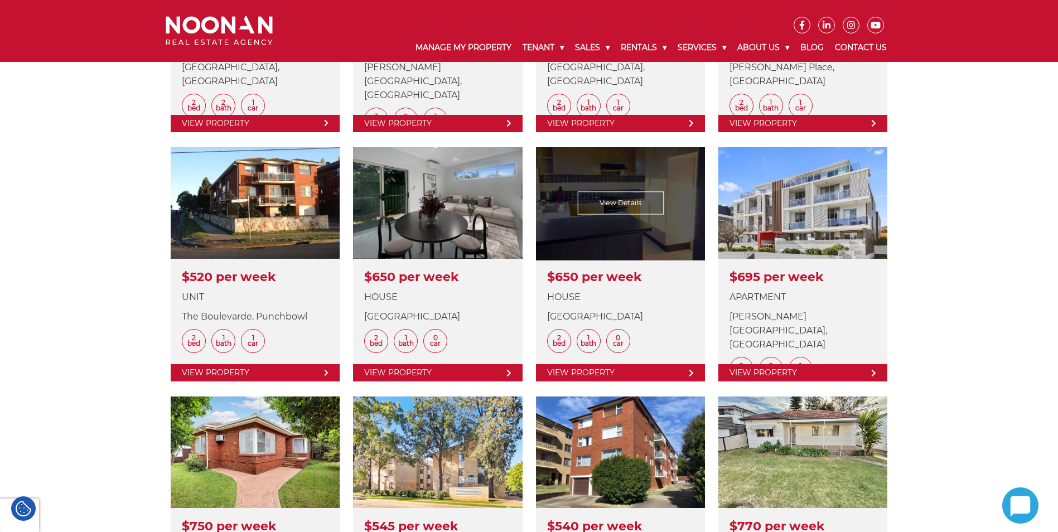
click at [598, 229] on link at bounding box center [620, 264] width 169 height 234
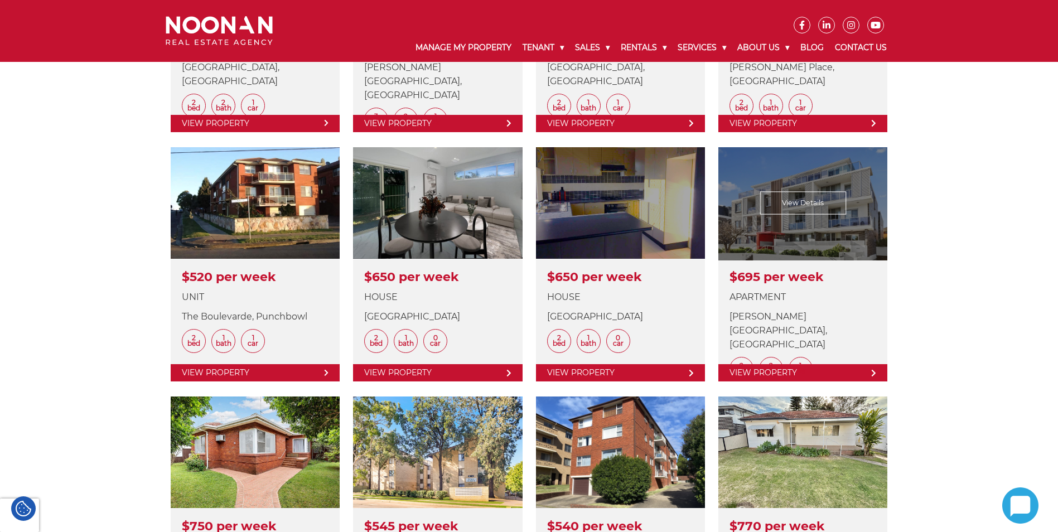
click at [836, 224] on link at bounding box center [802, 264] width 169 height 234
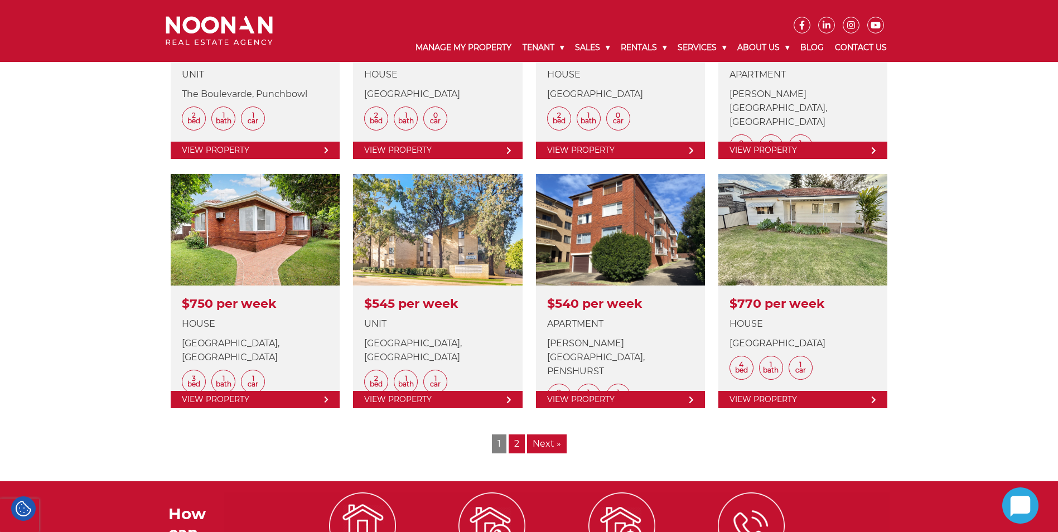
scroll to position [1227, 0]
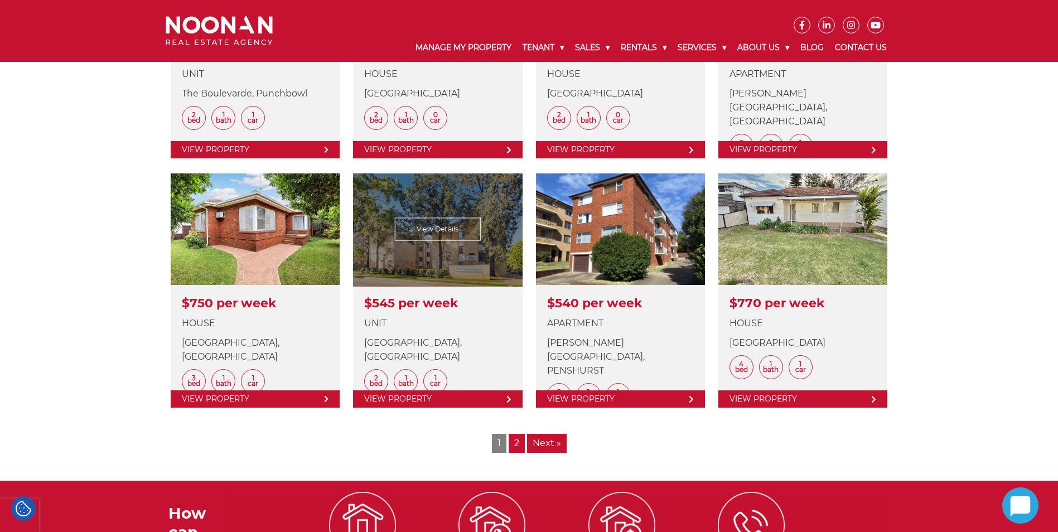
click at [428, 228] on link at bounding box center [437, 290] width 169 height 234
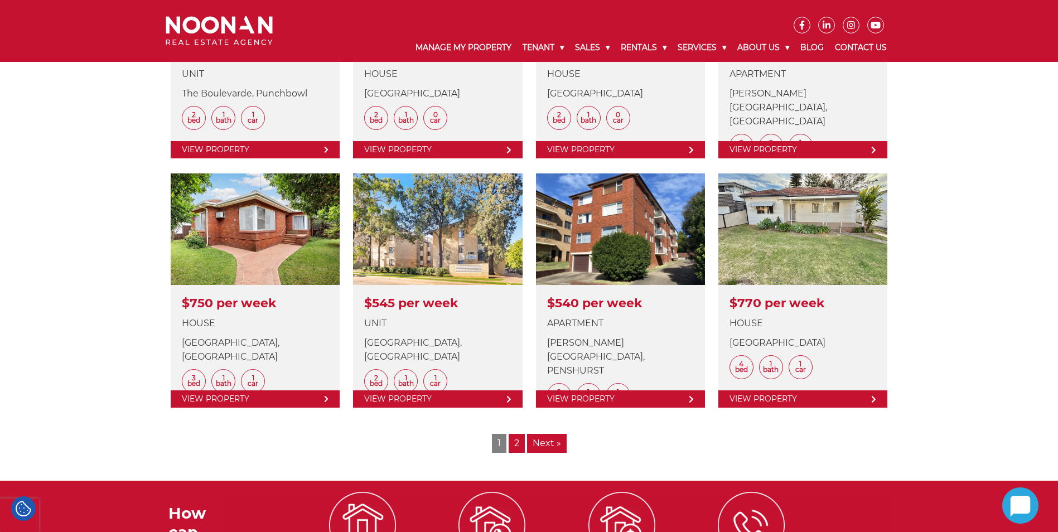
scroll to position [1282, 0]
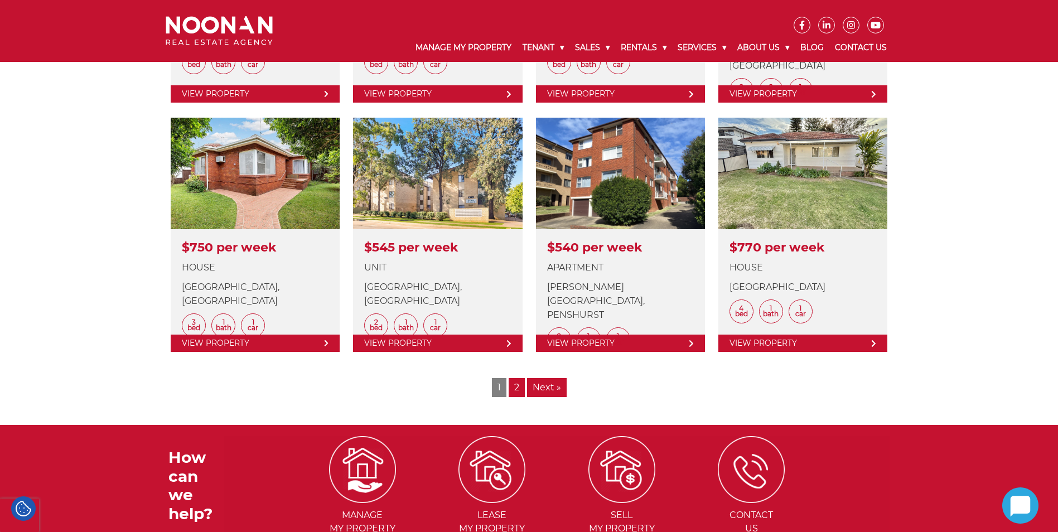
click at [517, 389] on link "2" at bounding box center [517, 387] width 16 height 19
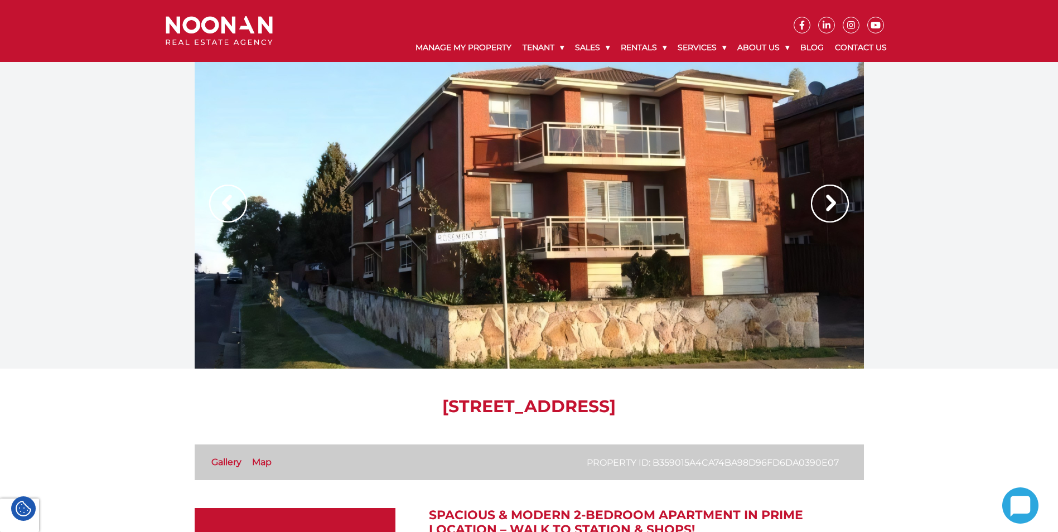
click at [826, 202] on img at bounding box center [830, 204] width 38 height 38
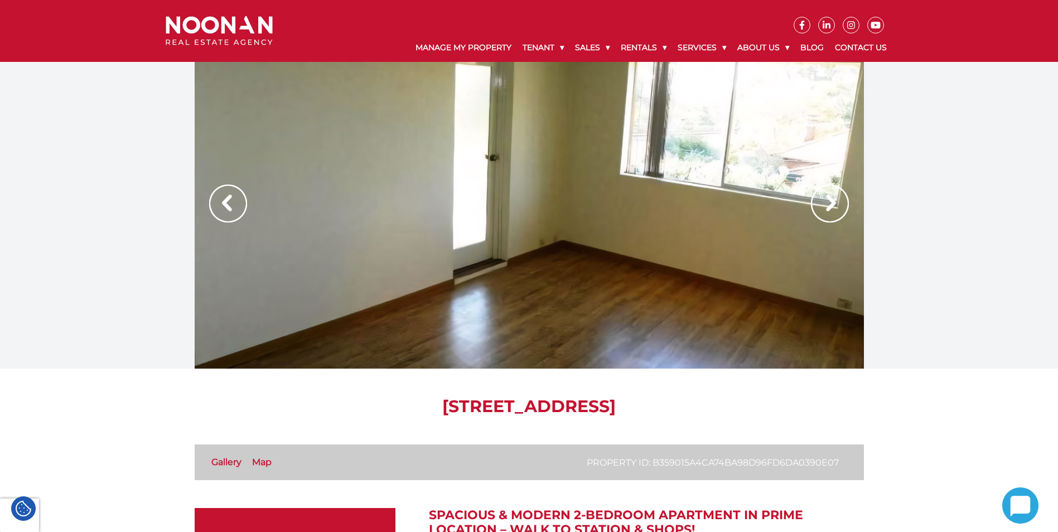
click at [826, 202] on img at bounding box center [830, 204] width 38 height 38
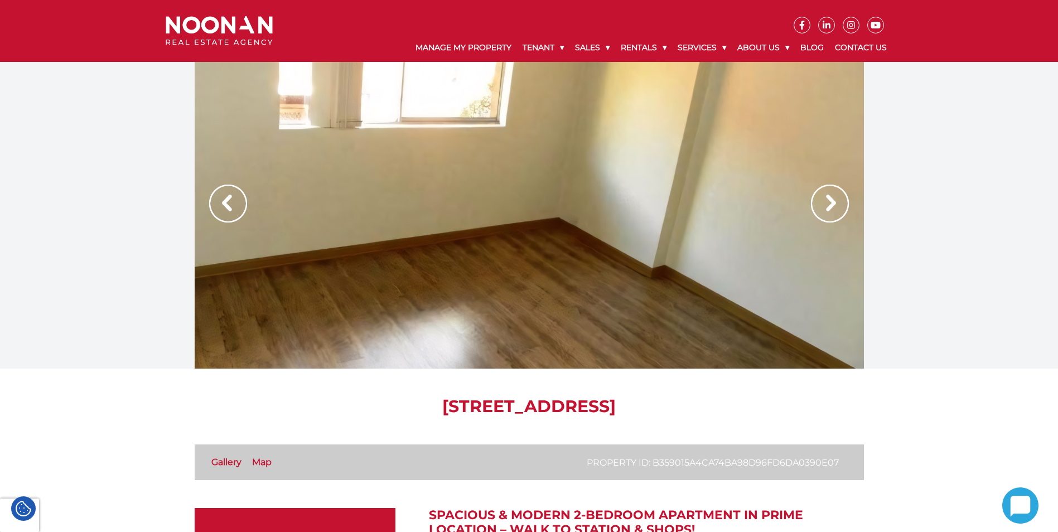
click at [826, 202] on img at bounding box center [830, 204] width 38 height 38
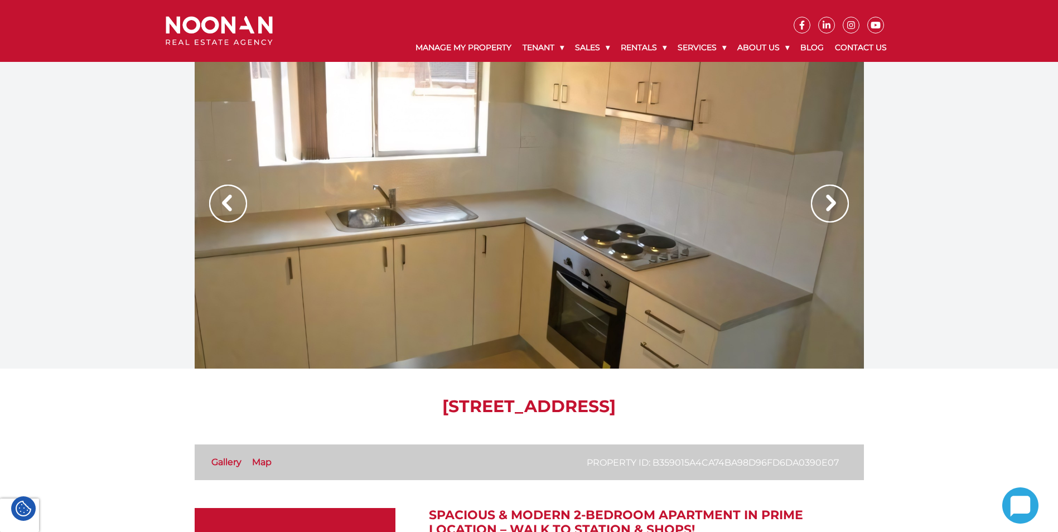
click at [826, 202] on img at bounding box center [830, 204] width 38 height 38
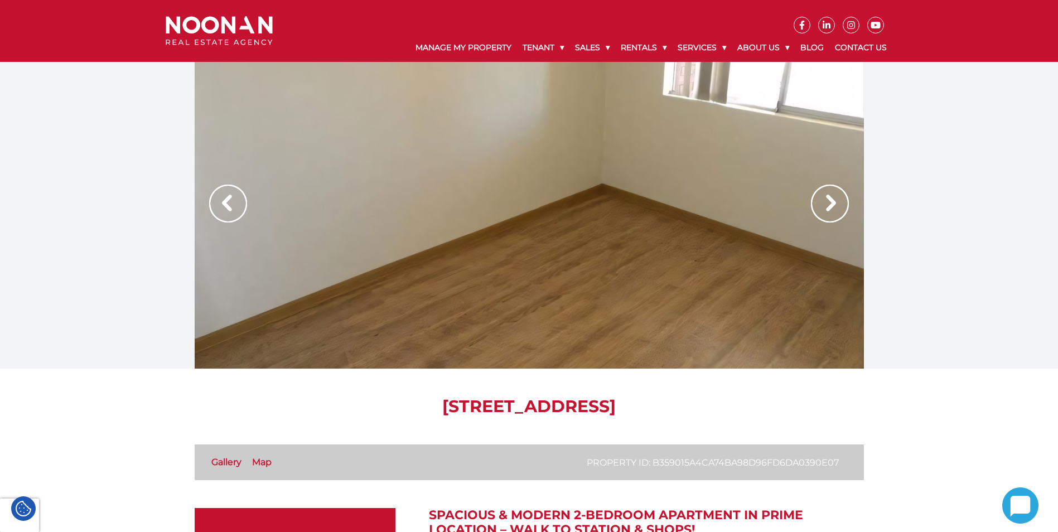
click at [826, 202] on img at bounding box center [830, 204] width 38 height 38
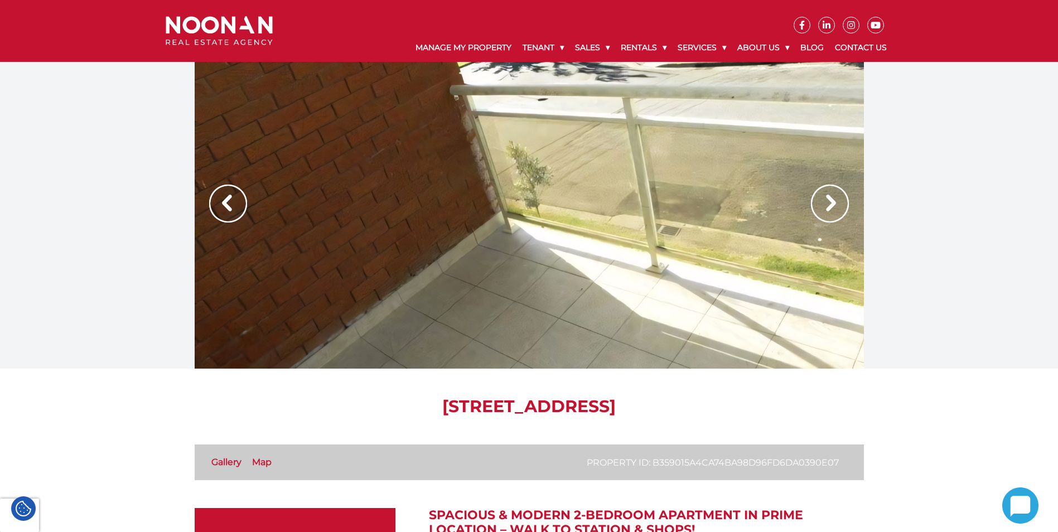
click at [826, 202] on img at bounding box center [830, 204] width 38 height 38
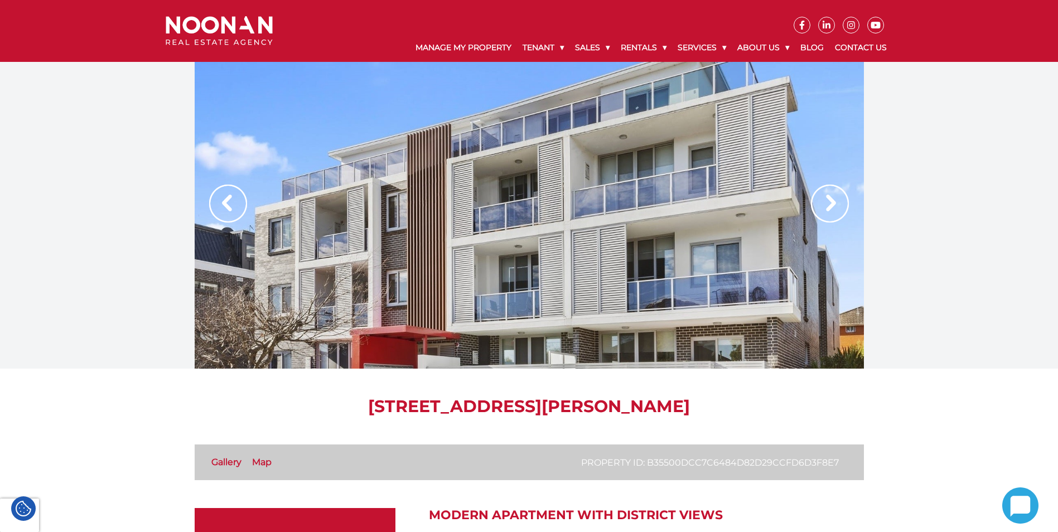
click at [831, 199] on img at bounding box center [830, 204] width 38 height 38
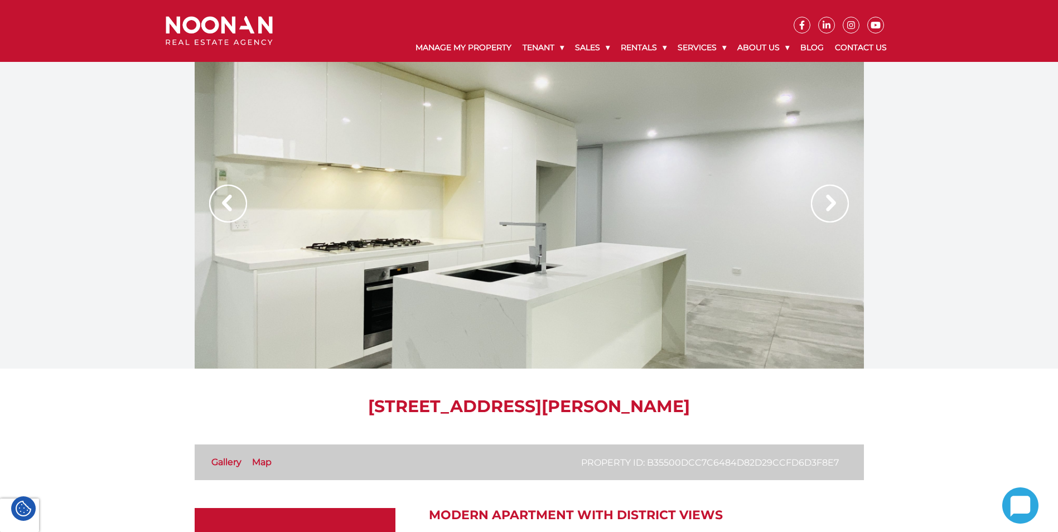
click at [831, 199] on img at bounding box center [830, 204] width 38 height 38
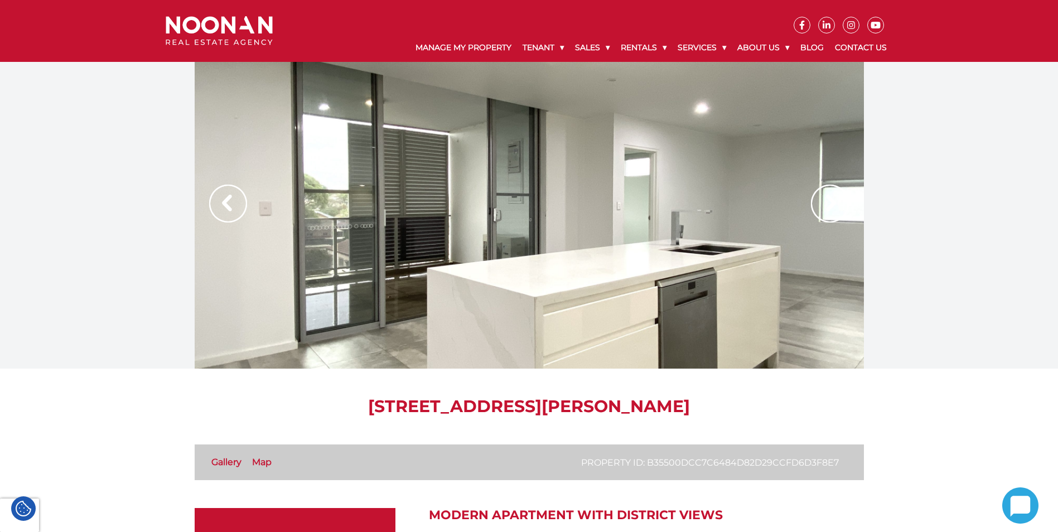
click at [831, 210] on img at bounding box center [830, 204] width 38 height 38
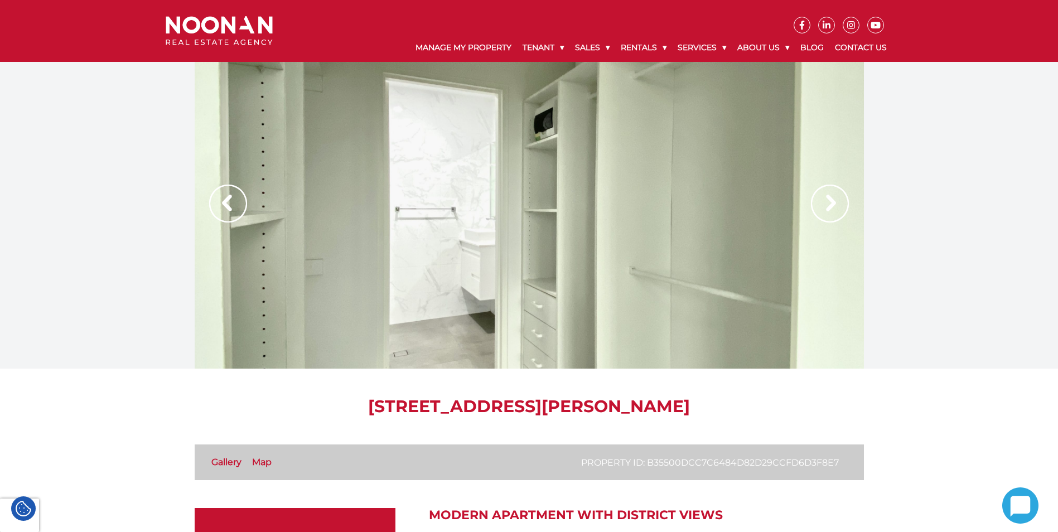
click at [831, 210] on img at bounding box center [830, 204] width 38 height 38
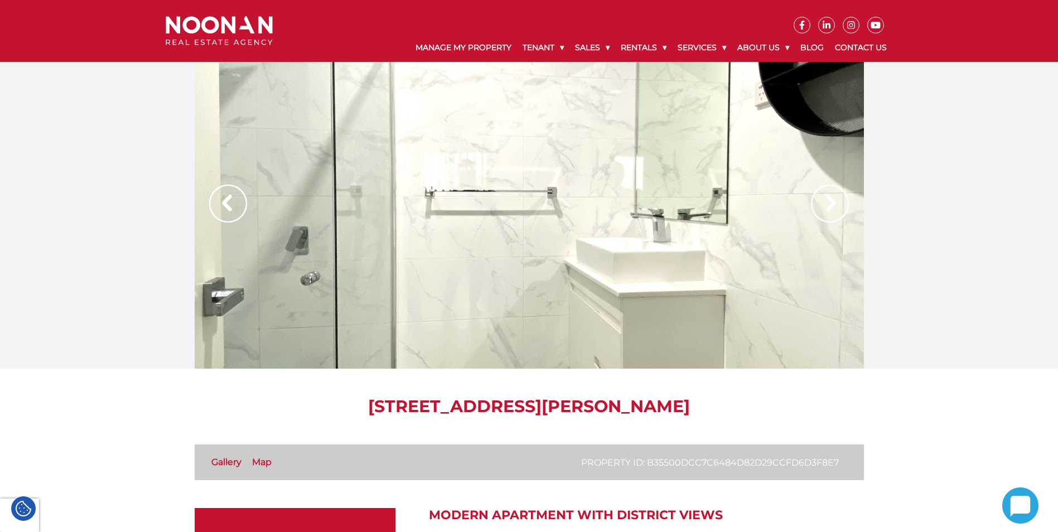
click at [831, 210] on img at bounding box center [830, 204] width 38 height 38
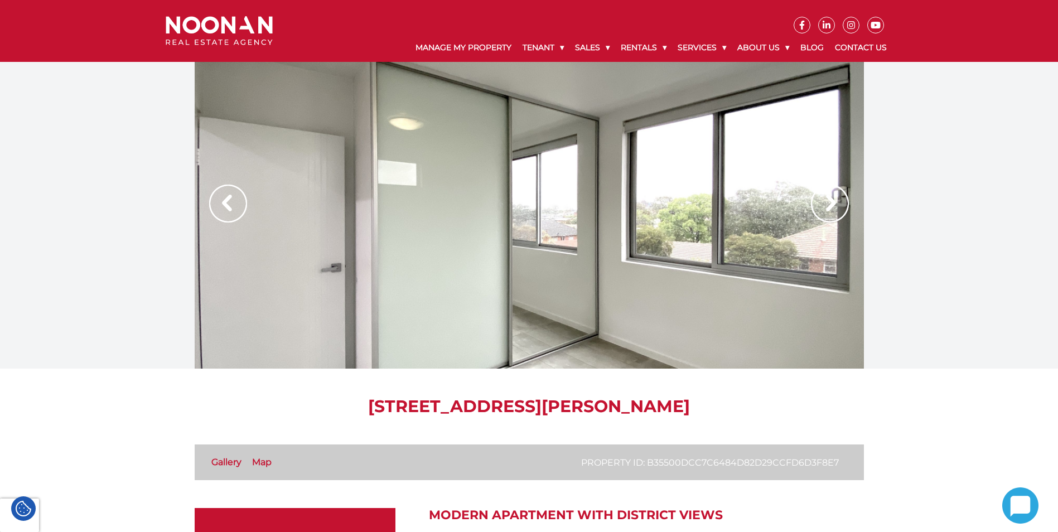
click at [831, 210] on img at bounding box center [830, 204] width 38 height 38
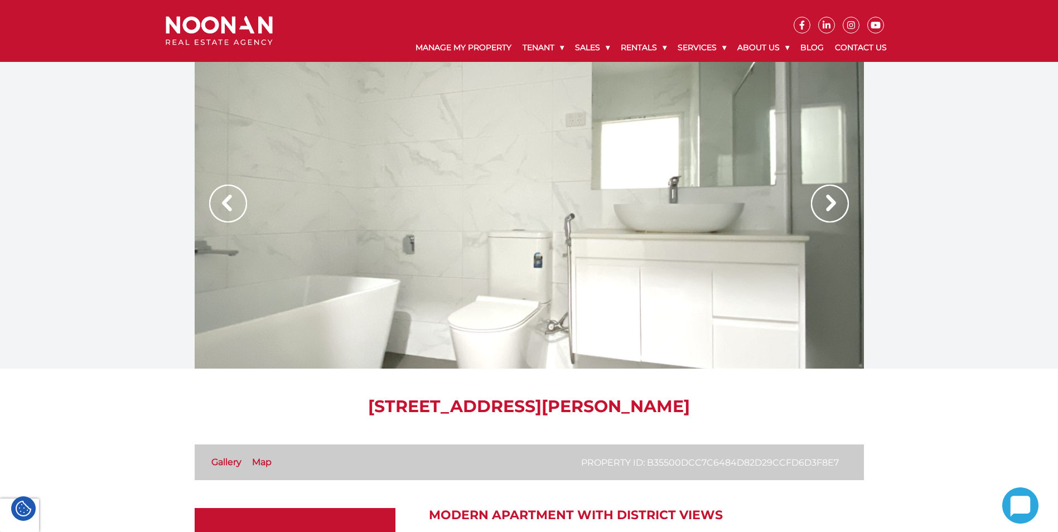
click at [831, 210] on img at bounding box center [830, 204] width 38 height 38
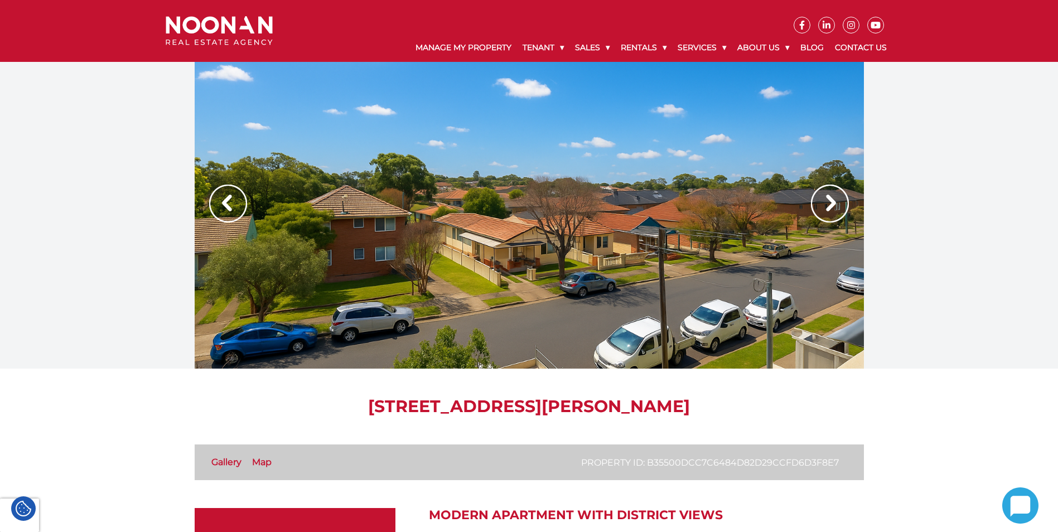
click at [831, 210] on img at bounding box center [830, 204] width 38 height 38
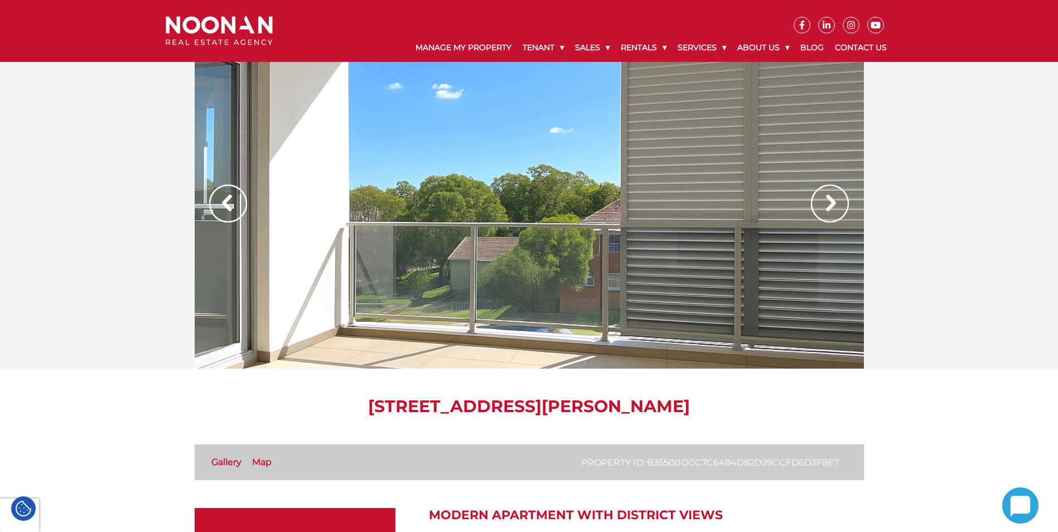
click at [831, 210] on img at bounding box center [830, 204] width 38 height 38
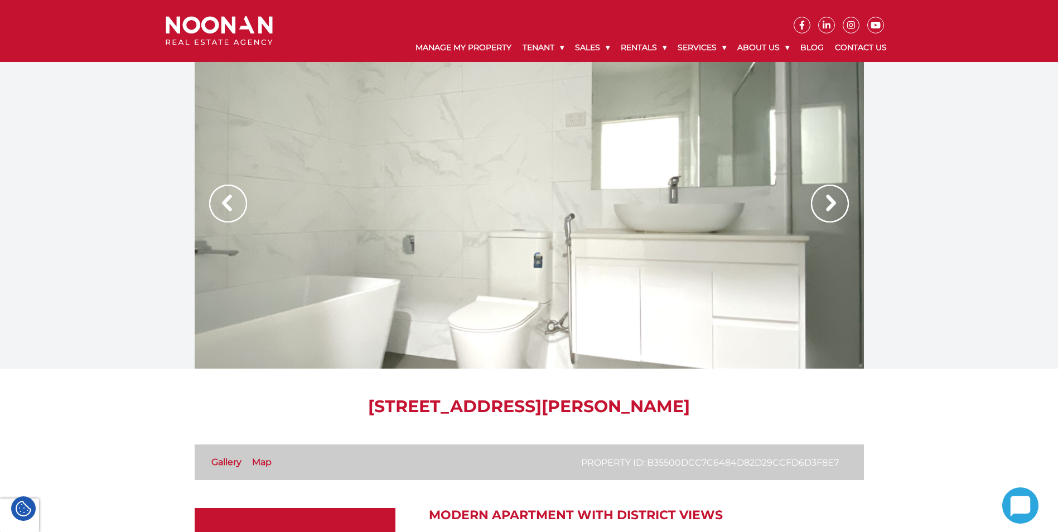
click at [832, 203] on img at bounding box center [830, 204] width 38 height 38
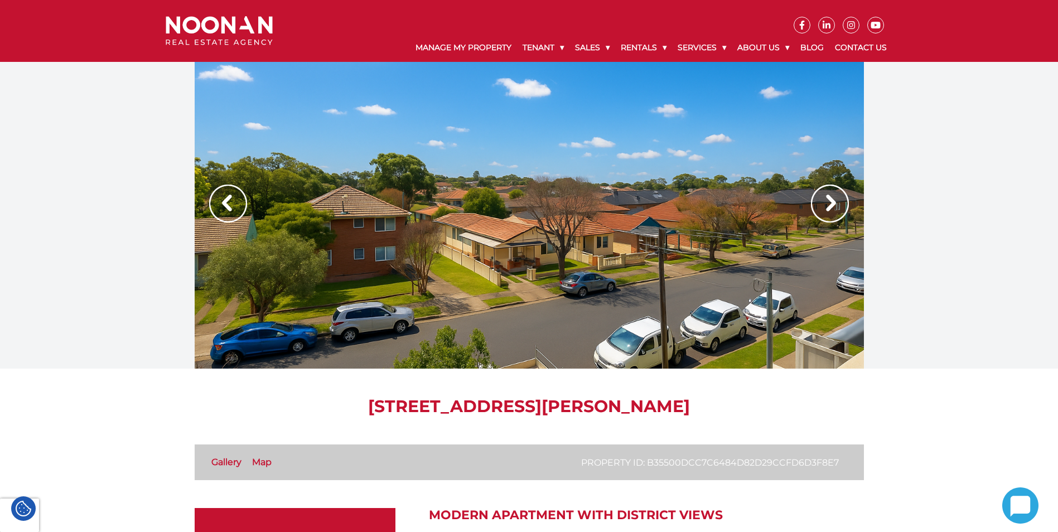
click at [832, 203] on img at bounding box center [830, 204] width 38 height 38
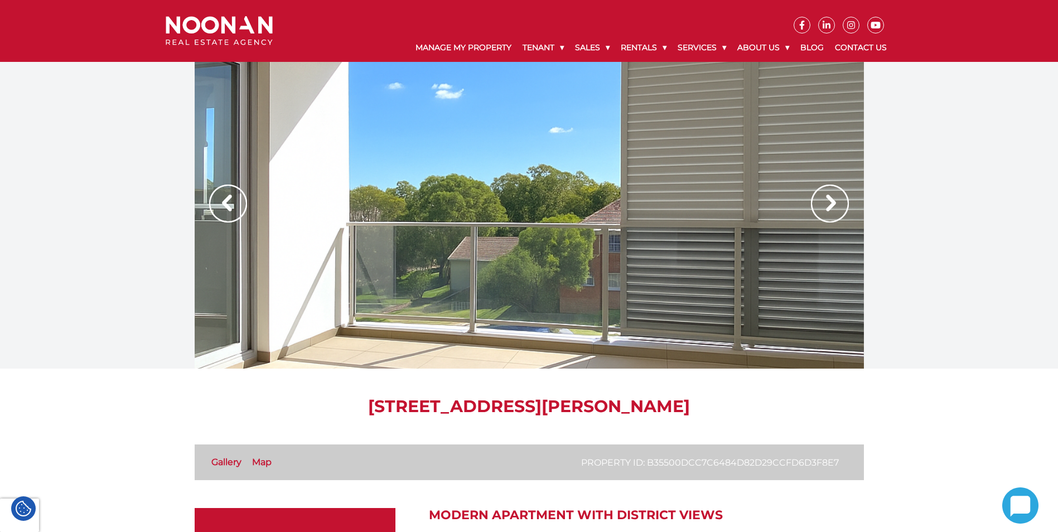
click at [832, 203] on img at bounding box center [830, 204] width 38 height 38
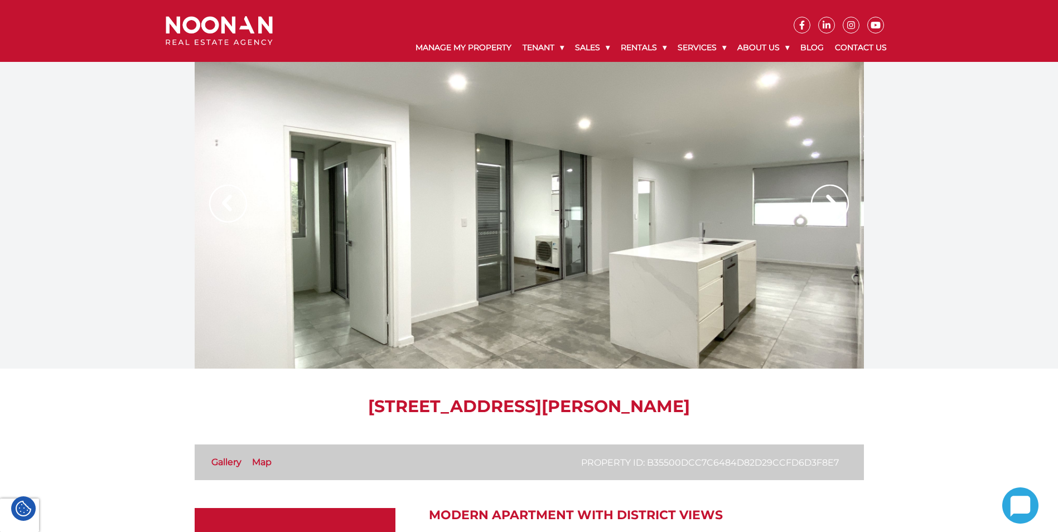
click at [834, 200] on img at bounding box center [830, 204] width 38 height 38
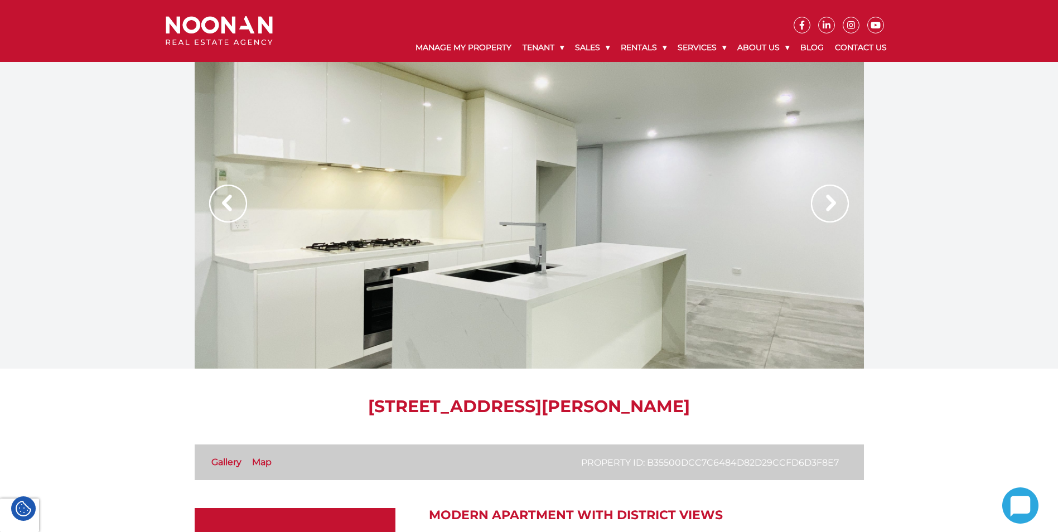
click at [829, 202] on img at bounding box center [830, 204] width 38 height 38
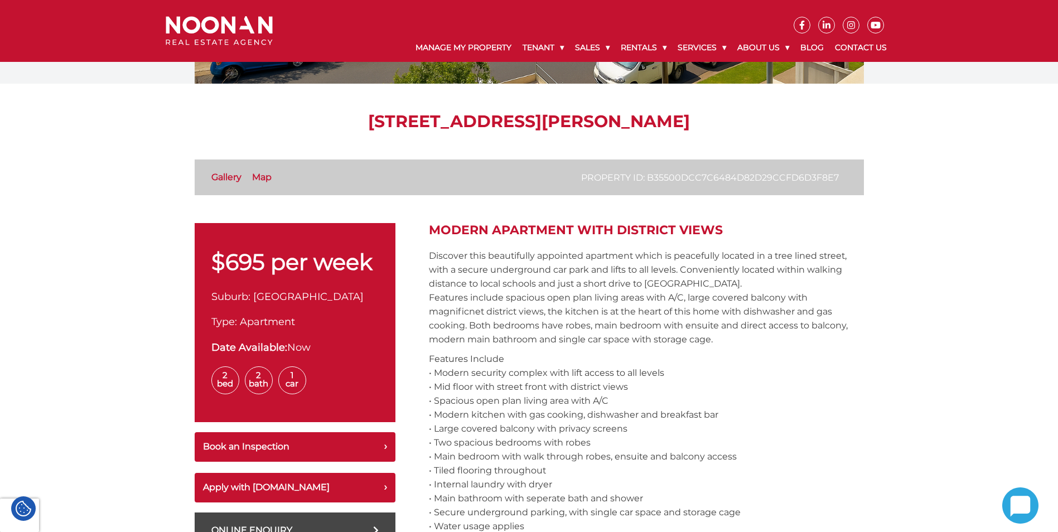
scroll to position [279, 0]
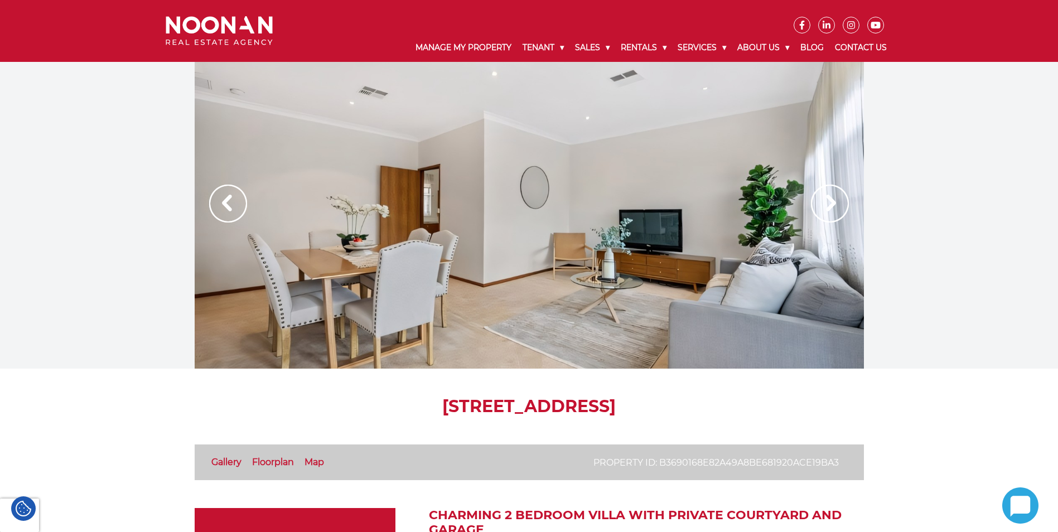
click at [834, 200] on img at bounding box center [830, 204] width 38 height 38
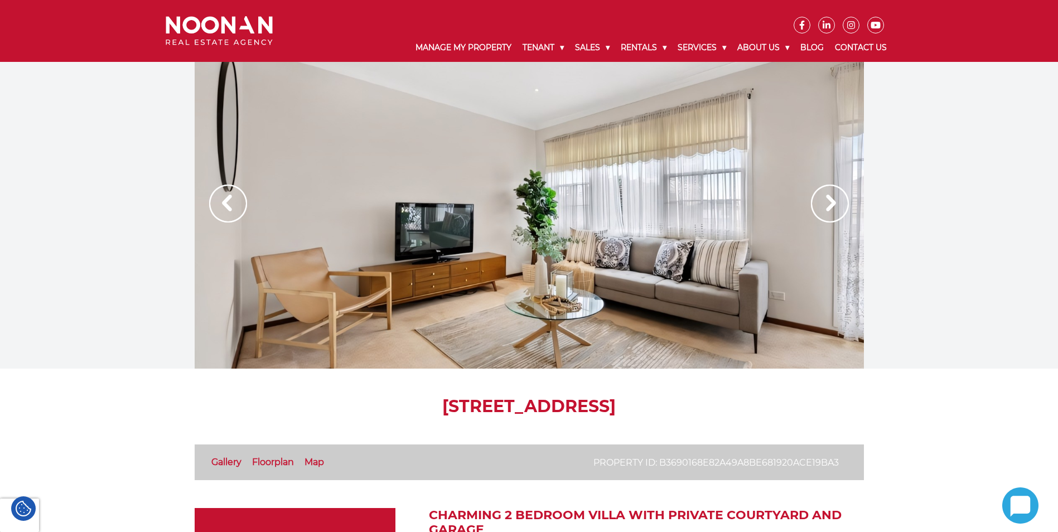
click at [834, 200] on img at bounding box center [830, 204] width 38 height 38
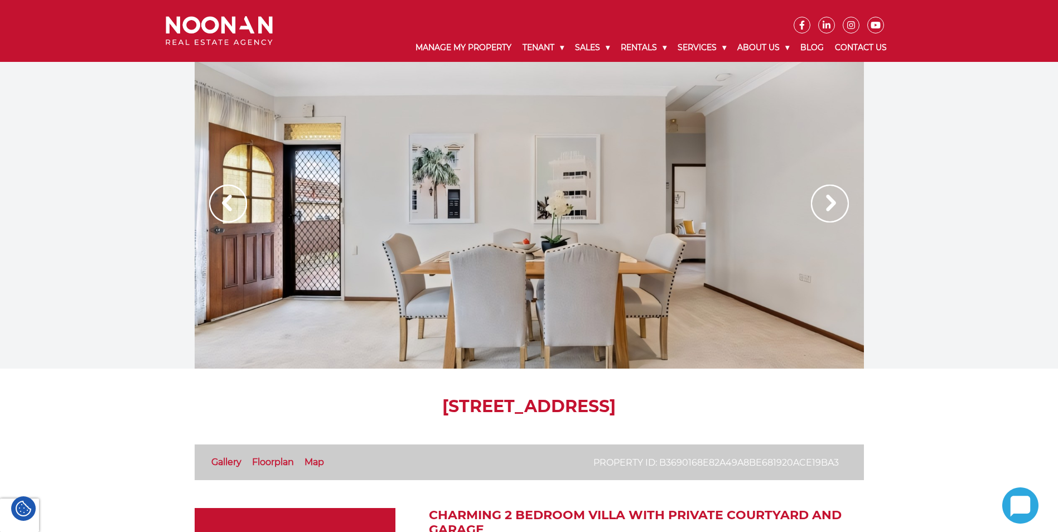
click at [834, 200] on img at bounding box center [830, 204] width 38 height 38
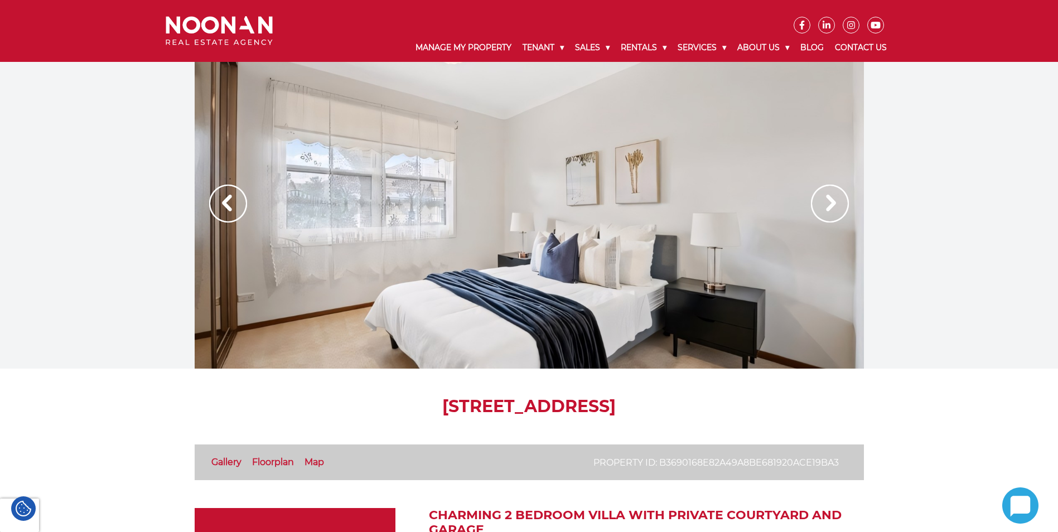
click at [834, 200] on img at bounding box center [830, 204] width 38 height 38
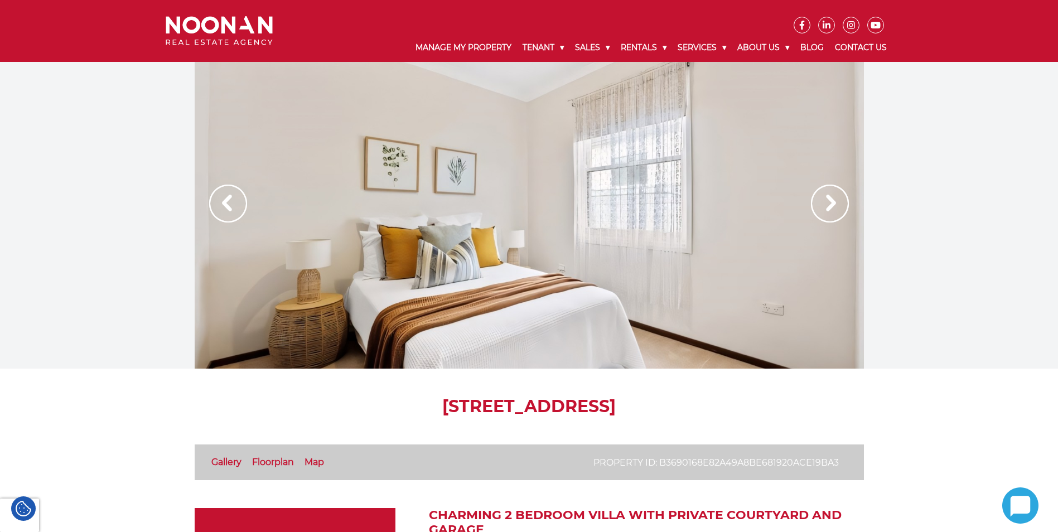
click at [834, 200] on img at bounding box center [830, 204] width 38 height 38
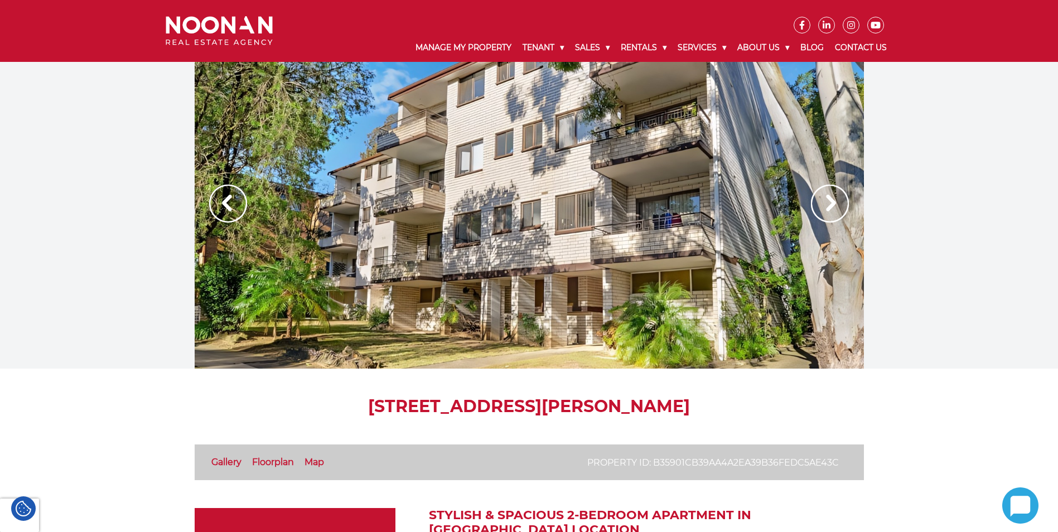
click at [832, 199] on img at bounding box center [830, 204] width 38 height 38
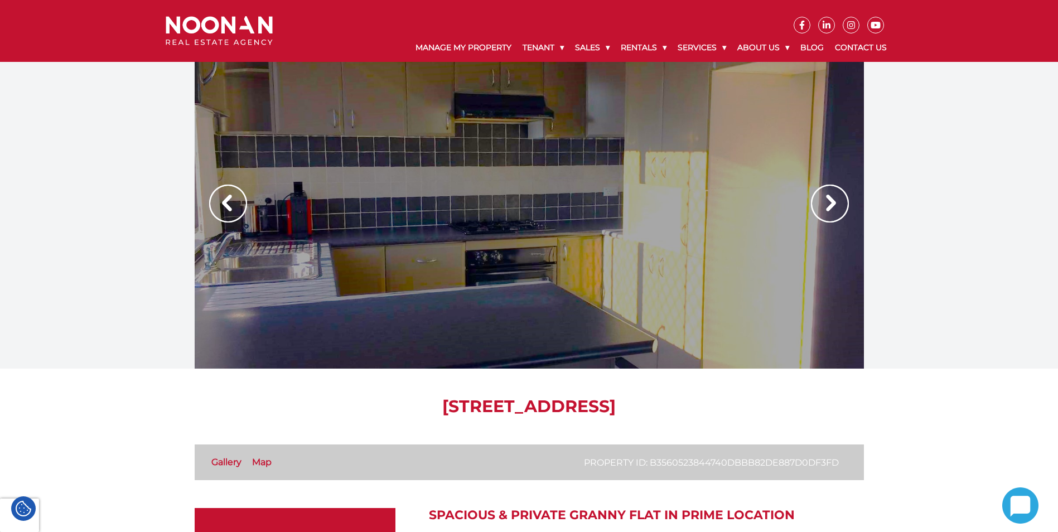
click at [838, 204] on img at bounding box center [830, 204] width 38 height 38
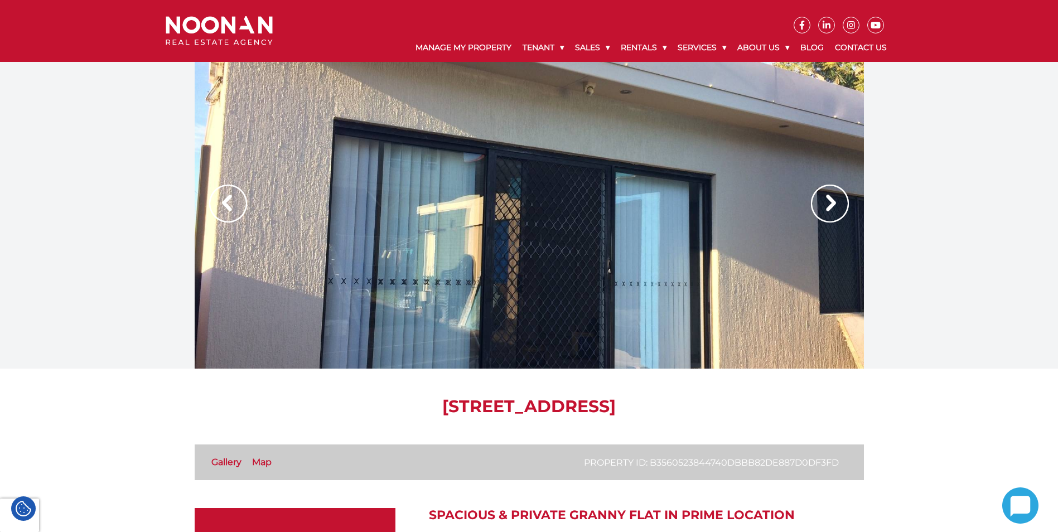
click at [838, 204] on img at bounding box center [830, 204] width 38 height 38
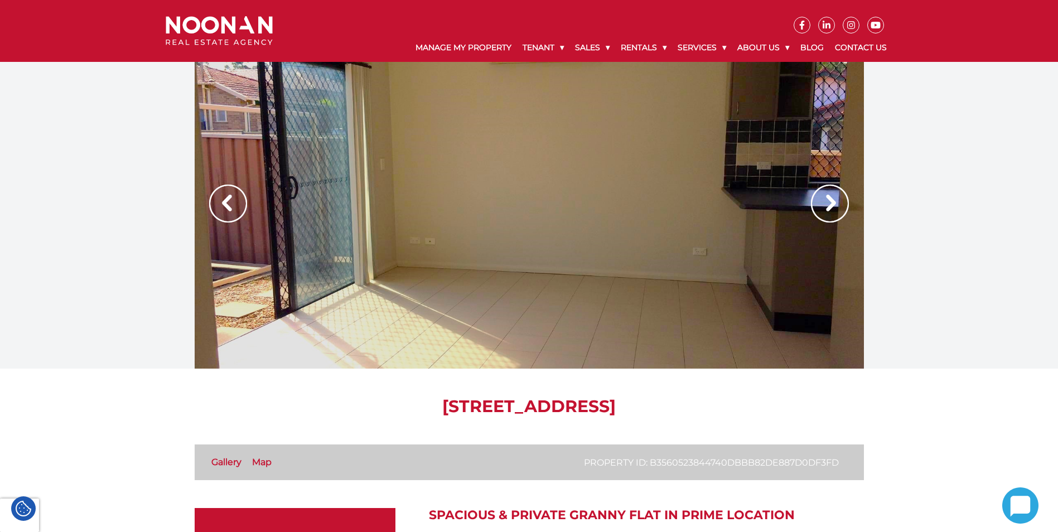
click at [838, 204] on img at bounding box center [830, 204] width 38 height 38
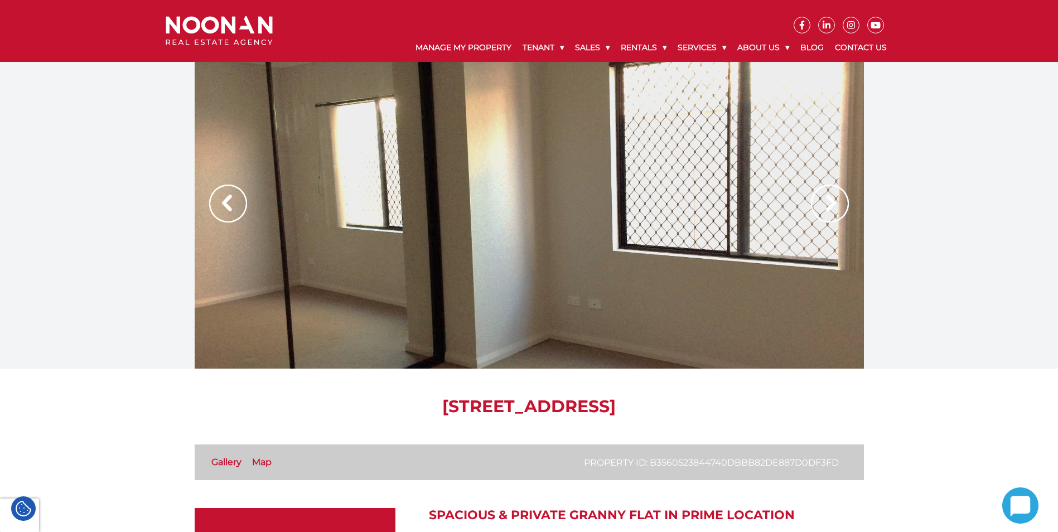
click at [838, 204] on img at bounding box center [830, 204] width 38 height 38
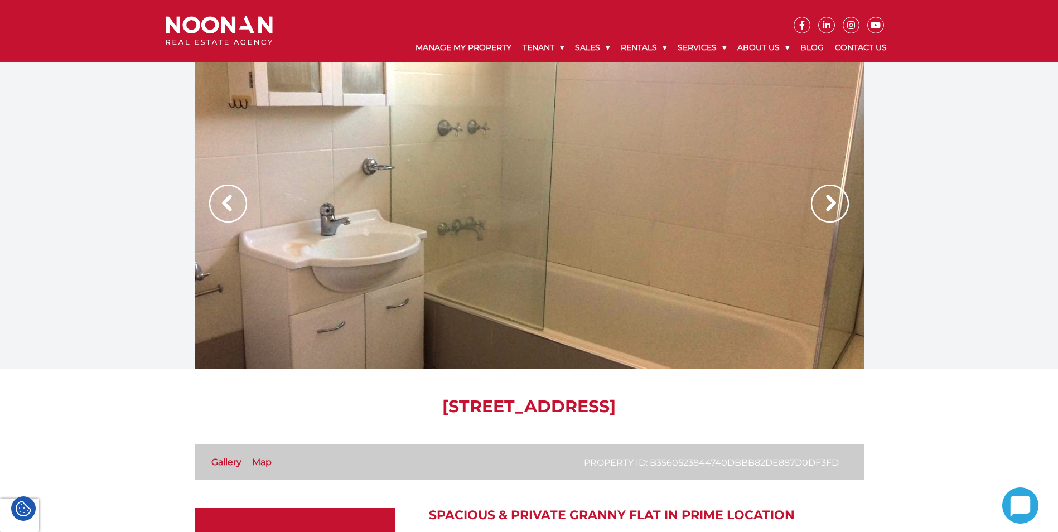
click at [838, 204] on img at bounding box center [830, 204] width 38 height 38
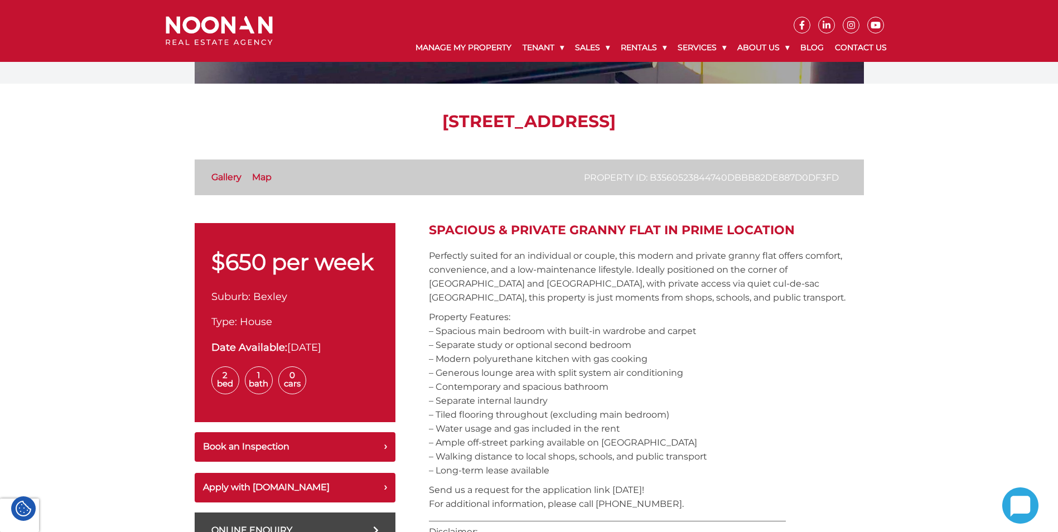
scroll to position [279, 0]
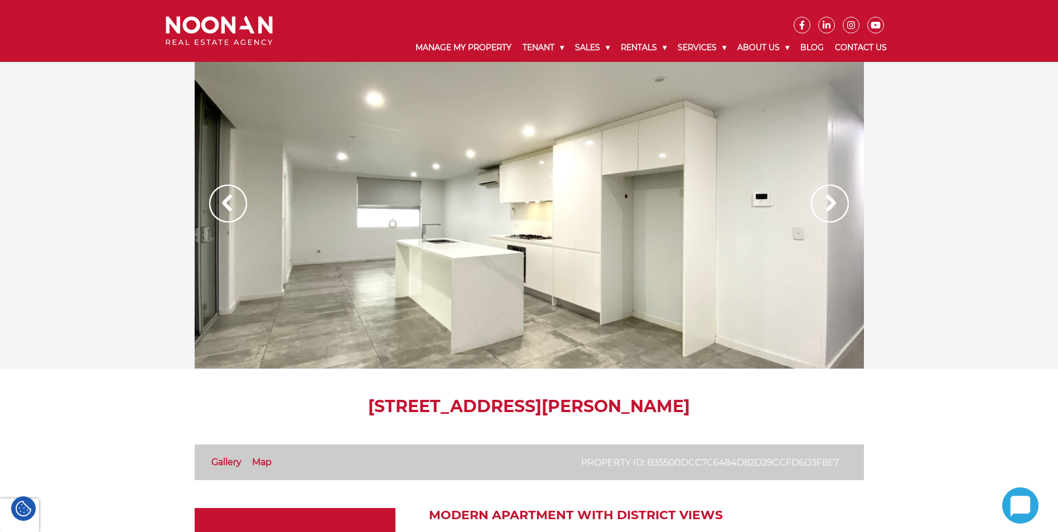
click at [227, 203] on img at bounding box center [228, 204] width 38 height 38
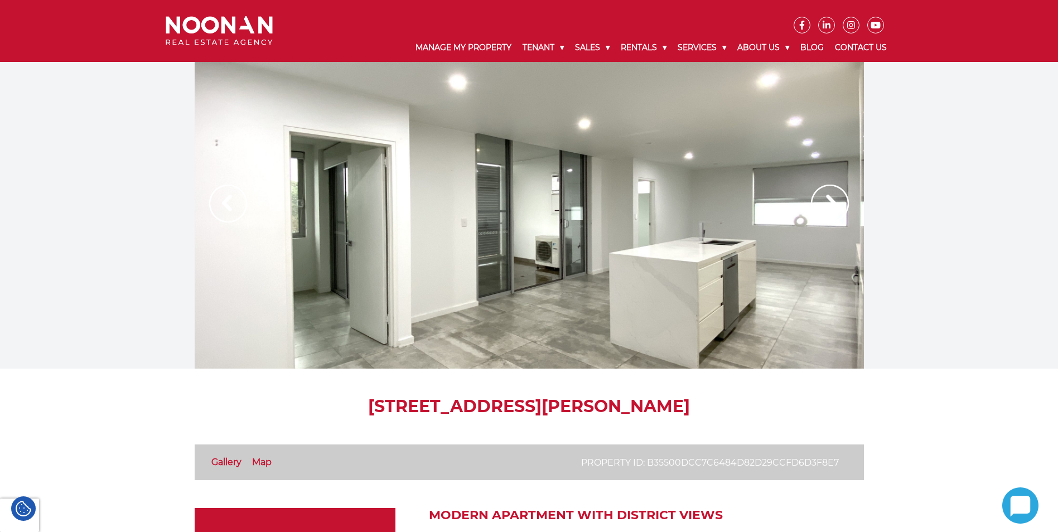
click at [227, 203] on img at bounding box center [228, 204] width 38 height 38
click at [825, 206] on img at bounding box center [830, 204] width 38 height 38
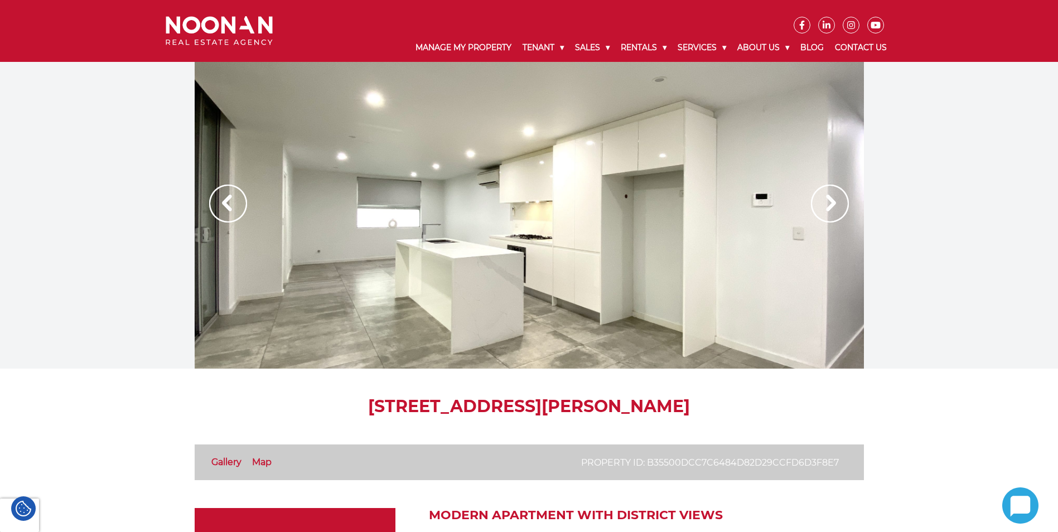
click at [825, 206] on img at bounding box center [830, 204] width 38 height 38
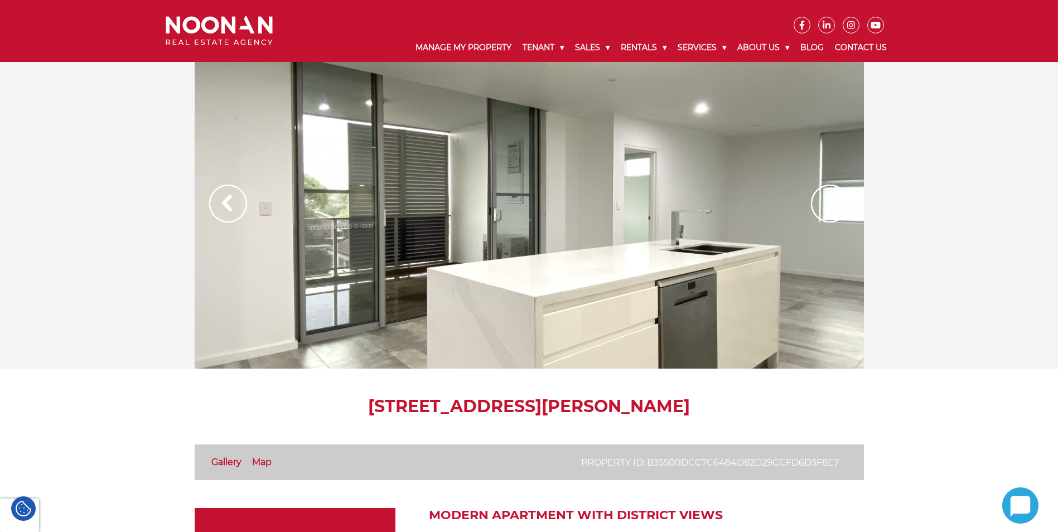
click at [825, 206] on img at bounding box center [830, 204] width 38 height 38
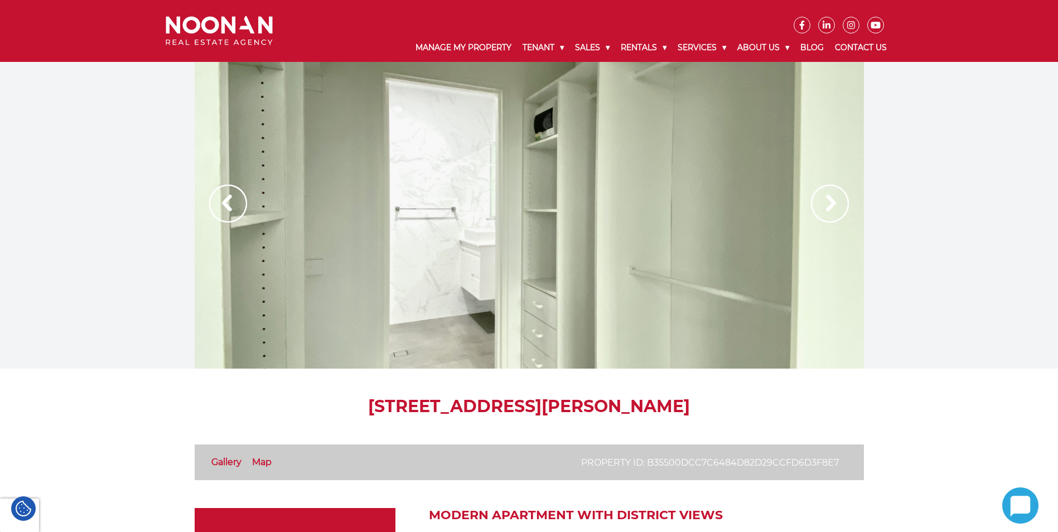
click at [825, 206] on img at bounding box center [830, 204] width 38 height 38
click at [227, 204] on img at bounding box center [228, 204] width 38 height 38
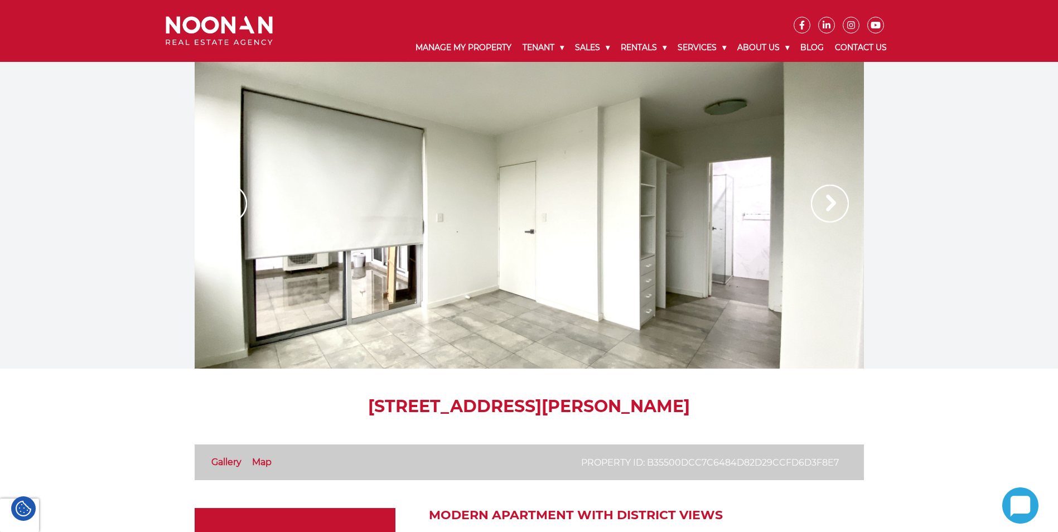
click at [827, 209] on img at bounding box center [830, 204] width 38 height 38
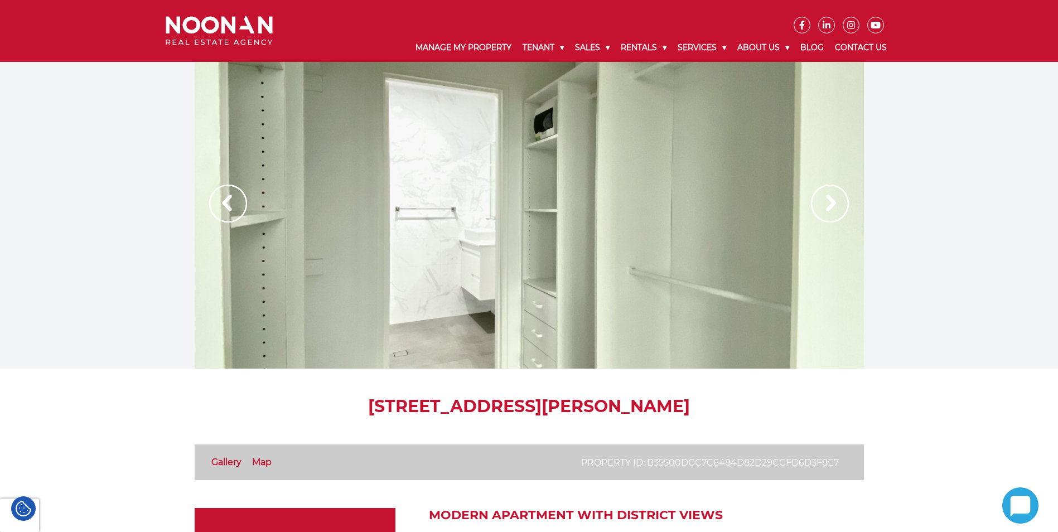
click at [827, 209] on img at bounding box center [830, 204] width 38 height 38
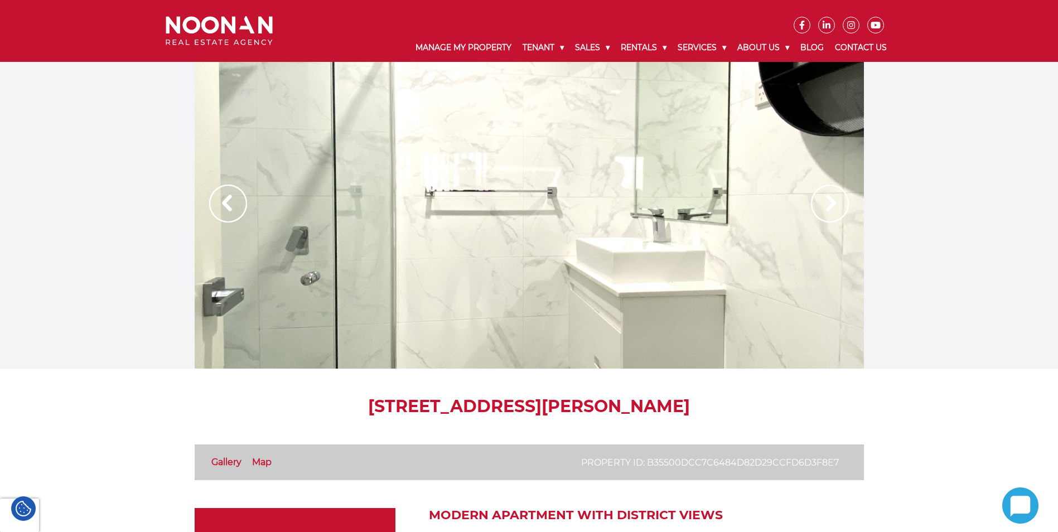
click at [827, 209] on img at bounding box center [830, 204] width 38 height 38
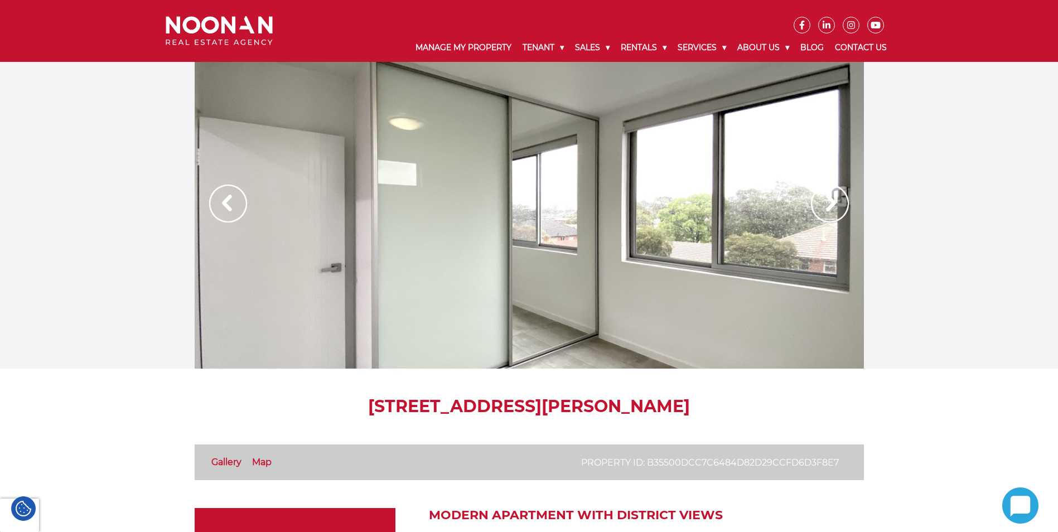
click at [827, 209] on img at bounding box center [830, 204] width 38 height 38
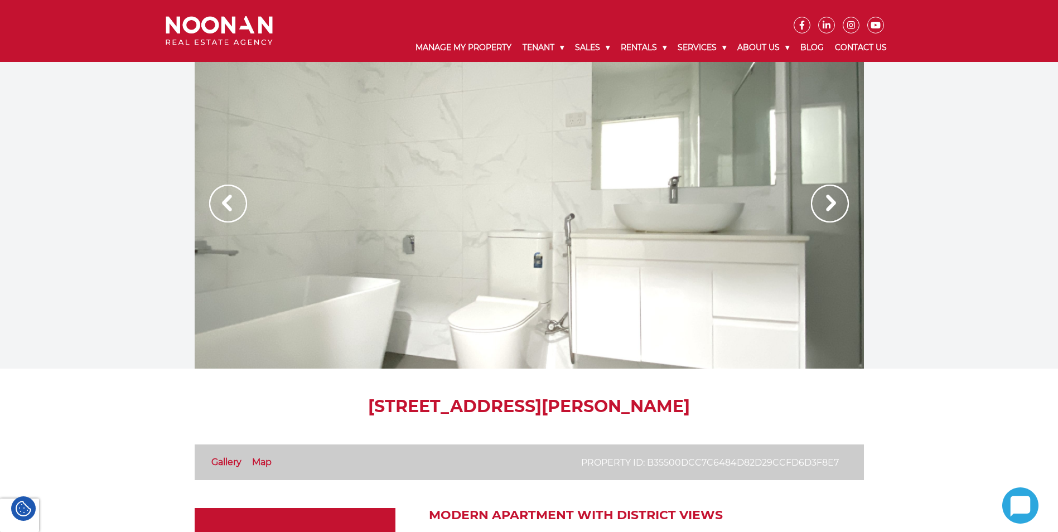
click at [827, 209] on img at bounding box center [830, 204] width 38 height 38
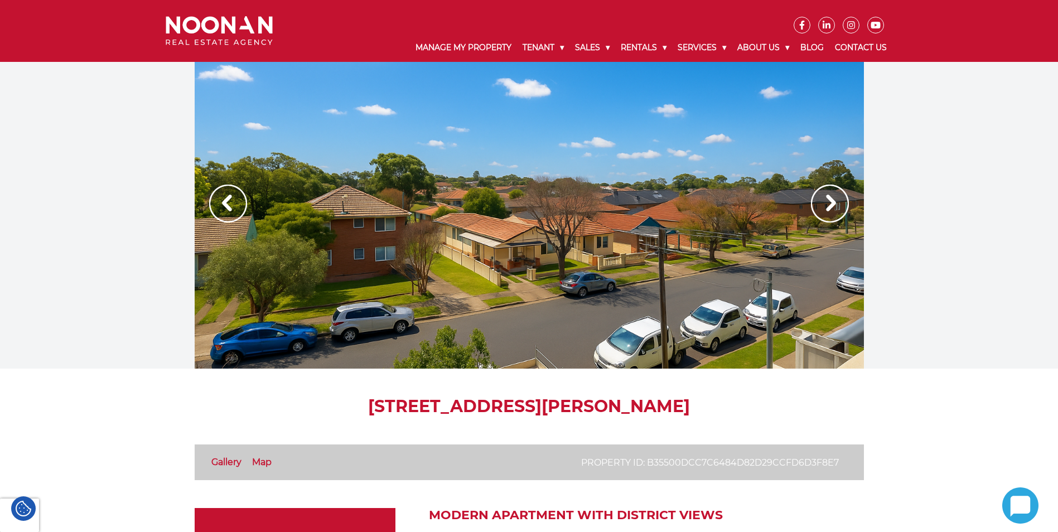
click at [827, 209] on img at bounding box center [830, 204] width 38 height 38
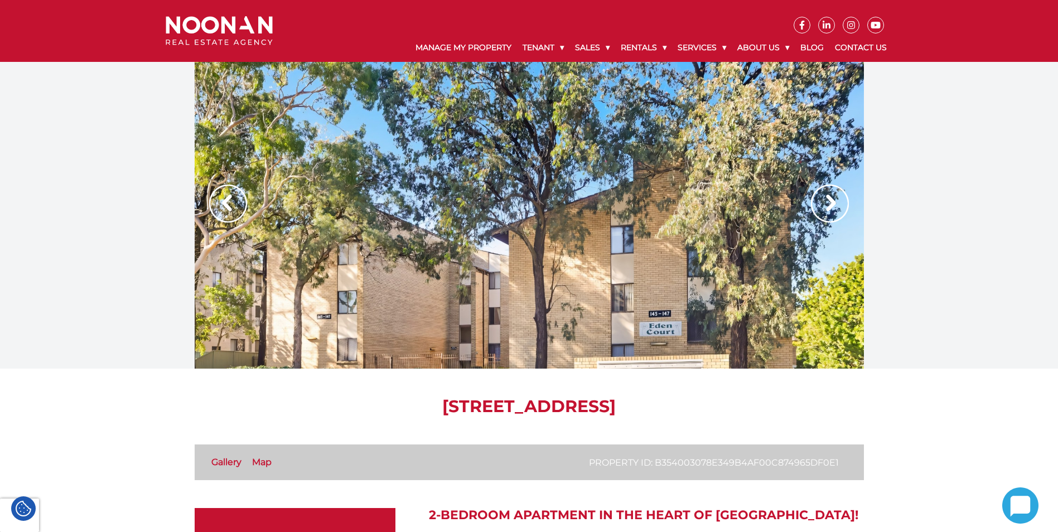
click at [827, 205] on img at bounding box center [830, 204] width 38 height 38
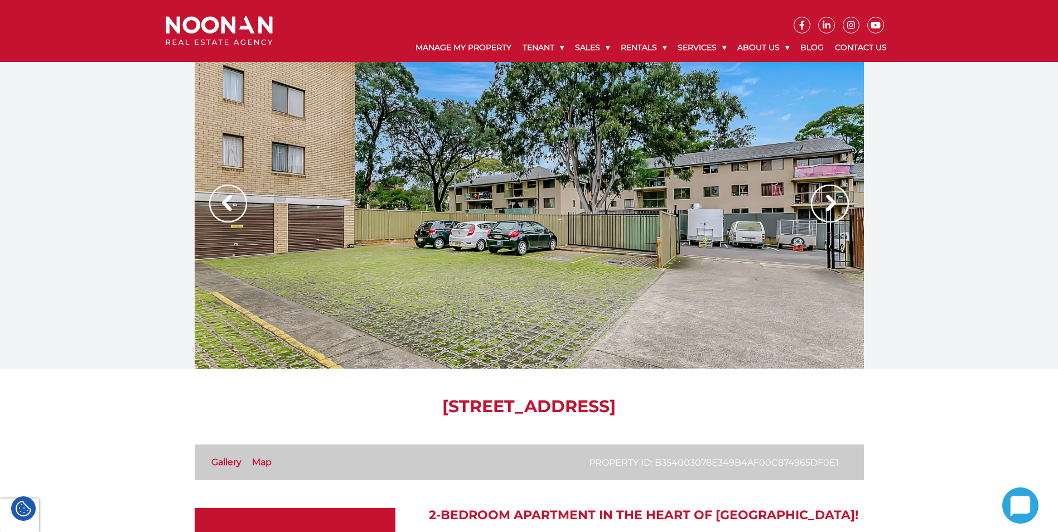
click at [827, 205] on img at bounding box center [830, 204] width 38 height 38
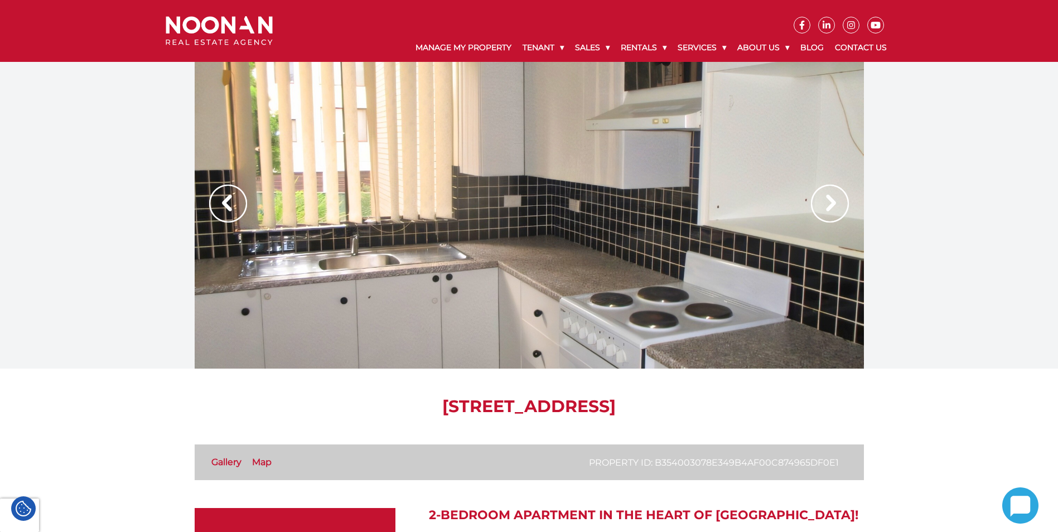
click at [827, 205] on img at bounding box center [830, 204] width 38 height 38
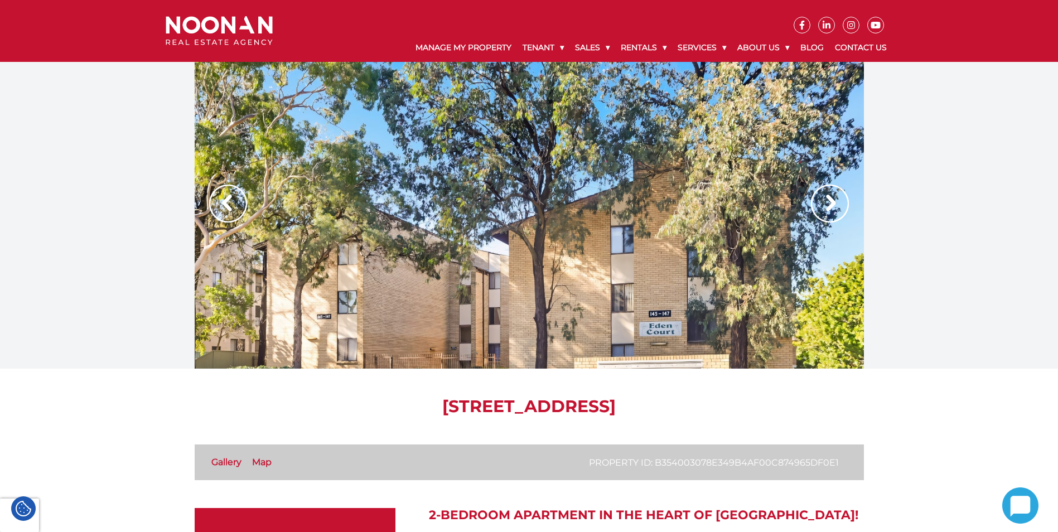
click at [827, 205] on img at bounding box center [830, 204] width 38 height 38
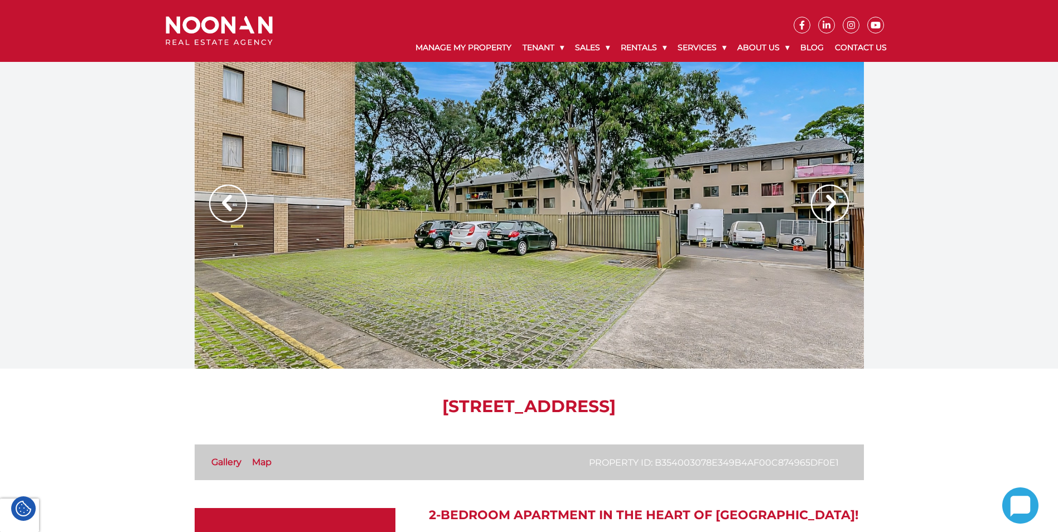
click at [827, 205] on img at bounding box center [830, 204] width 38 height 38
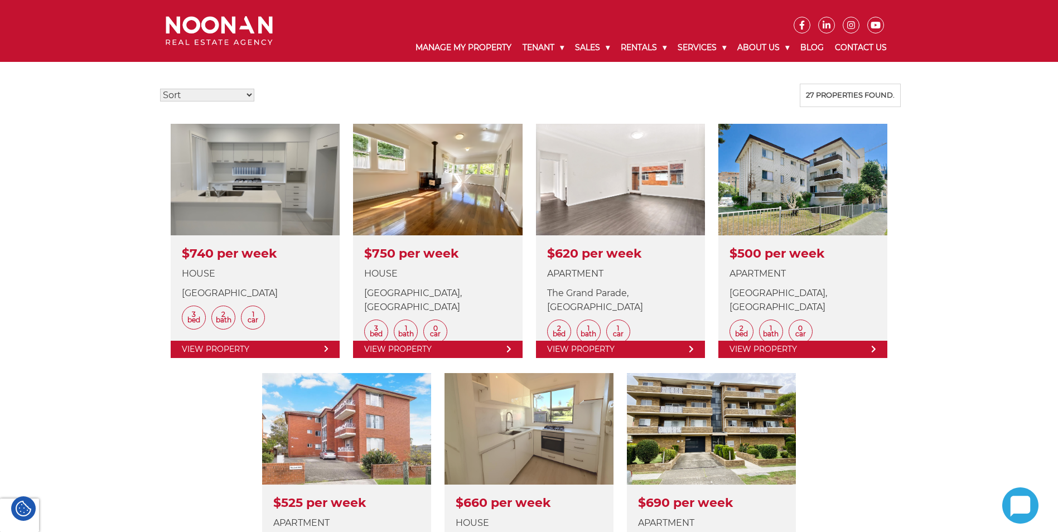
scroll to position [335, 0]
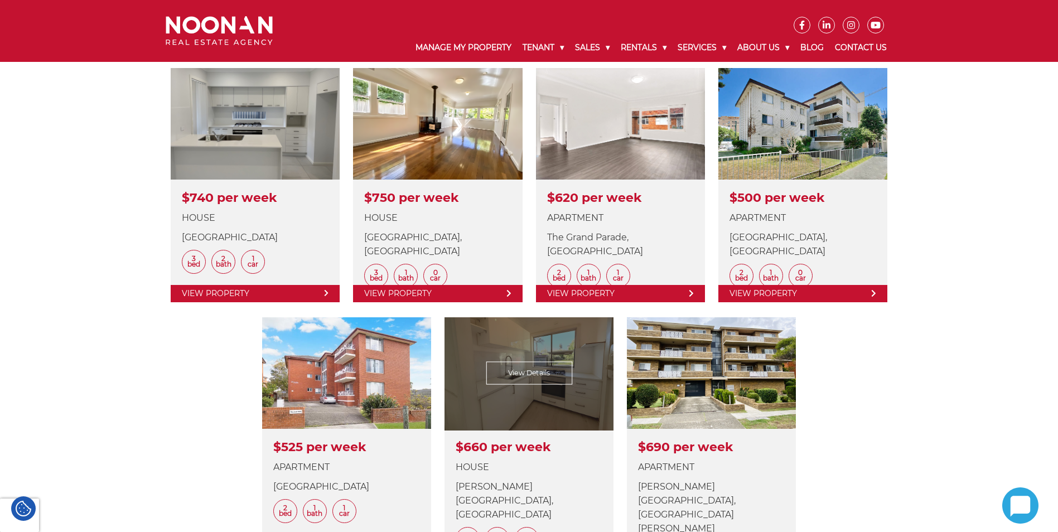
click at [525, 359] on link at bounding box center [528, 441] width 169 height 248
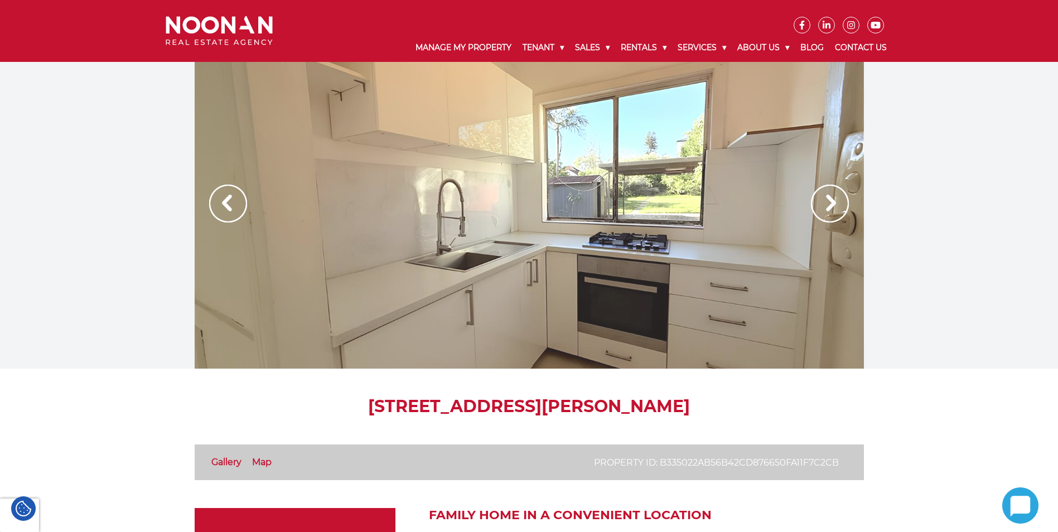
click at [836, 206] on img at bounding box center [830, 204] width 38 height 38
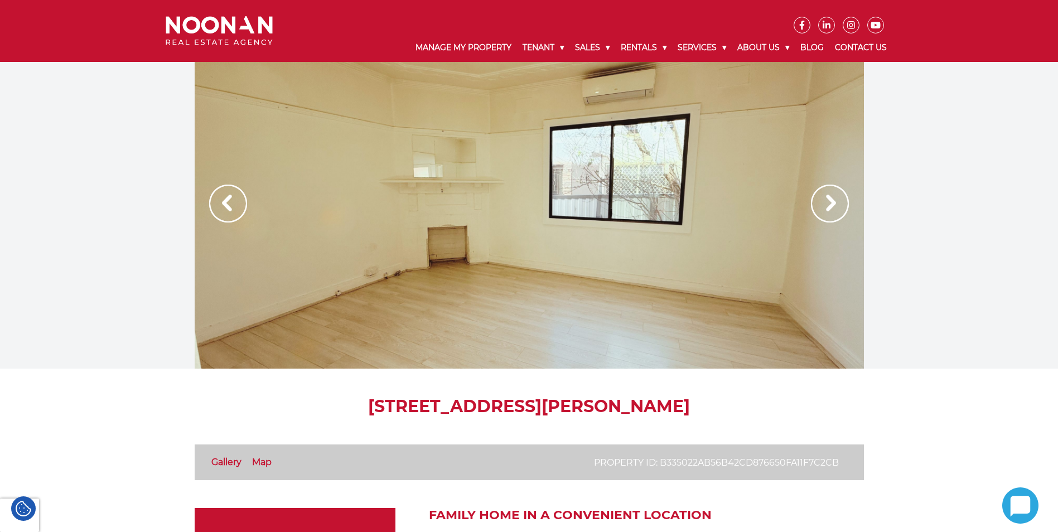
click at [836, 206] on img at bounding box center [830, 204] width 38 height 38
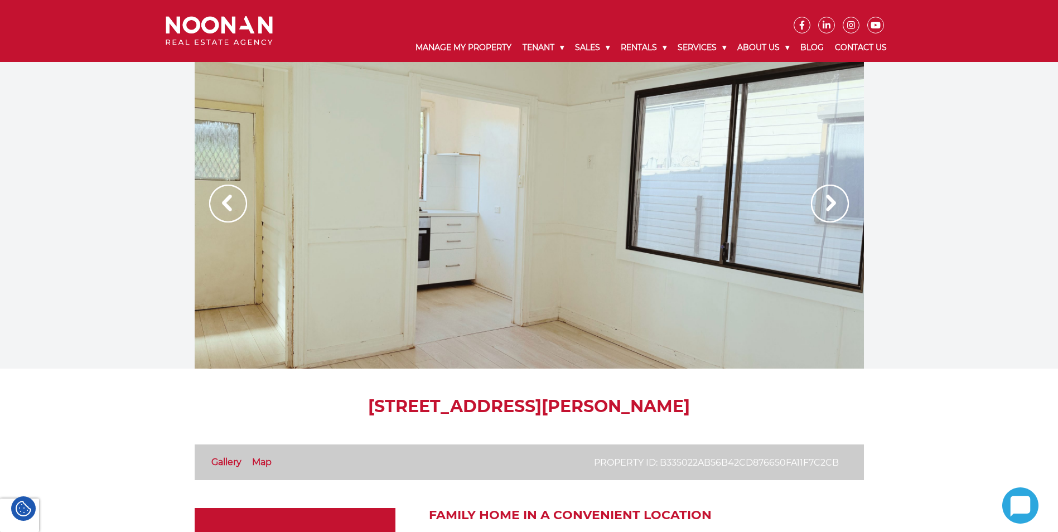
click at [836, 206] on img at bounding box center [830, 204] width 38 height 38
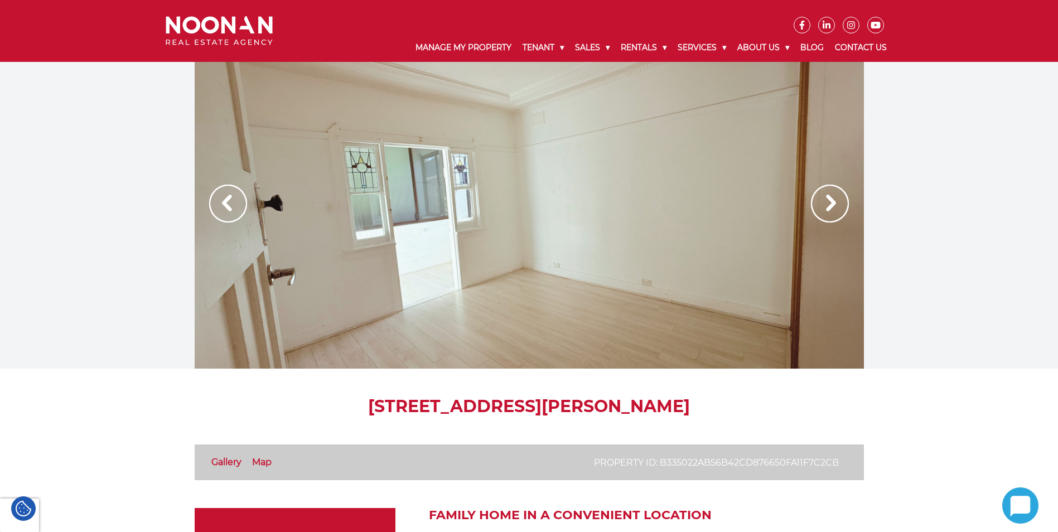
click at [836, 206] on img at bounding box center [830, 204] width 38 height 38
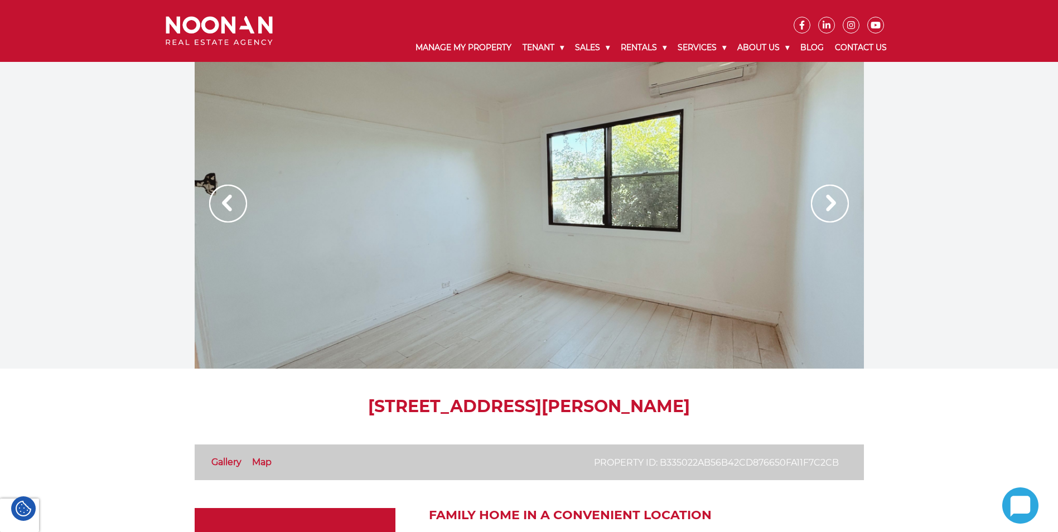
click at [836, 206] on img at bounding box center [830, 204] width 38 height 38
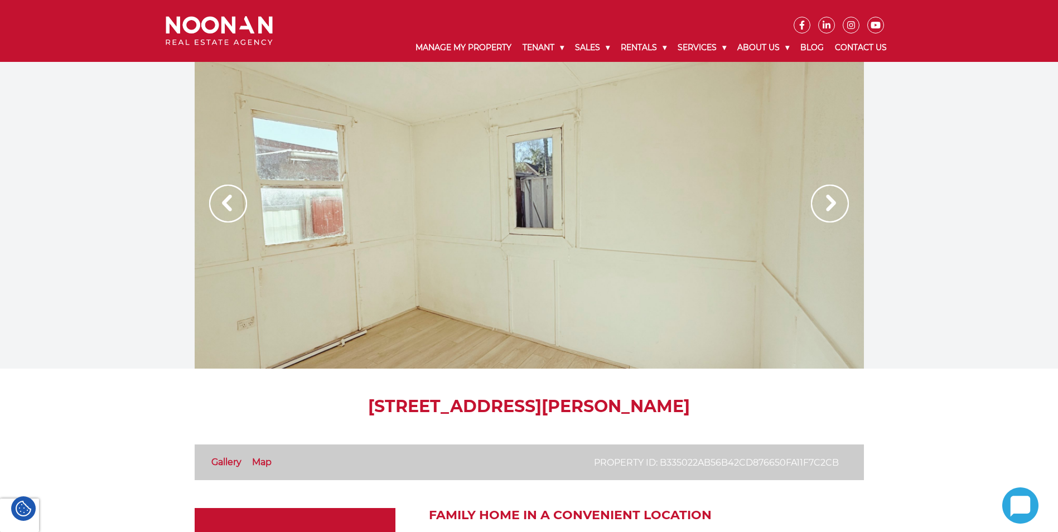
click at [836, 206] on img at bounding box center [830, 204] width 38 height 38
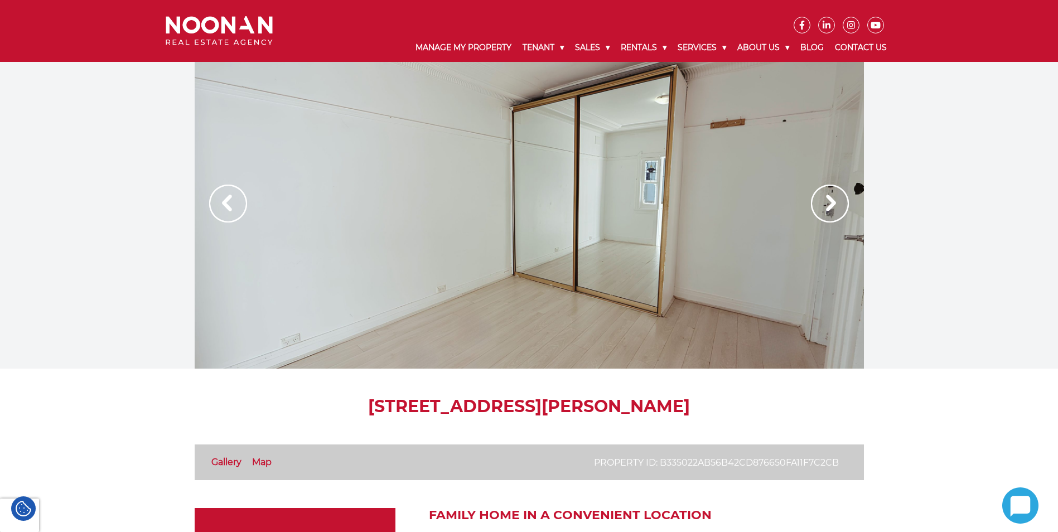
click at [836, 206] on img at bounding box center [830, 204] width 38 height 38
